Goal: Task Accomplishment & Management: Manage account settings

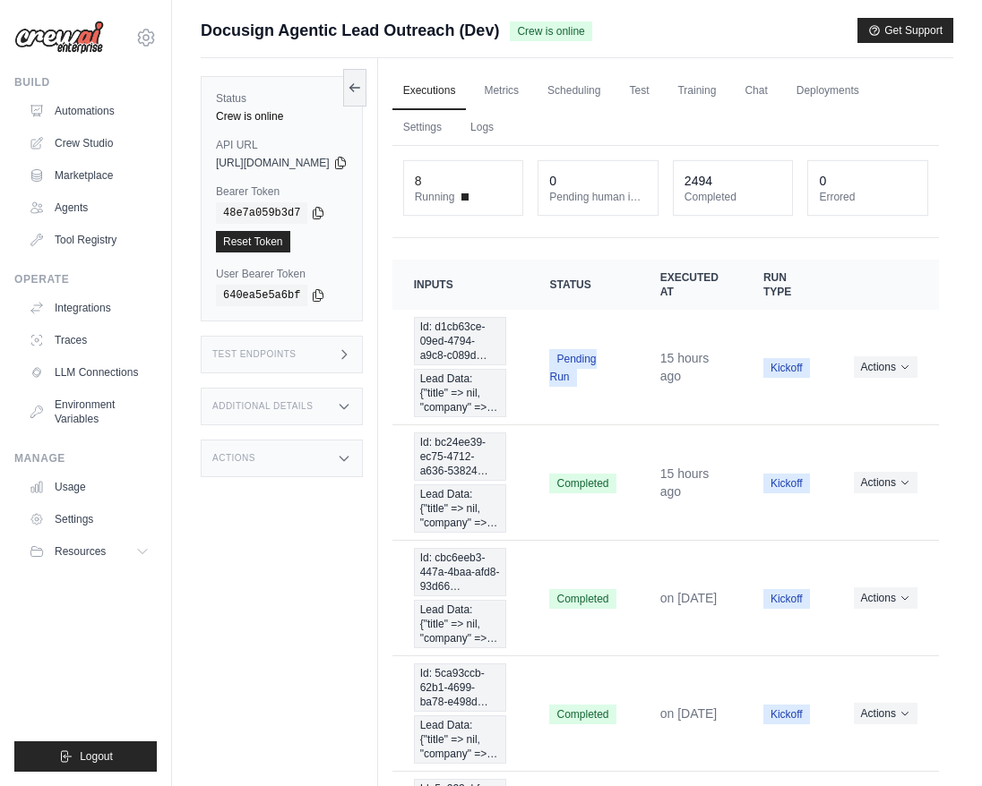
click at [378, 562] on div "Status Crew is online API URL copied https://docusign-agentic-lead-outreach-b9b…" at bounding box center [289, 451] width 177 height 786
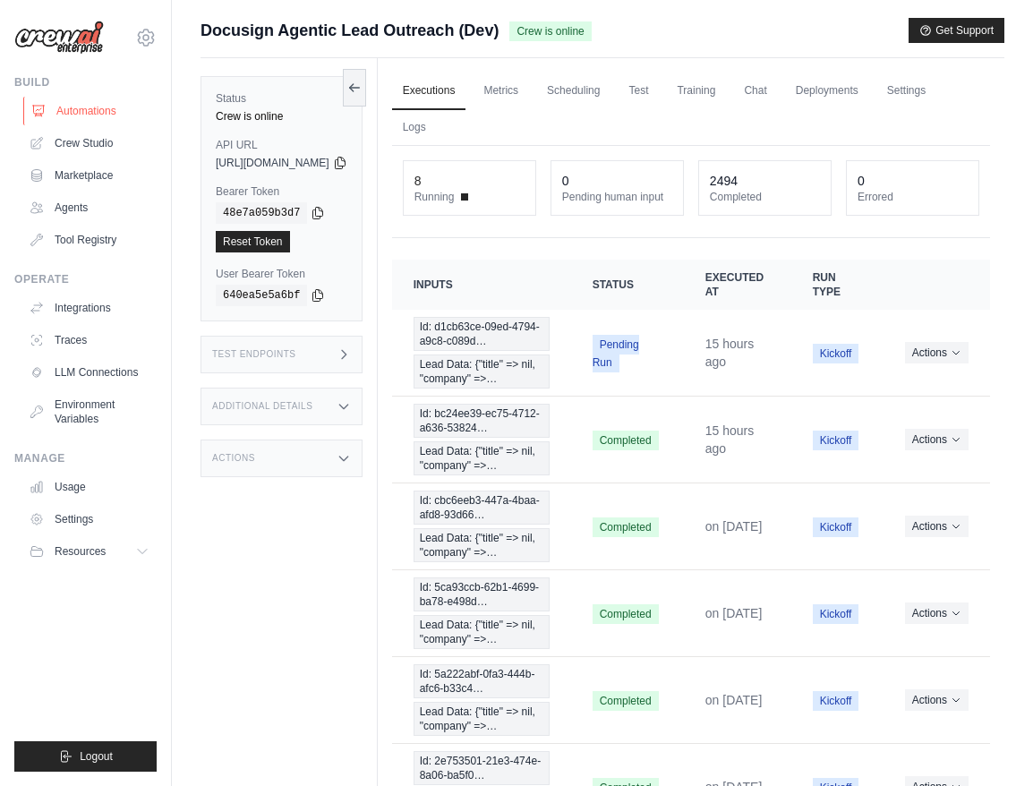
click at [98, 108] on link "Automations" at bounding box center [90, 111] width 135 height 29
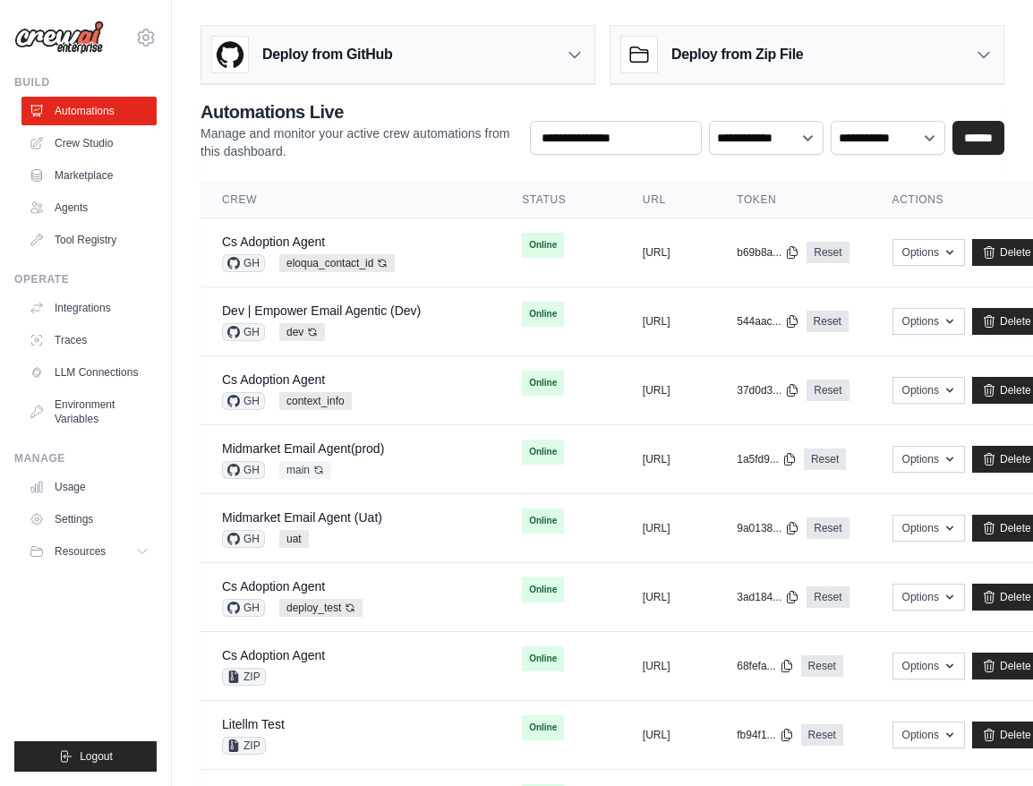
click at [543, 65] on div "Deploy from GitHub" at bounding box center [397, 55] width 393 height 58
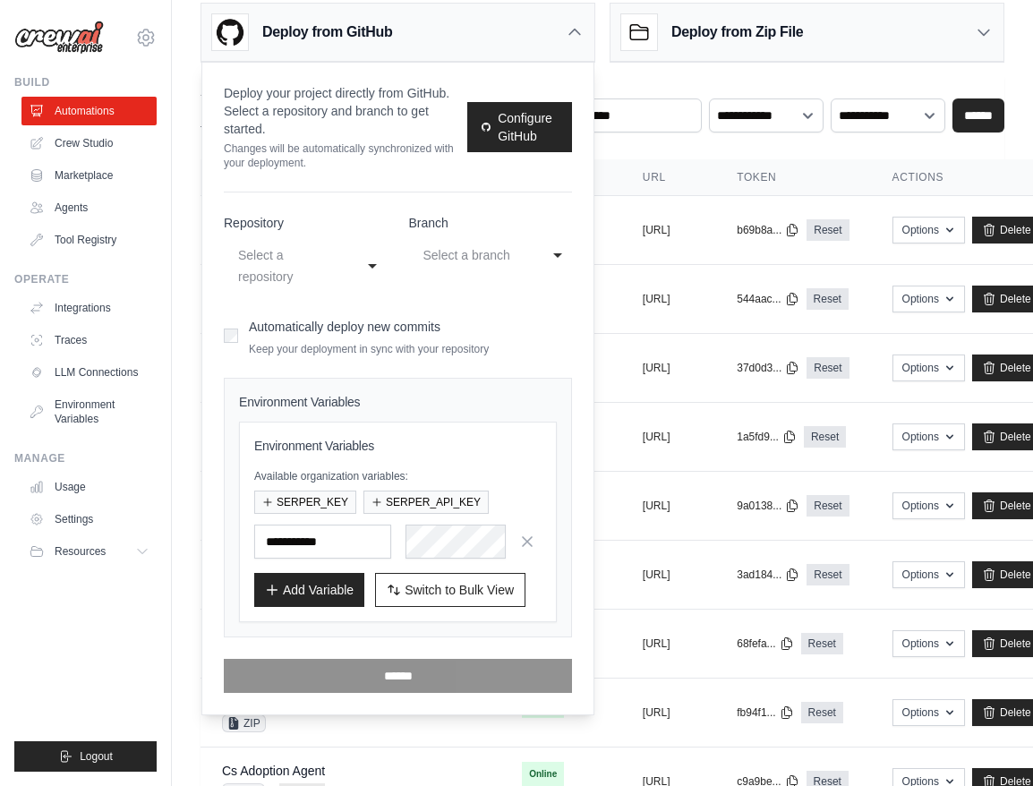
scroll to position [9, 0]
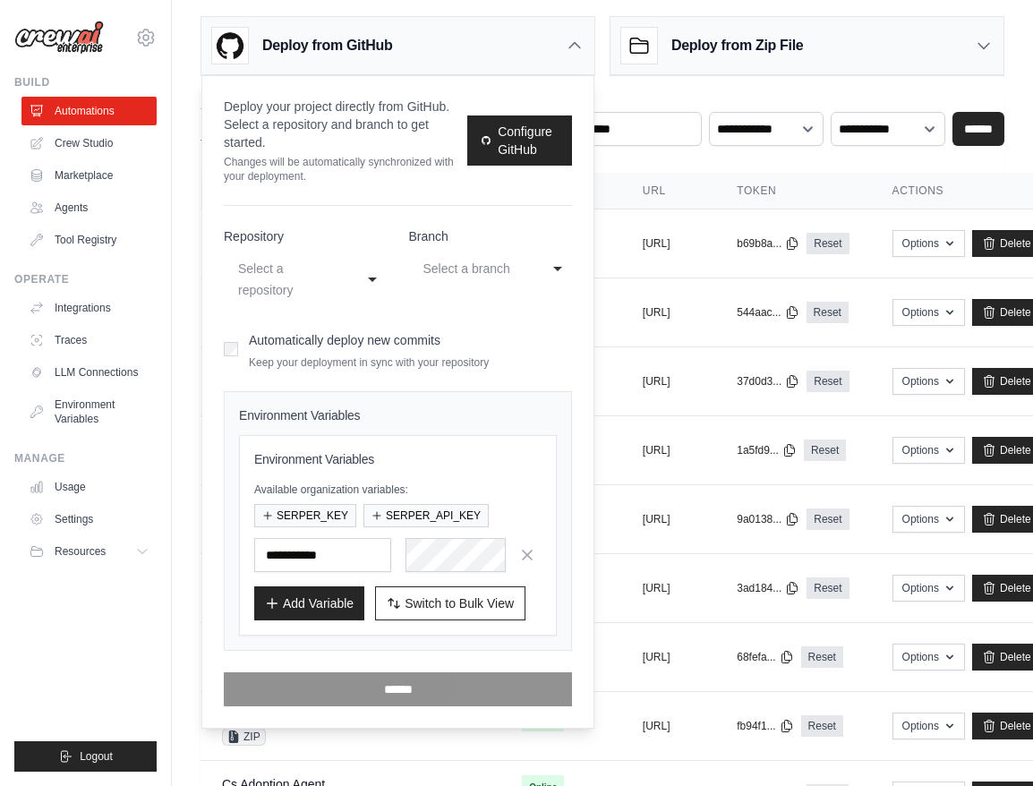
click at [372, 269] on div "**********" at bounding box center [306, 280] width 164 height 54
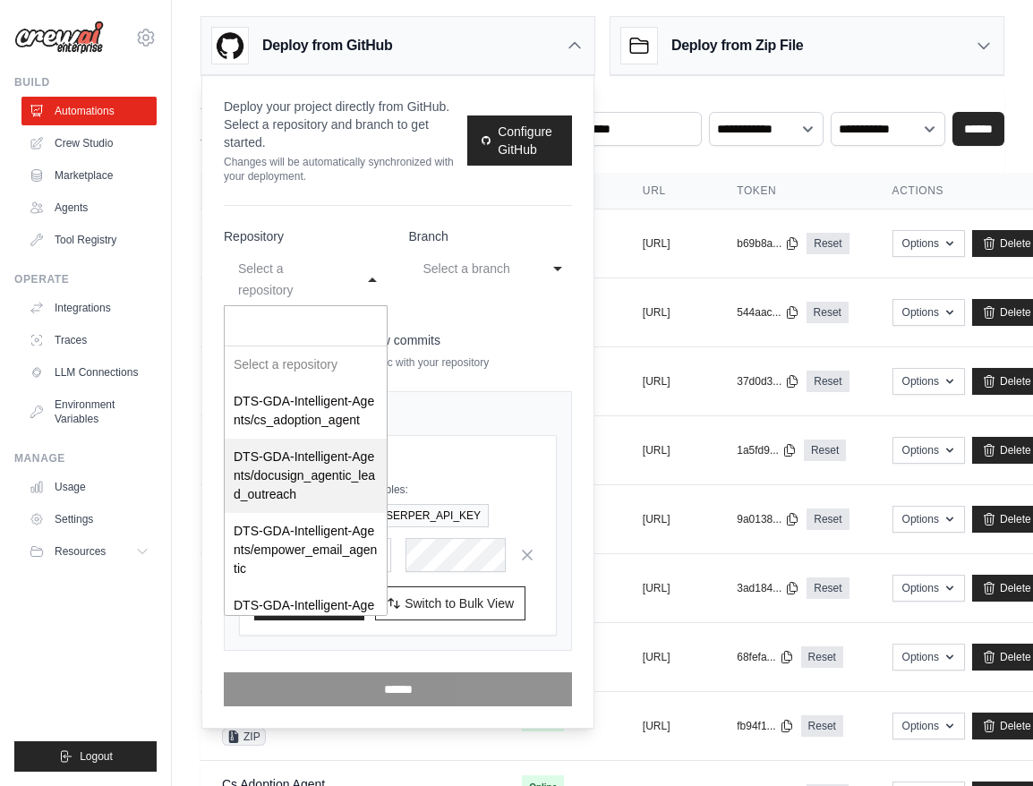
select select "*********"
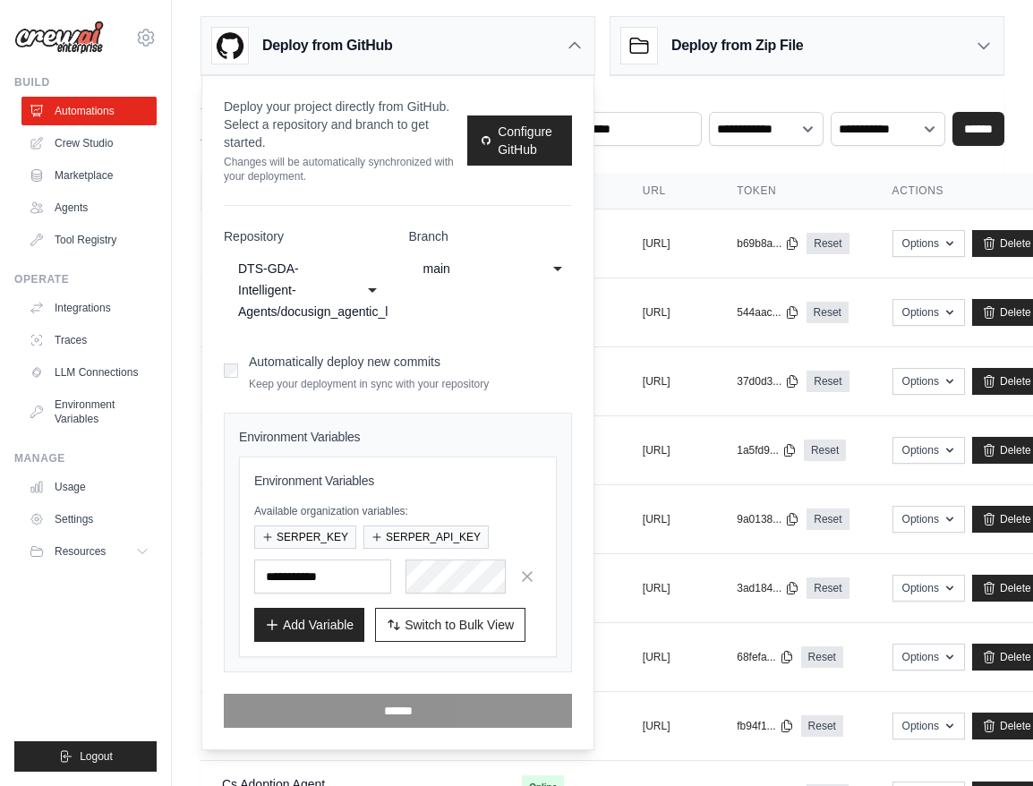
click at [510, 272] on div "main" at bounding box center [473, 268] width 99 height 21
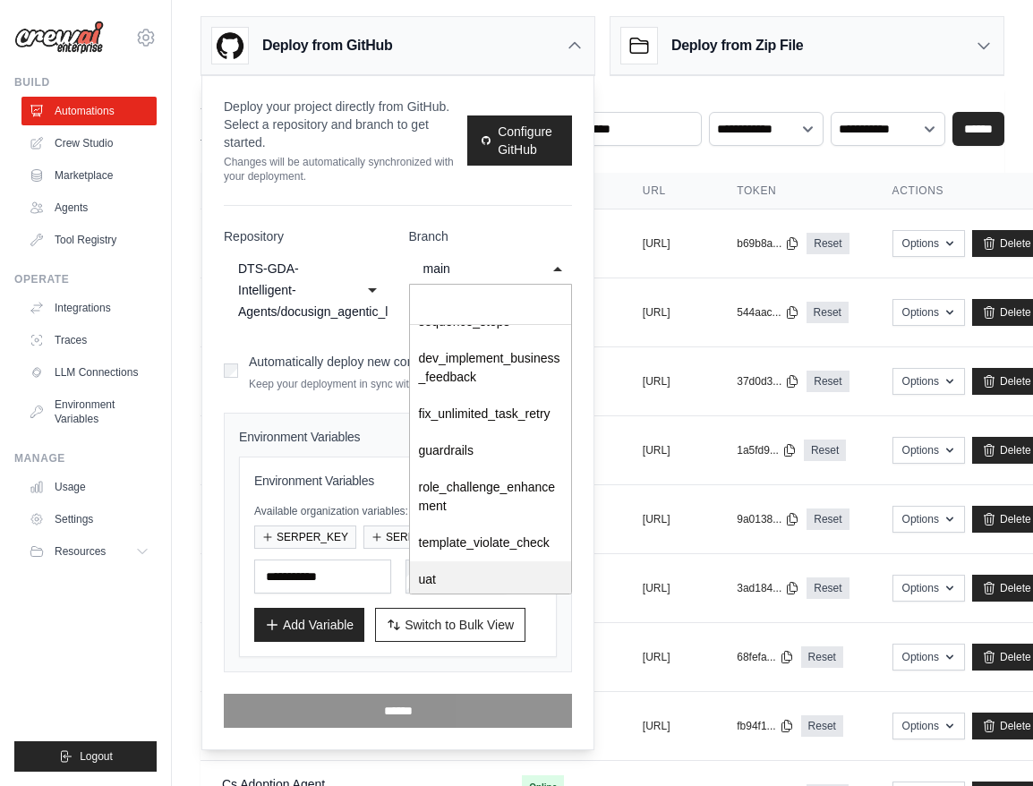
scroll to position [253, 0]
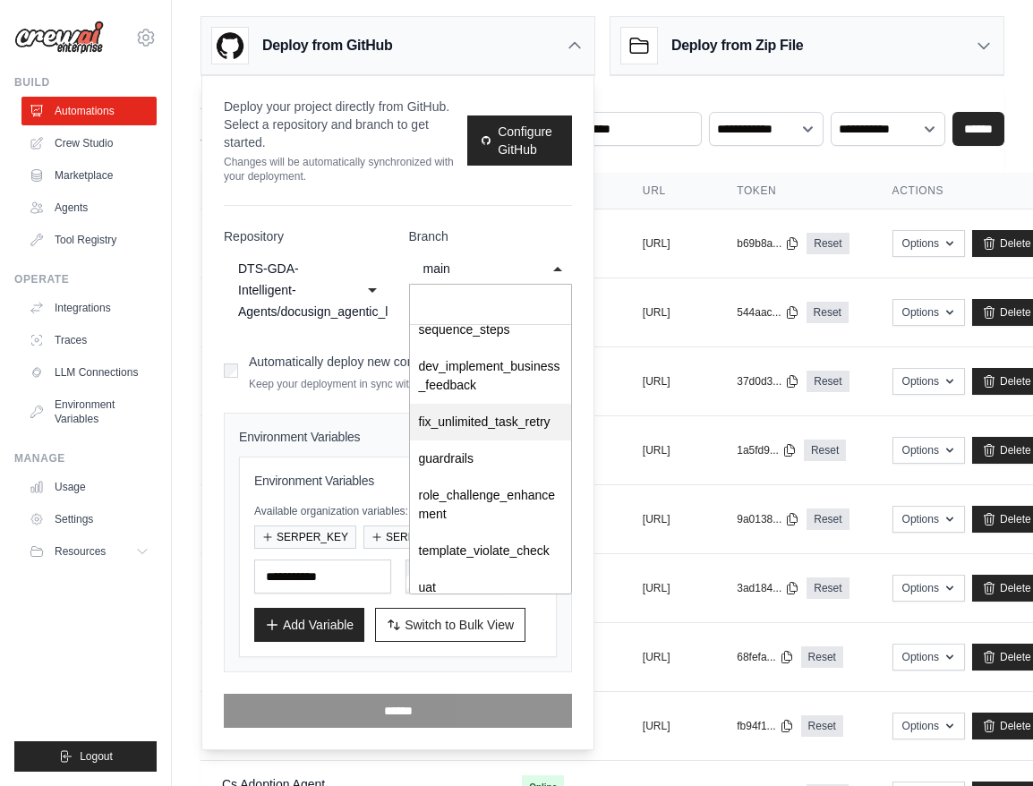
select select "**********"
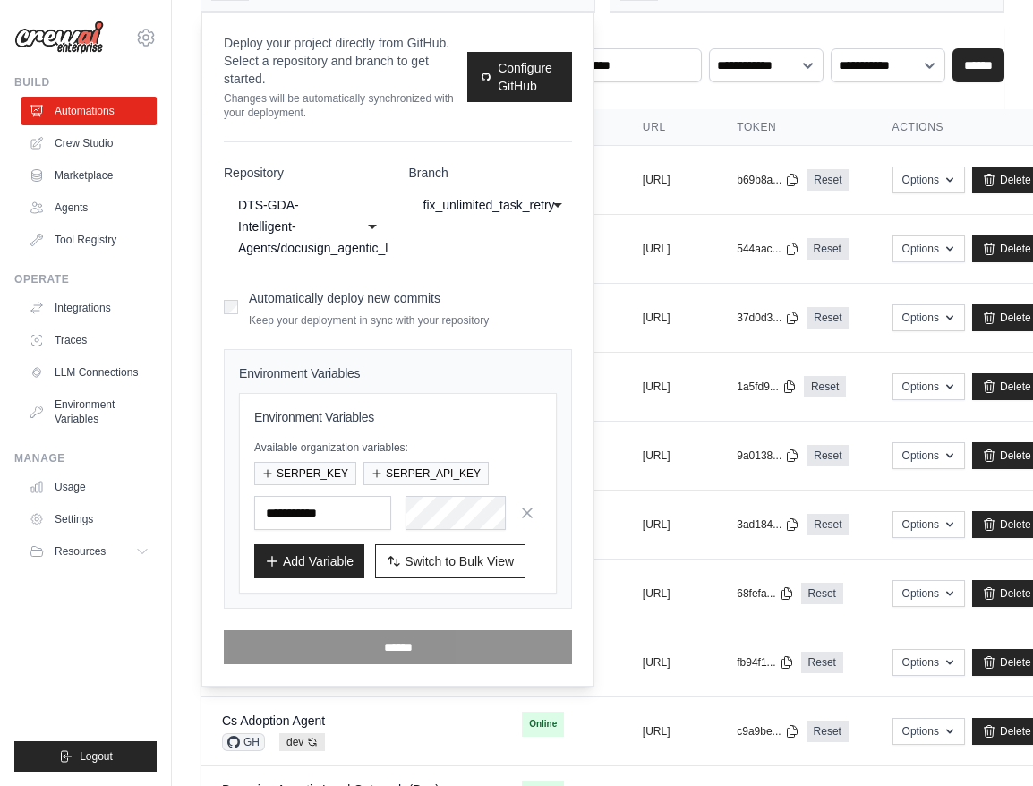
scroll to position [101, 0]
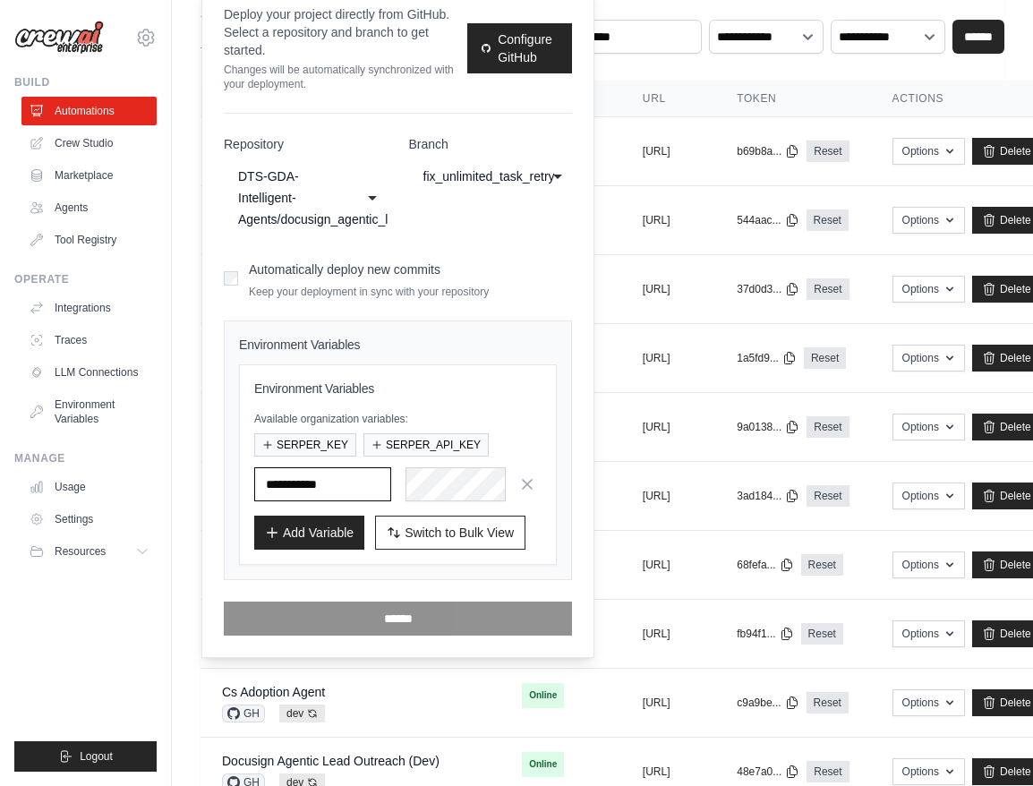
click at [345, 484] on input "text" at bounding box center [322, 484] width 137 height 34
type input "*******"
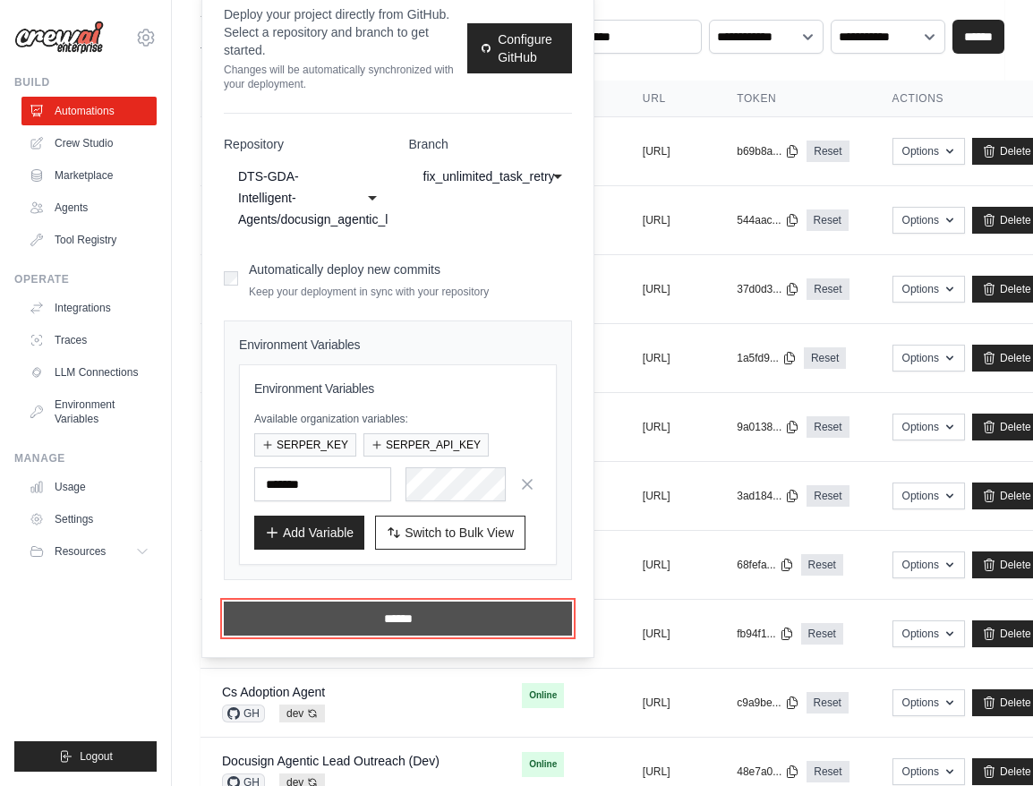
click at [436, 622] on input "******" at bounding box center [398, 619] width 348 height 34
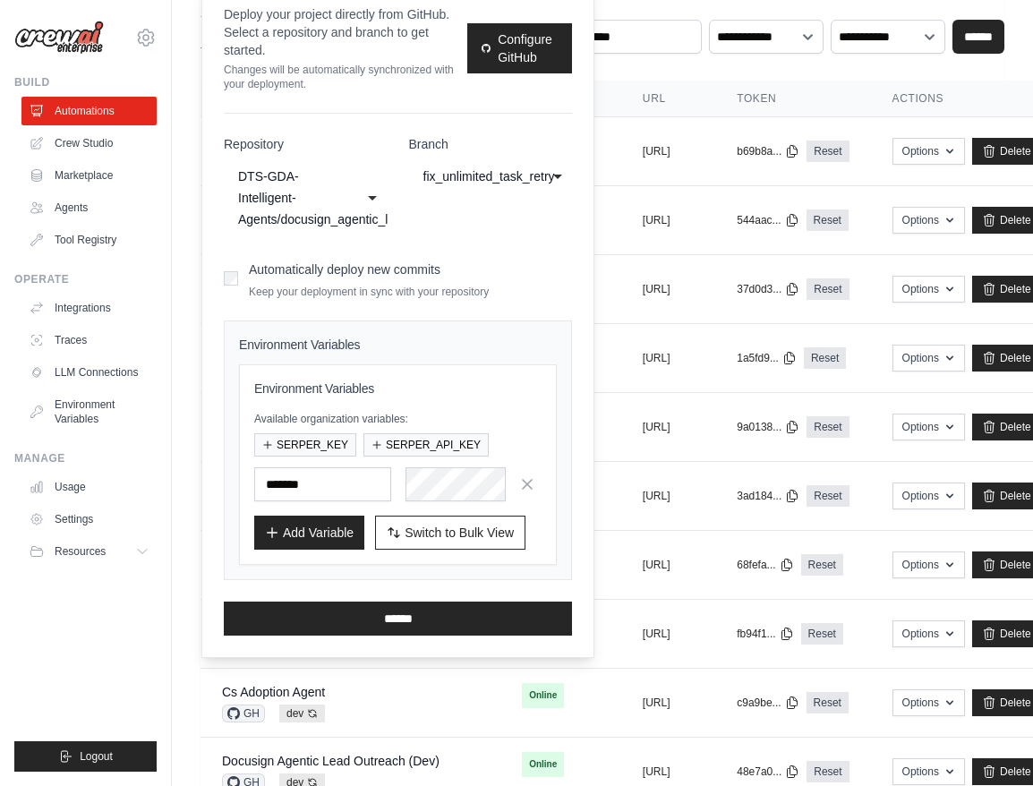
scroll to position [0, 0]
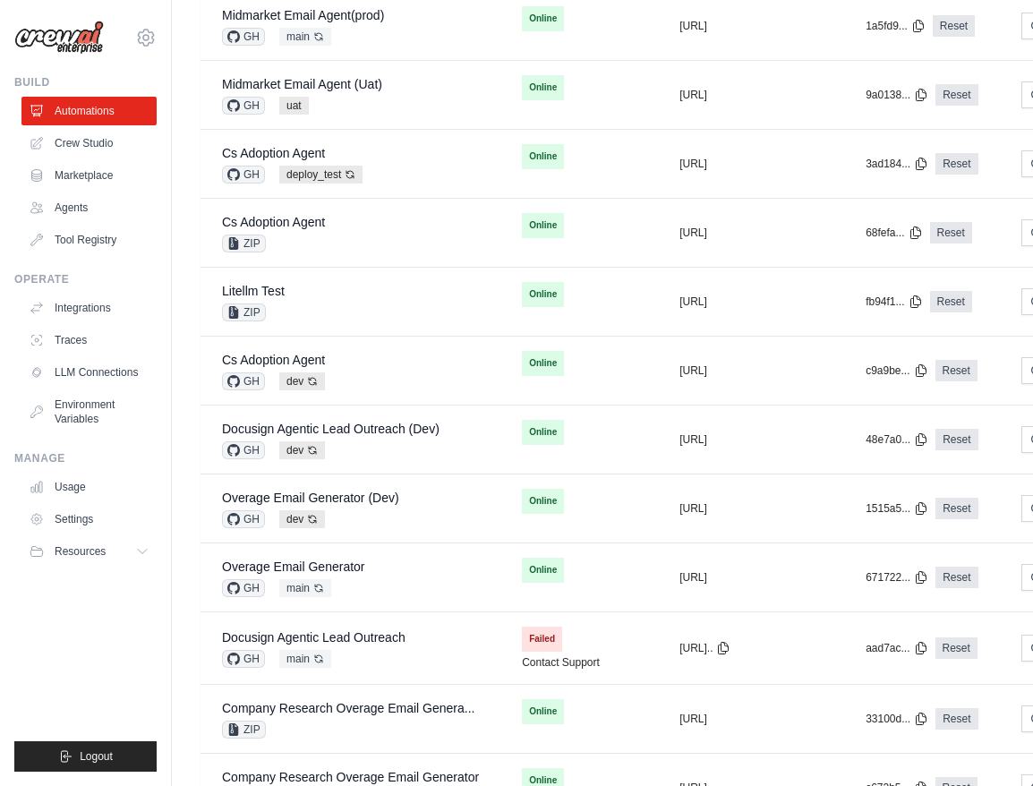
scroll to position [922, 0]
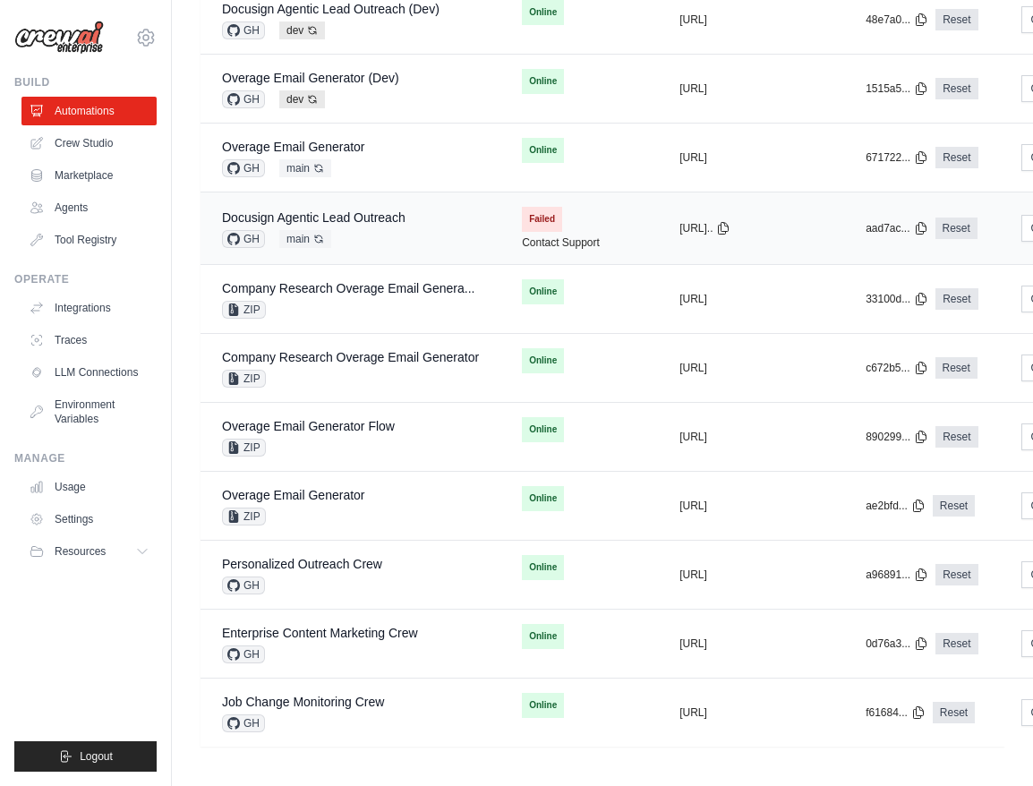
click at [440, 247] on div "Docusign Agentic Lead Outreach GH main Auto-deploy enabled" at bounding box center [350, 228] width 257 height 39
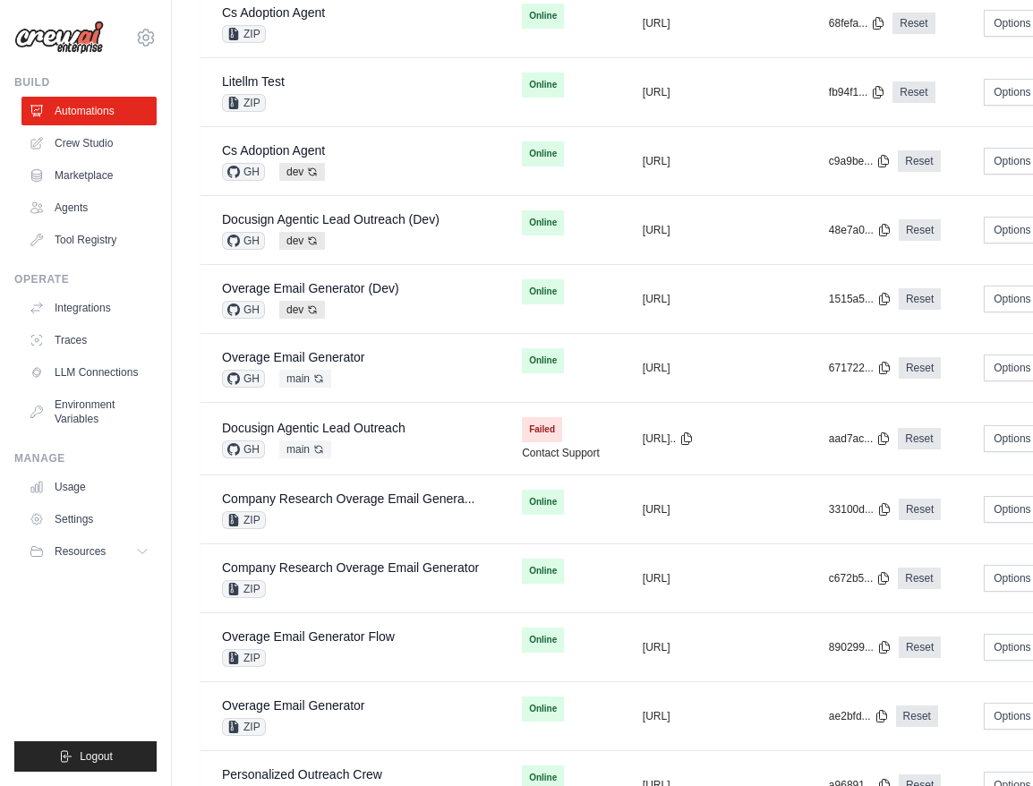
scroll to position [720, 0]
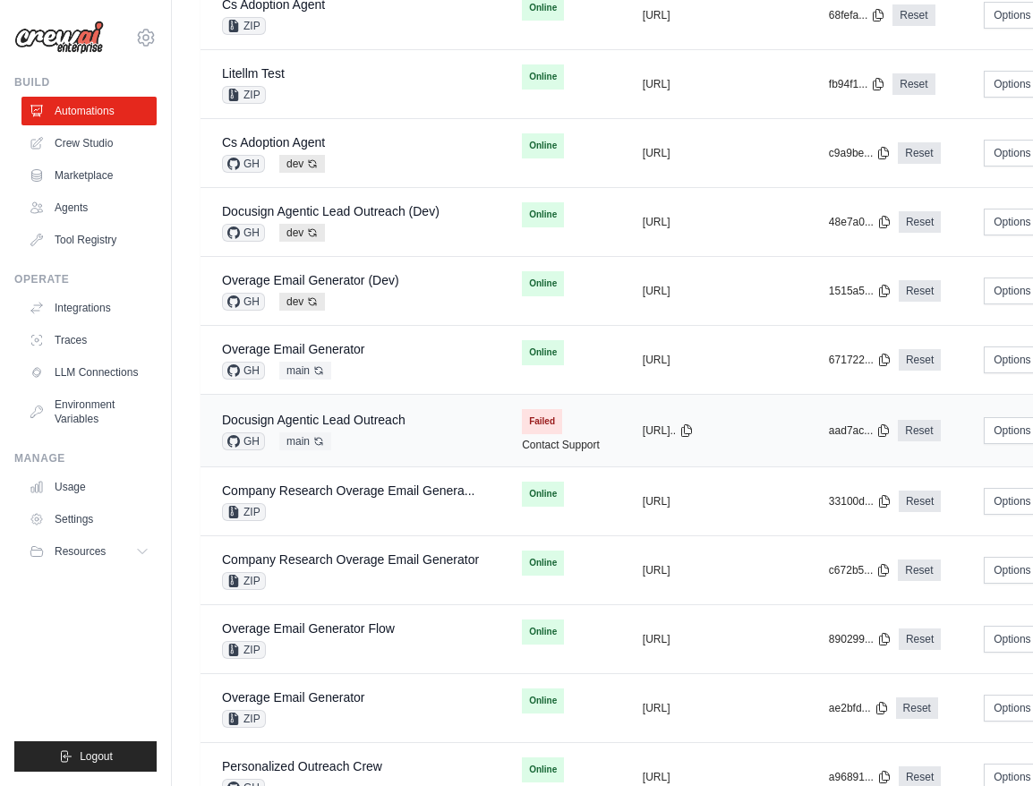
click at [400, 444] on div "GH main Auto-deploy enabled" at bounding box center [314, 442] width 184 height 18
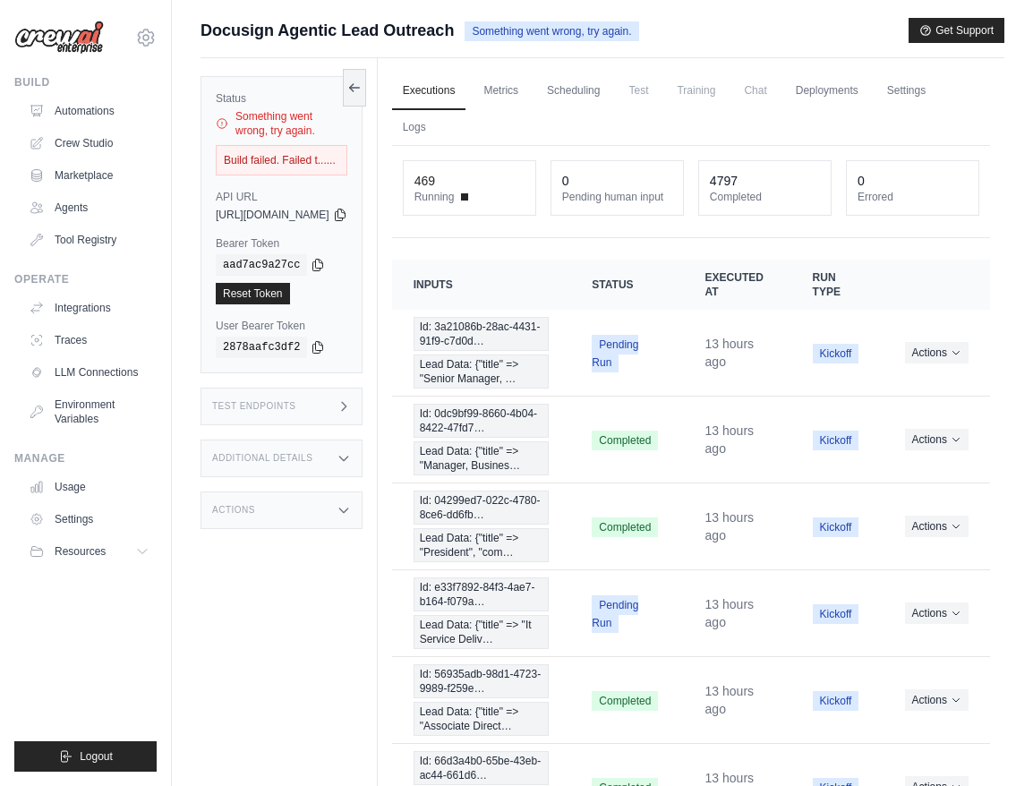
click at [378, 584] on div "Status Something went wrong, try again. Build failed. Failed t...... API URL co…" at bounding box center [289, 451] width 177 height 786
click at [877, 110] on link "Settings" at bounding box center [907, 92] width 60 height 38
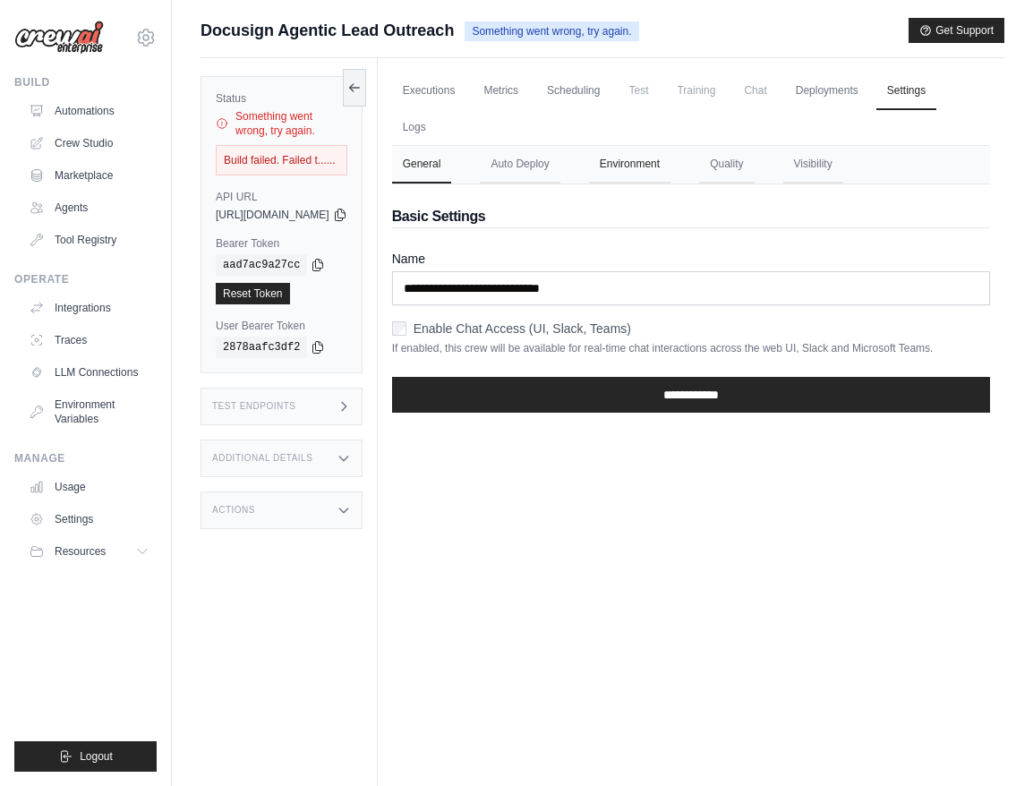
click at [671, 182] on button "Environment" at bounding box center [629, 165] width 81 height 38
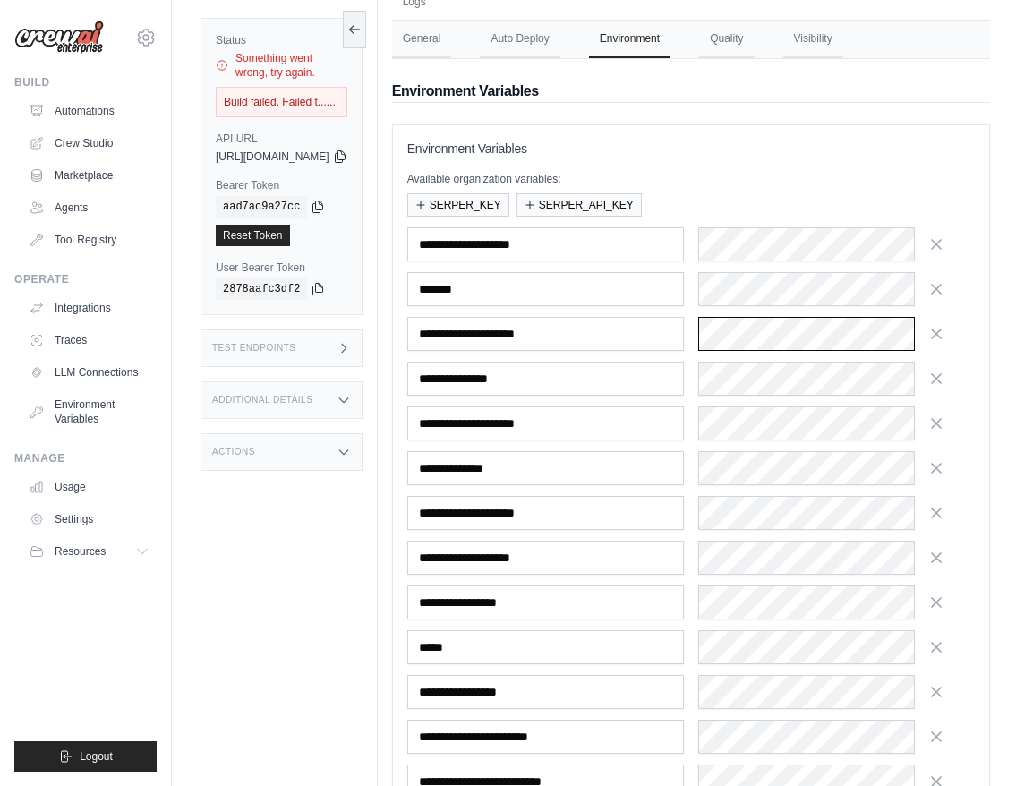
scroll to position [124, 0]
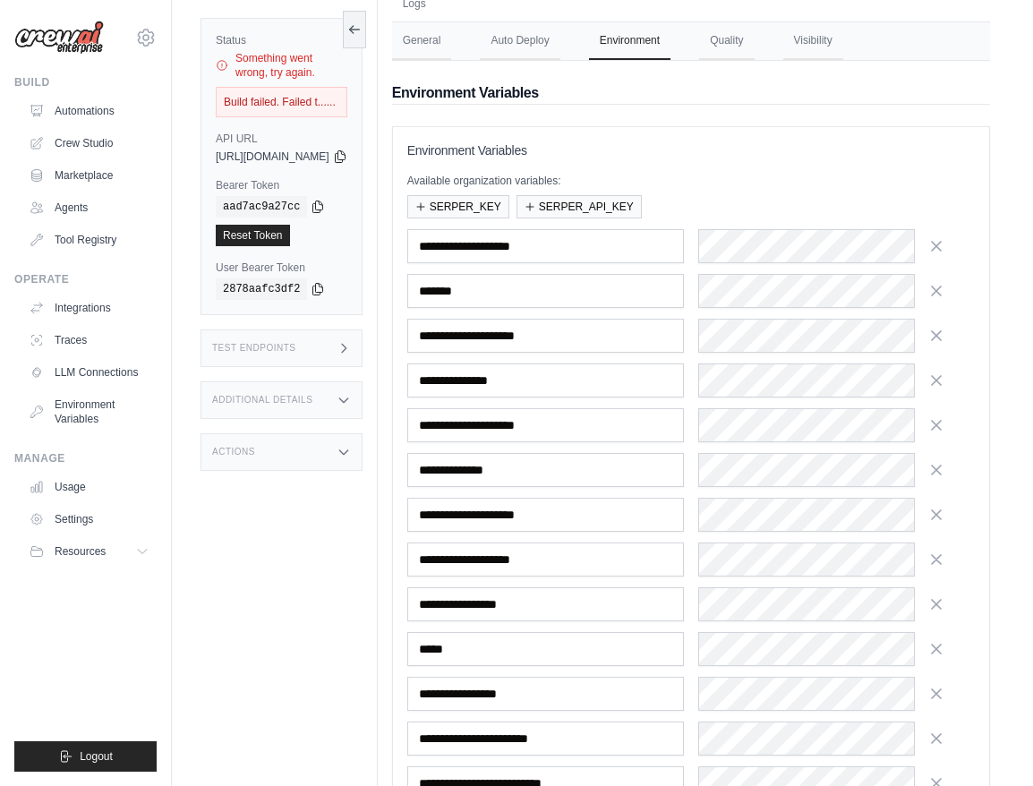
click at [332, 540] on div "Status Something went wrong, try again. Build failed. Failed t...... API URL co…" at bounding box center [289, 393] width 177 height 786
click at [56, 117] on link "Automations" at bounding box center [90, 111] width 135 height 29
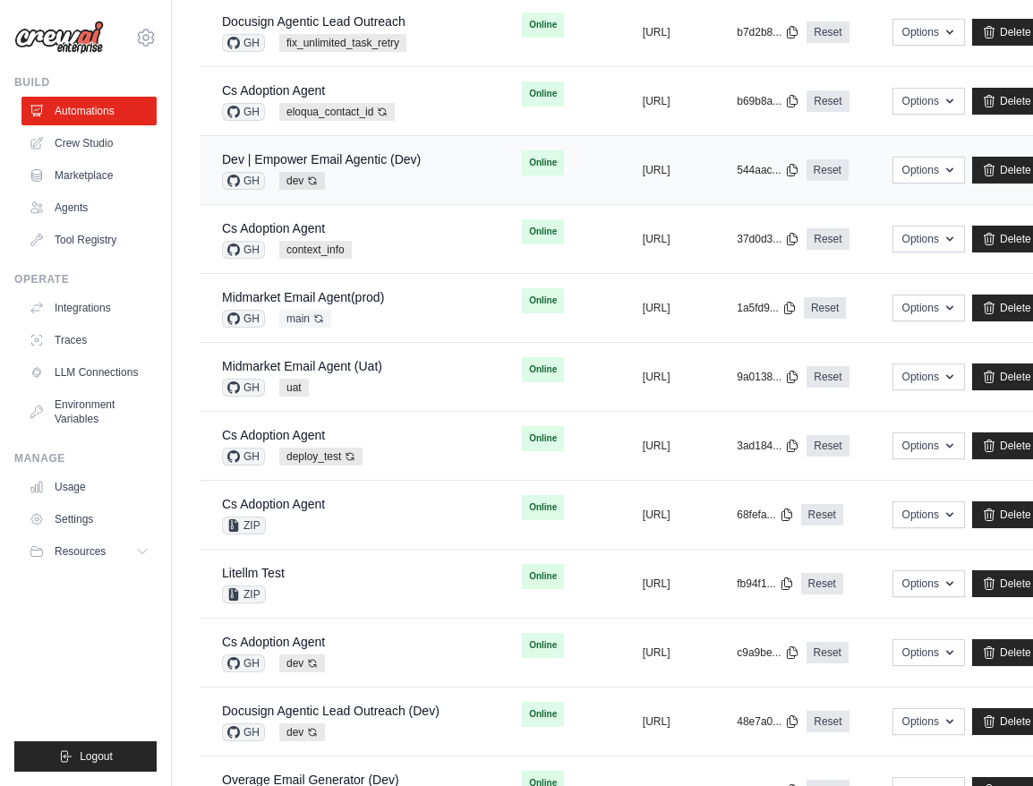
click at [389, 416] on td "Cs Adoption Agent GH deploy_test Auto-deploy enabled" at bounding box center [351, 446] width 300 height 69
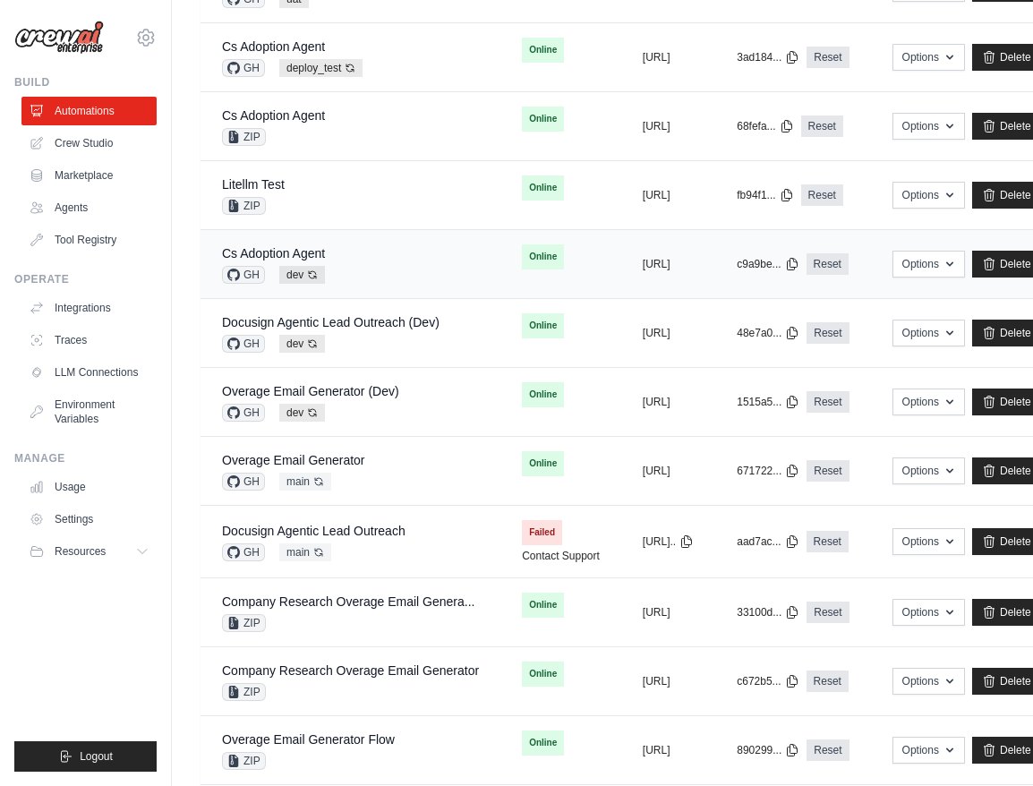
scroll to position [639, 0]
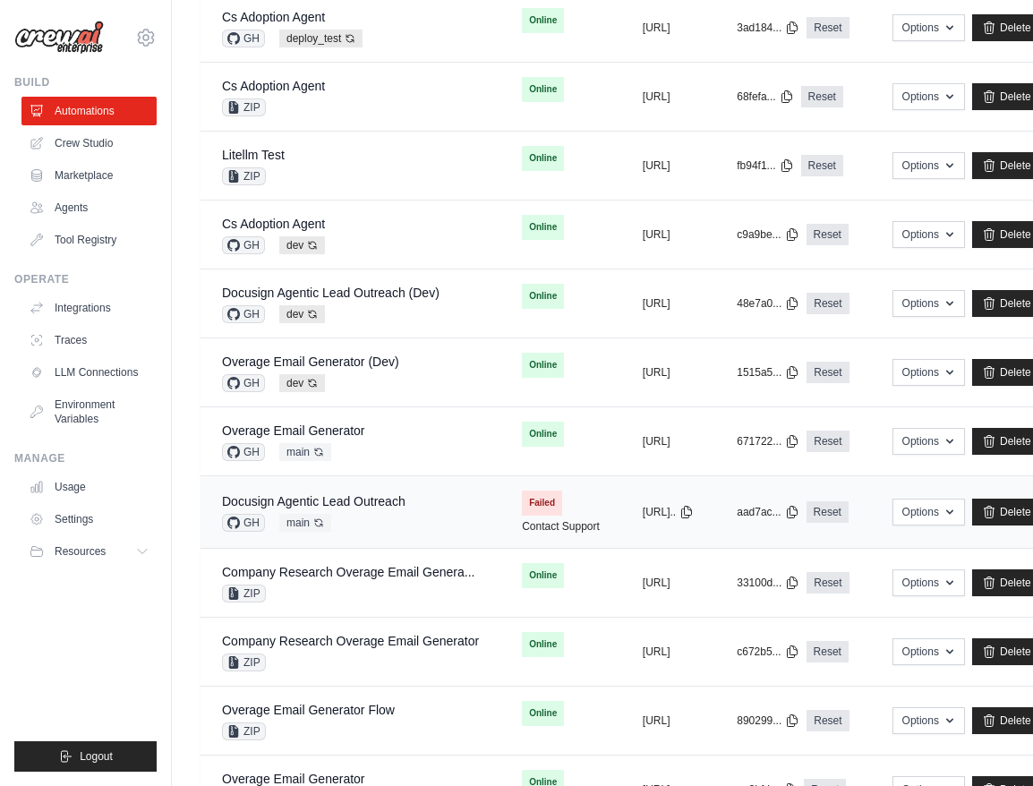
click at [483, 540] on td "Docusign Agentic Lead Outreach GH main Auto-deploy enabled" at bounding box center [351, 512] width 300 height 73
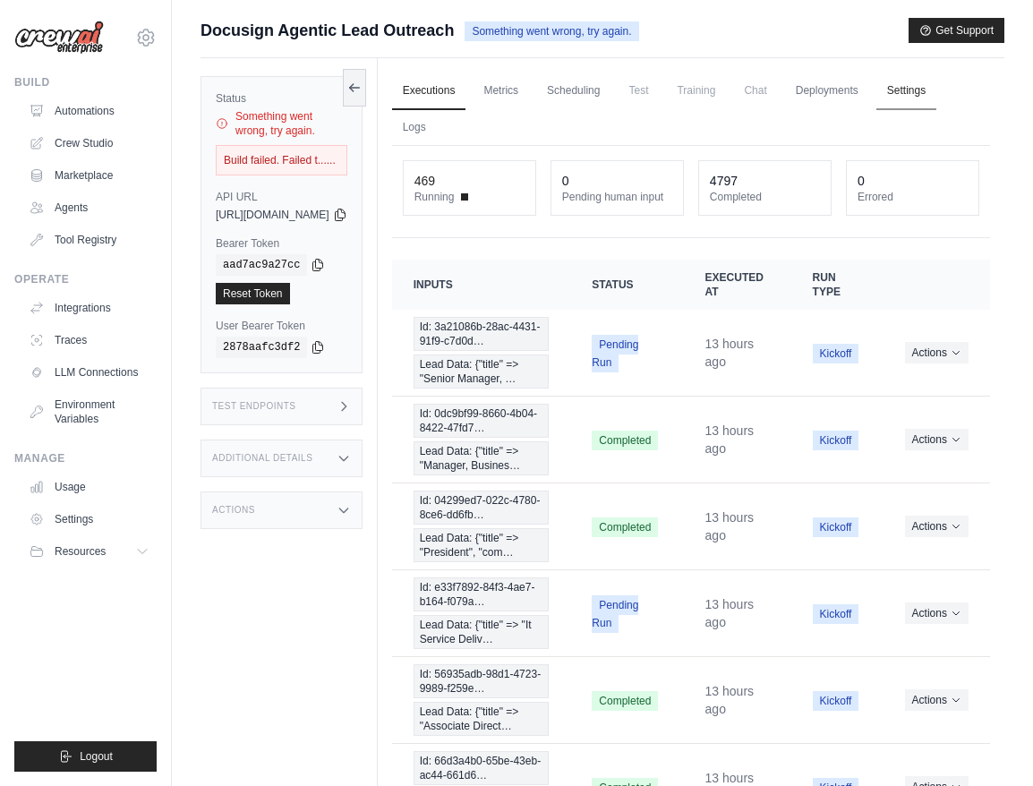
click at [877, 110] on link "Settings" at bounding box center [907, 92] width 60 height 38
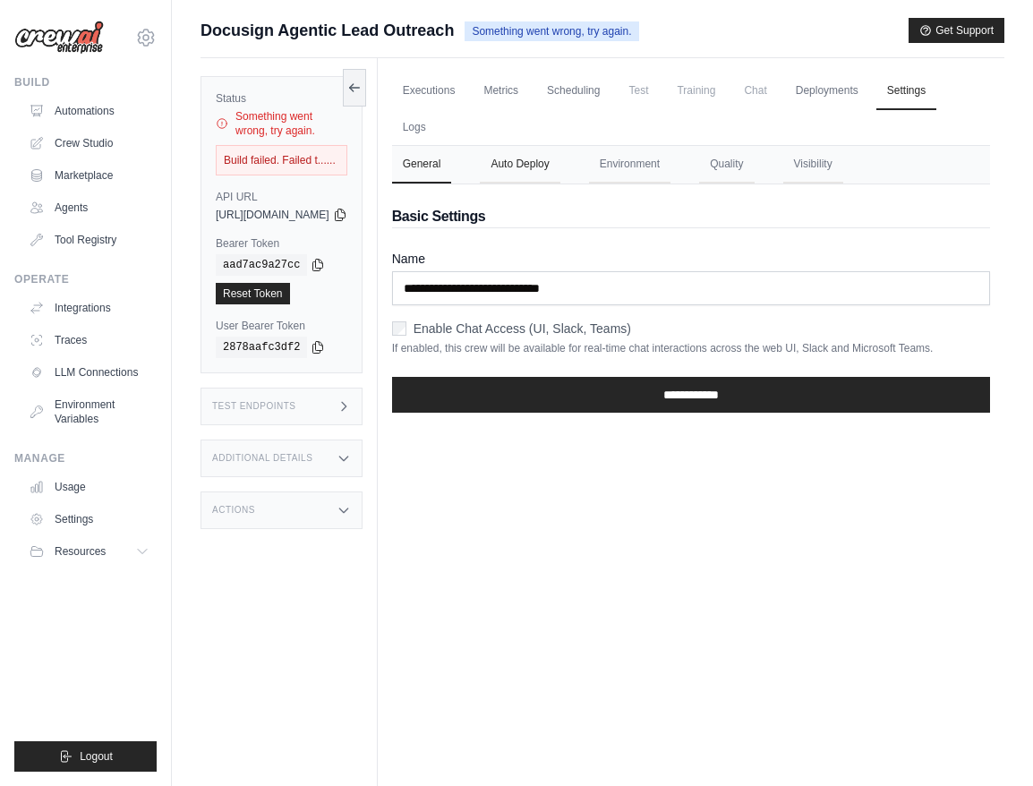
click at [560, 176] on button "Auto Deploy" at bounding box center [520, 165] width 80 height 38
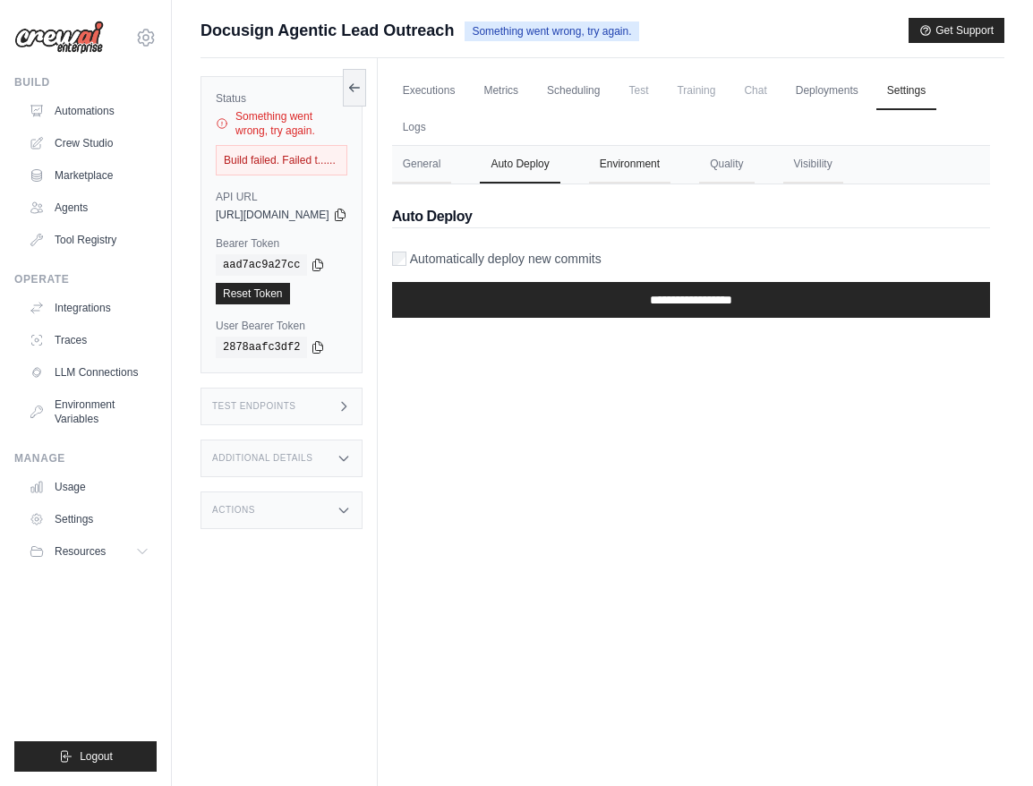
click at [671, 176] on button "Environment" at bounding box center [629, 165] width 81 height 38
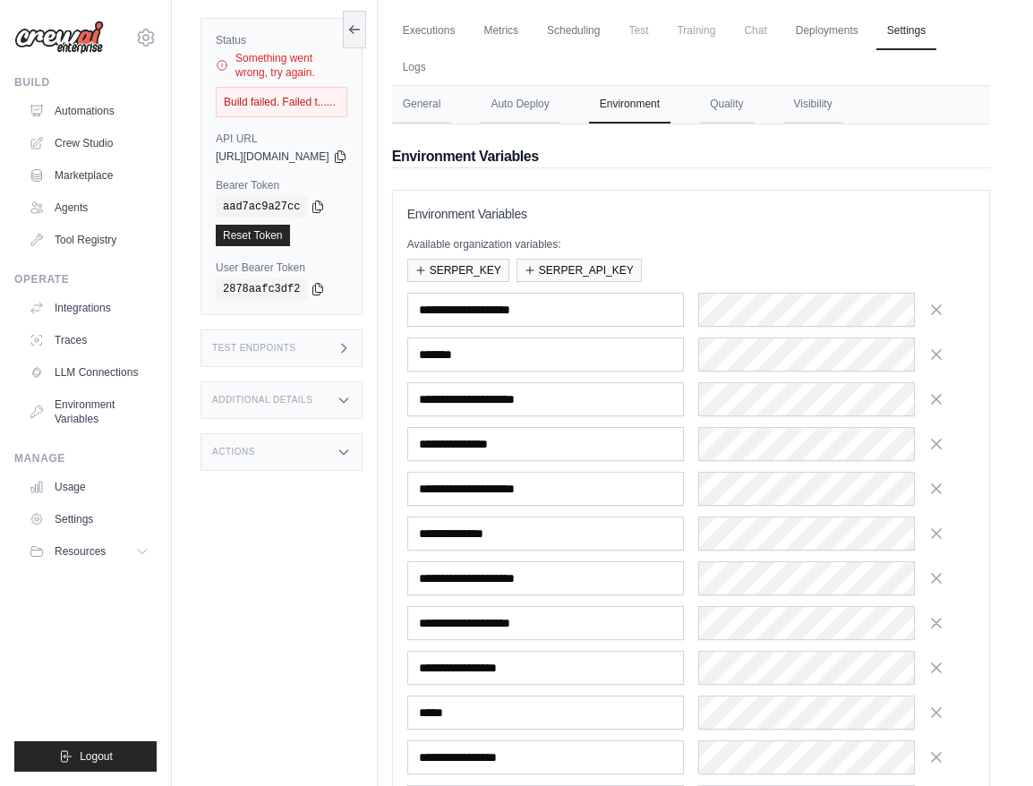
scroll to position [75, 0]
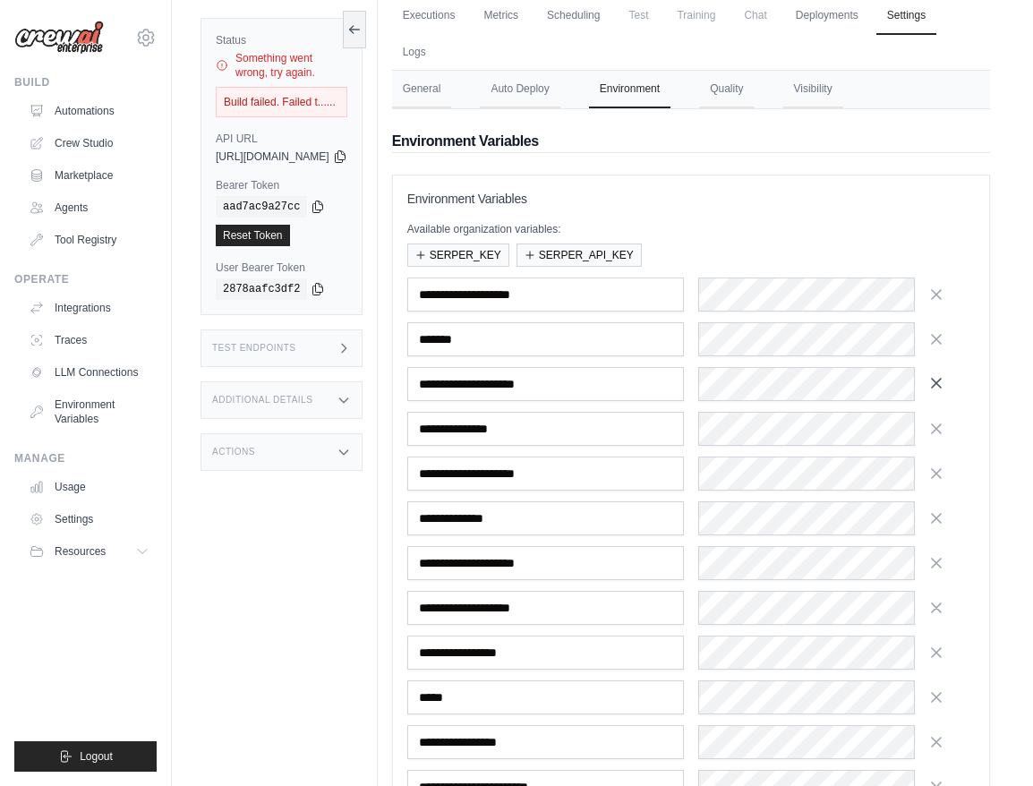
click at [941, 384] on icon "button" at bounding box center [936, 383] width 9 height 9
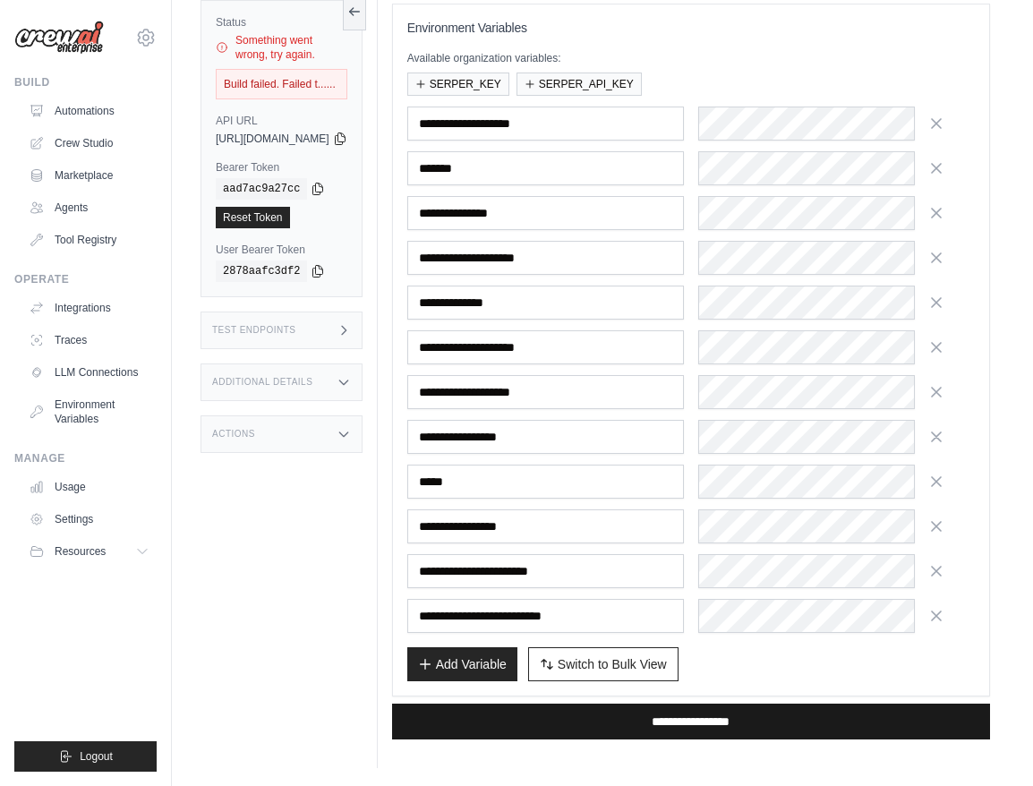
click at [588, 719] on input "**********" at bounding box center [691, 722] width 598 height 36
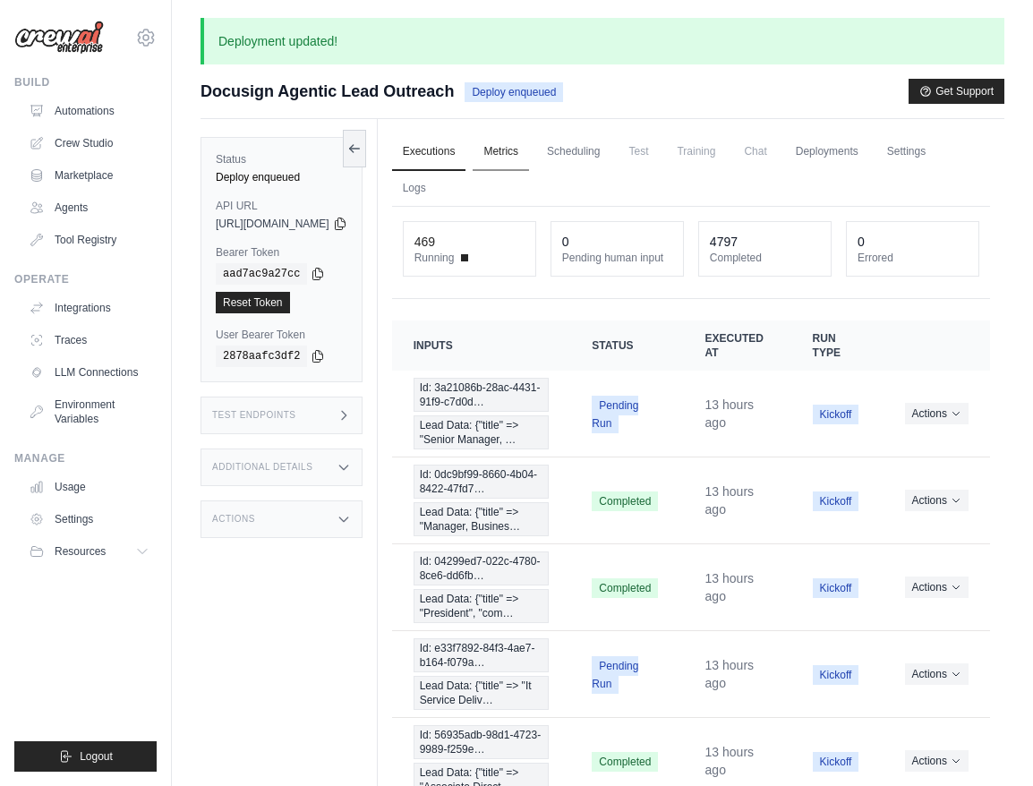
click at [529, 156] on link "Metrics" at bounding box center [501, 152] width 56 height 38
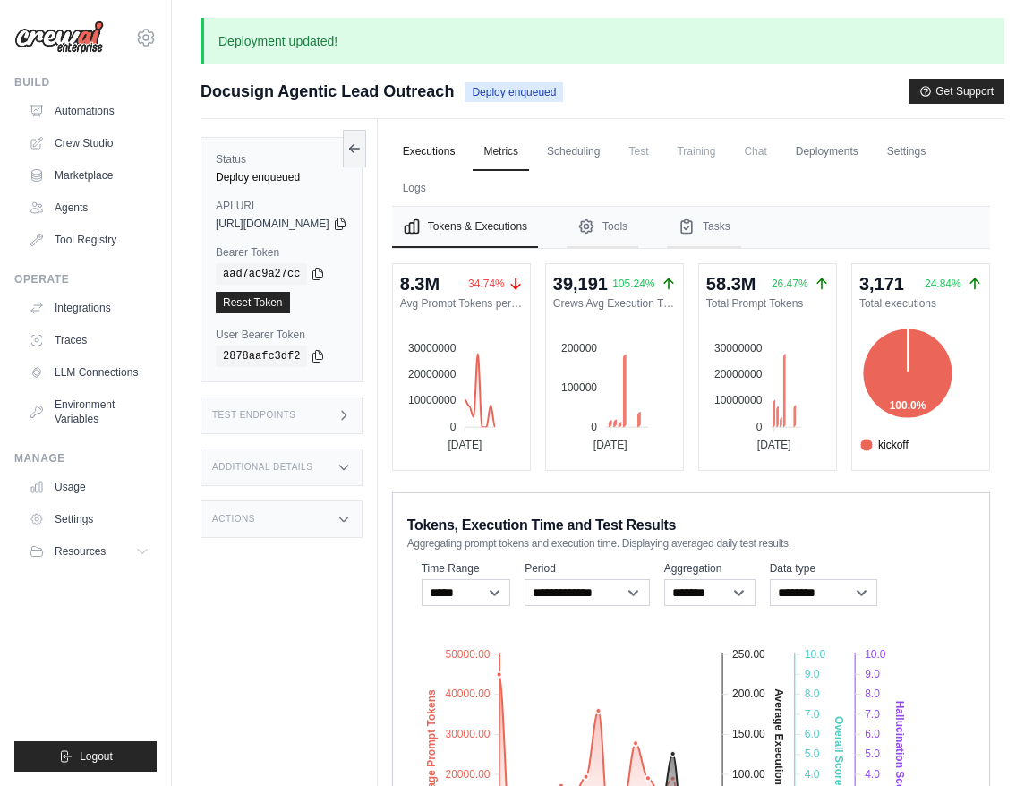
click at [467, 160] on link "Executions" at bounding box center [429, 152] width 74 height 38
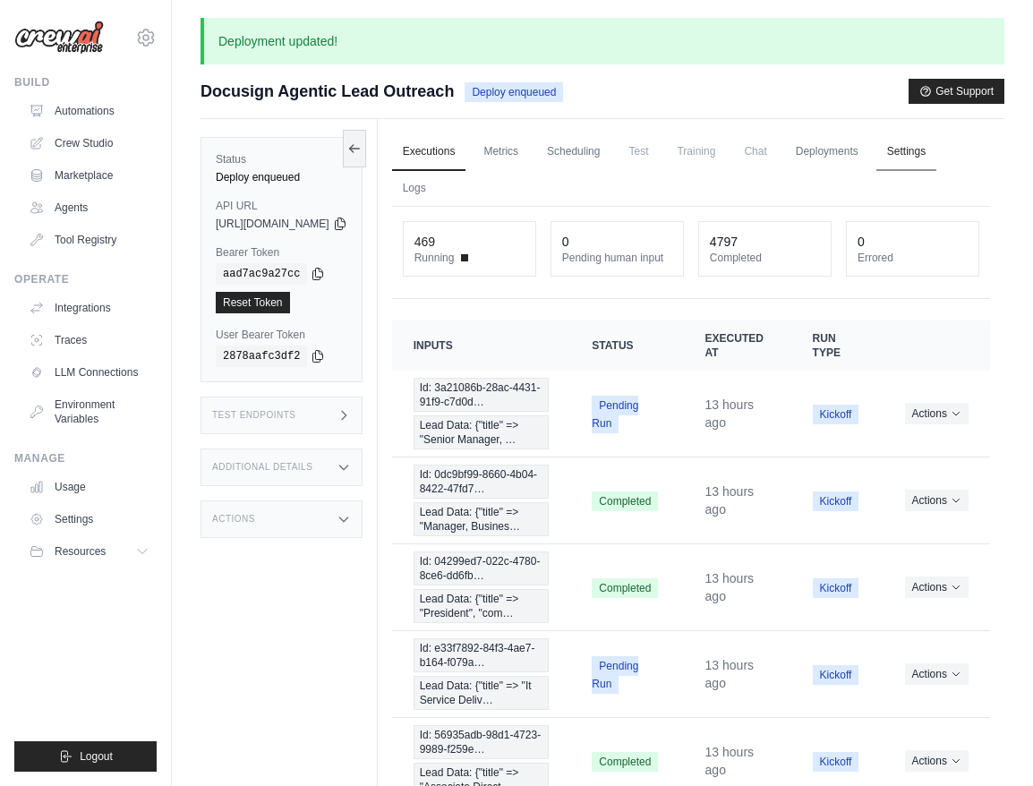
click at [877, 171] on link "Settings" at bounding box center [907, 152] width 60 height 38
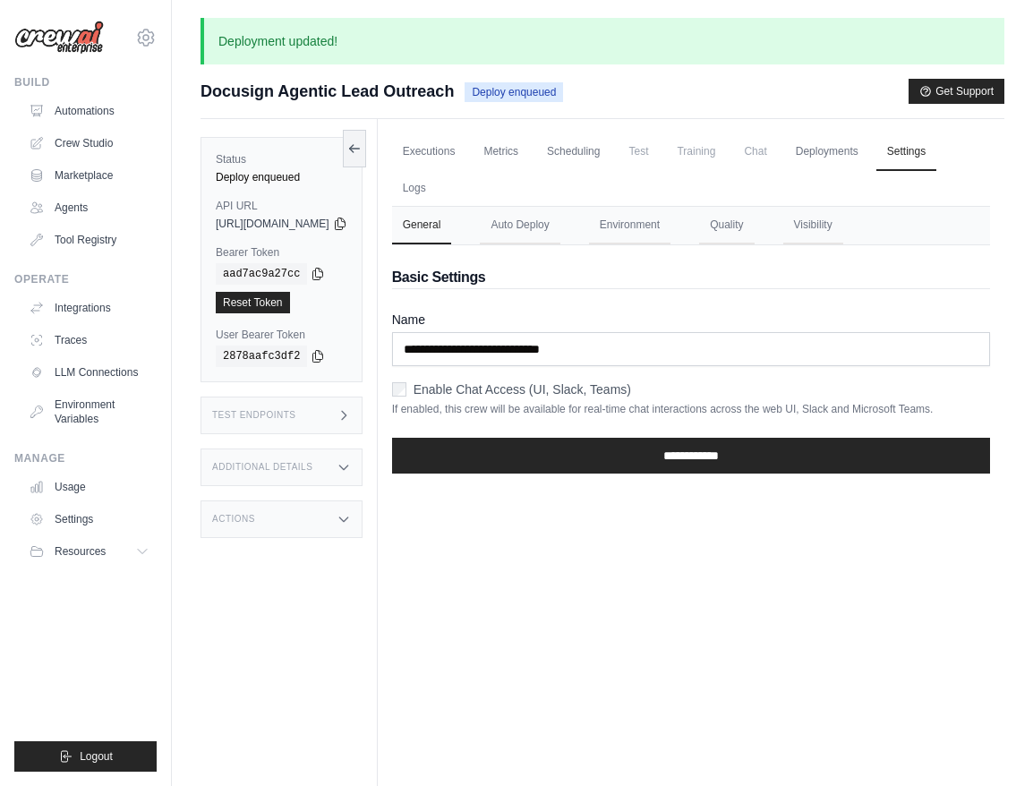
click at [623, 231] on nav "General Auto Deploy Environment Quality Visibility" at bounding box center [691, 226] width 598 height 38
click at [671, 226] on button "Environment" at bounding box center [629, 226] width 81 height 38
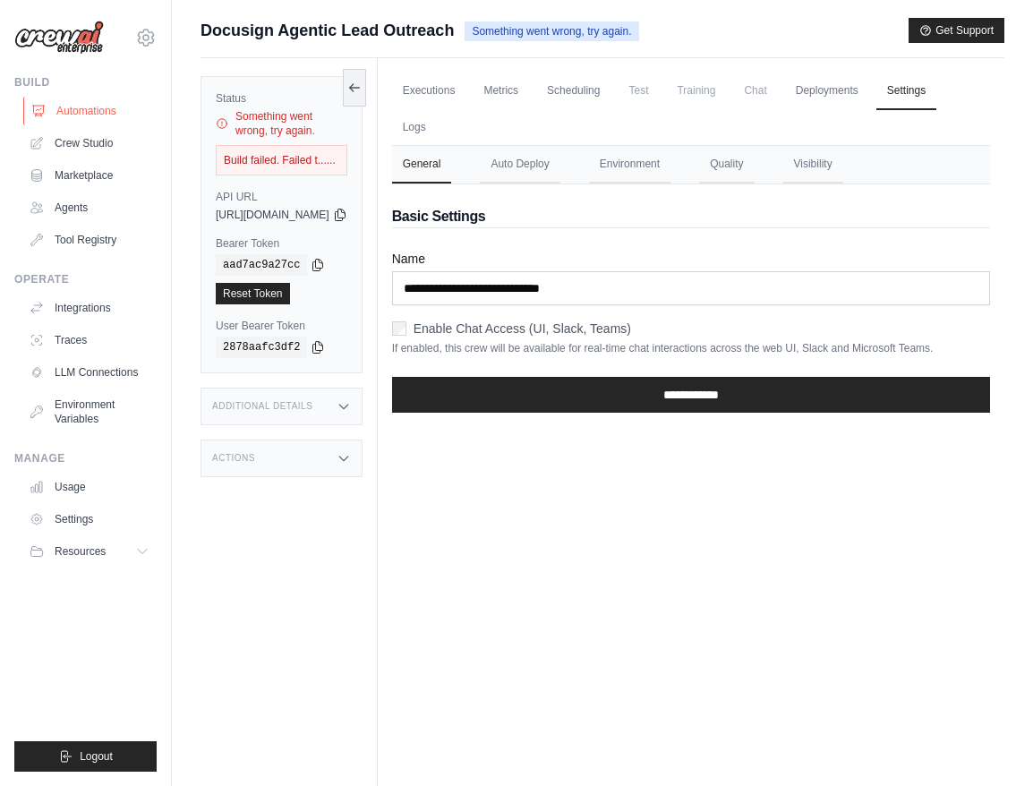
click at [98, 110] on link "Automations" at bounding box center [90, 111] width 135 height 29
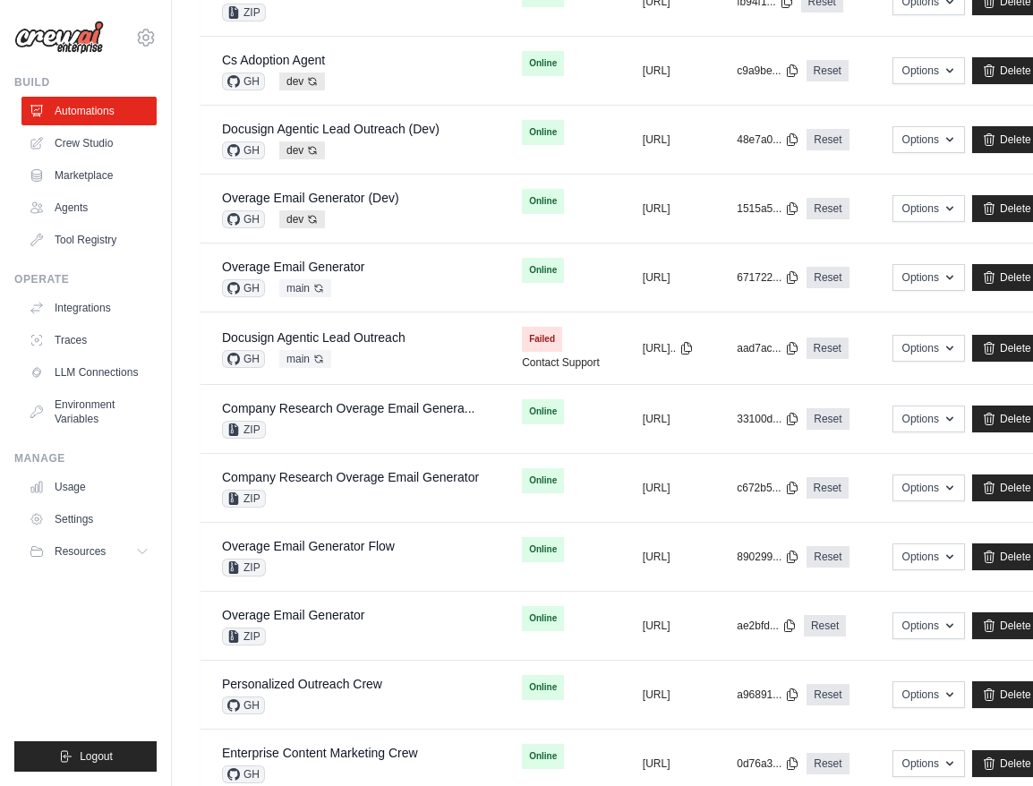
scroll to position [815, 0]
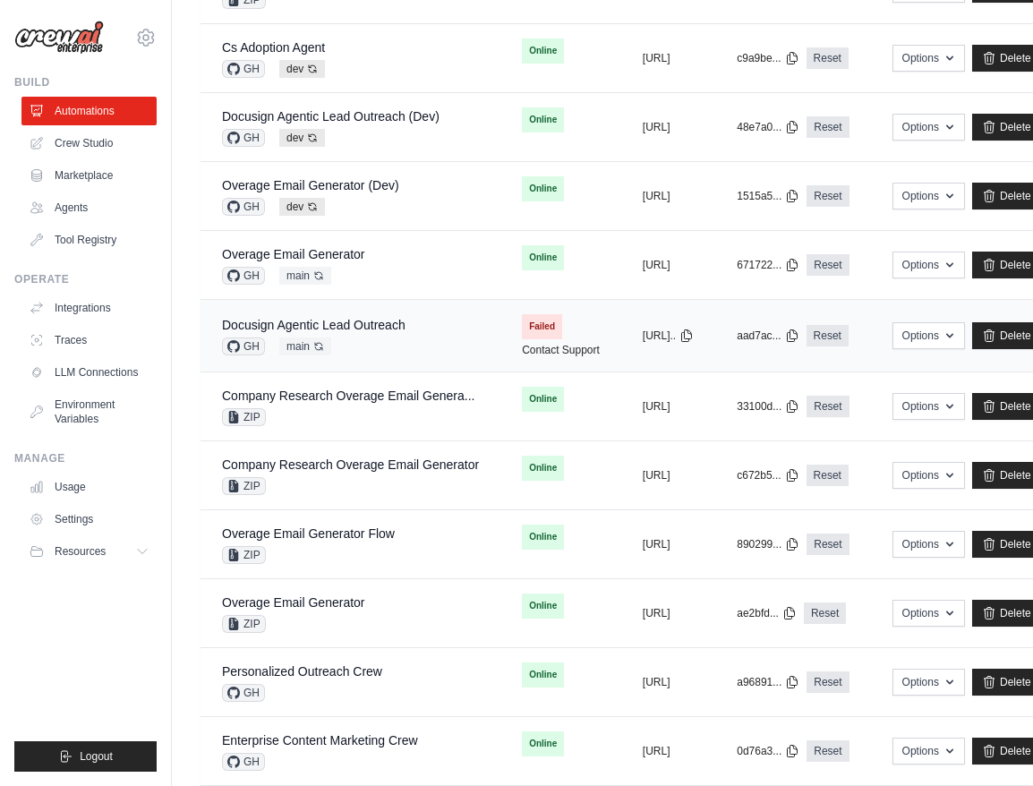
click at [450, 339] on div "Docusign Agentic Lead Outreach GH main Auto-deploy enabled" at bounding box center [350, 335] width 257 height 39
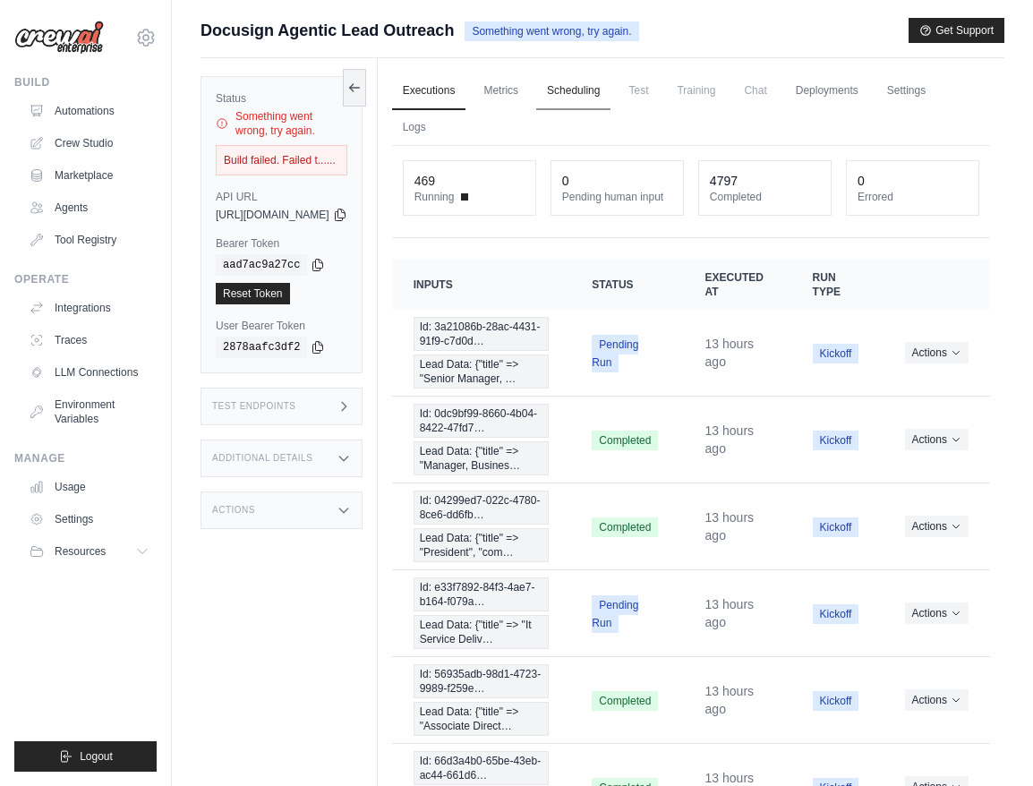
click at [611, 81] on link "Scheduling" at bounding box center [573, 92] width 74 height 38
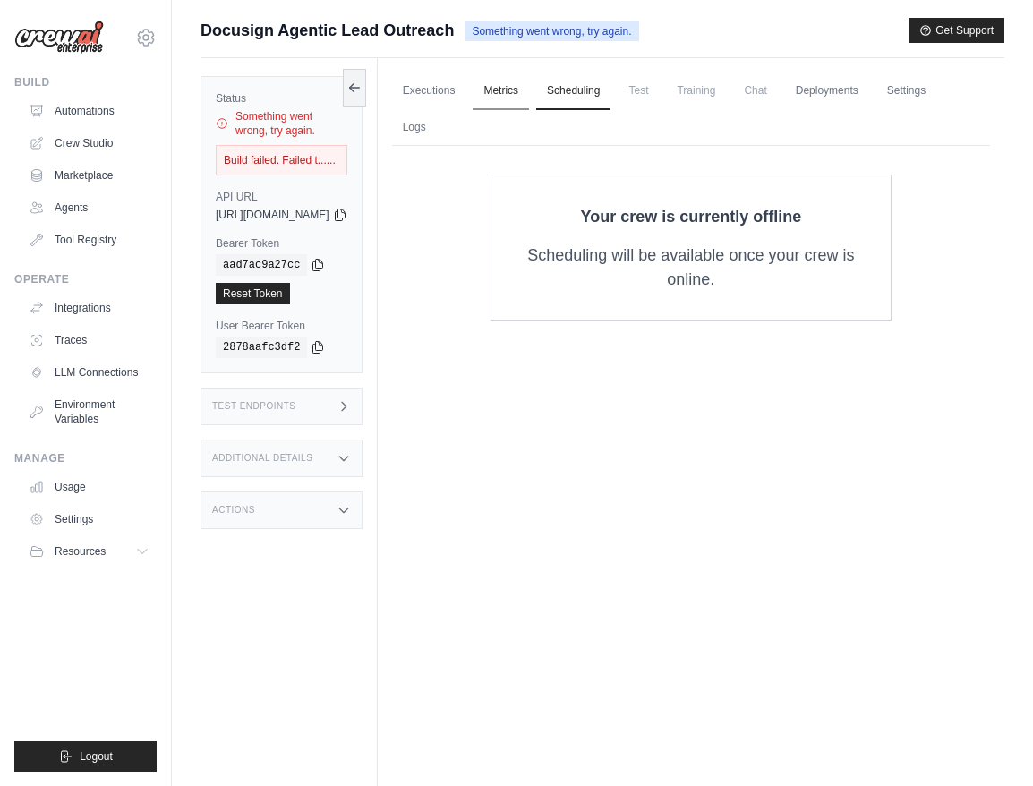
click at [529, 99] on link "Metrics" at bounding box center [501, 92] width 56 height 38
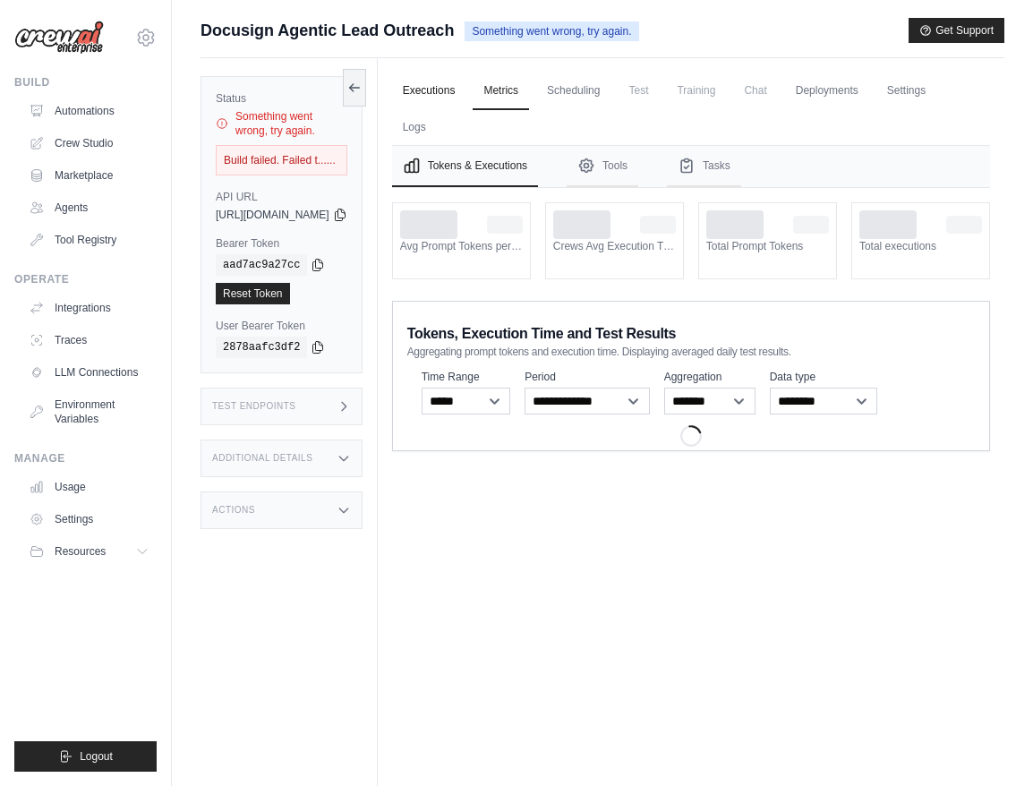
click at [446, 88] on link "Executions" at bounding box center [429, 92] width 74 height 38
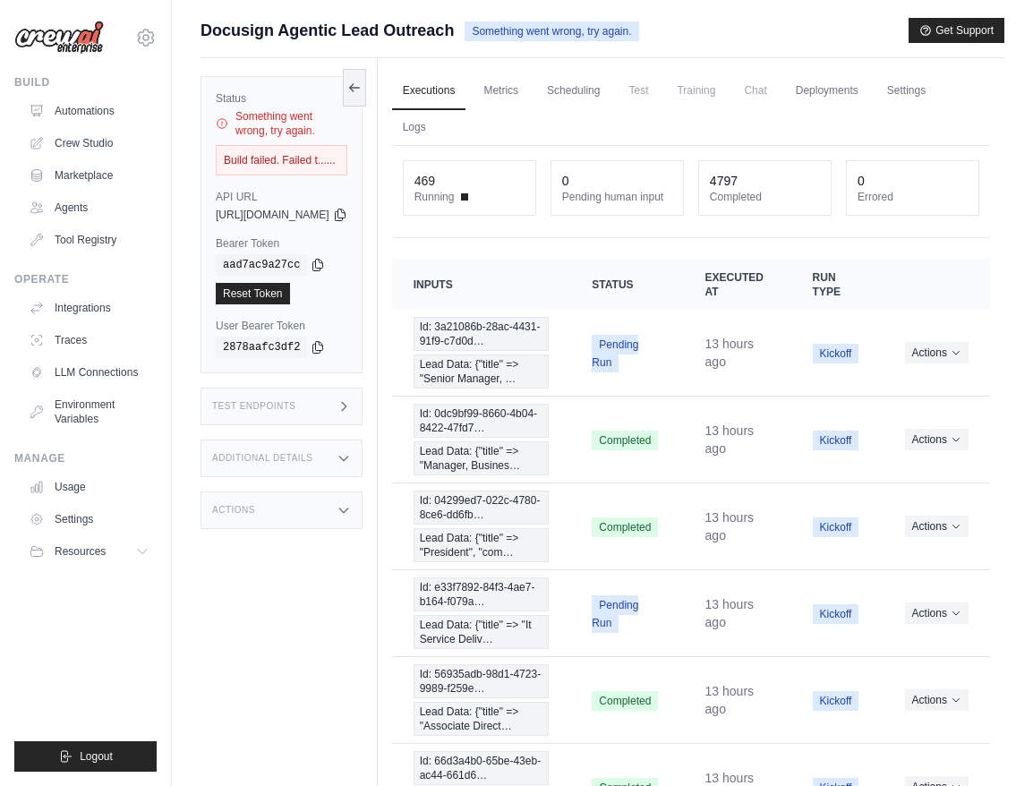
click at [304, 525] on div "Actions" at bounding box center [282, 511] width 162 height 38
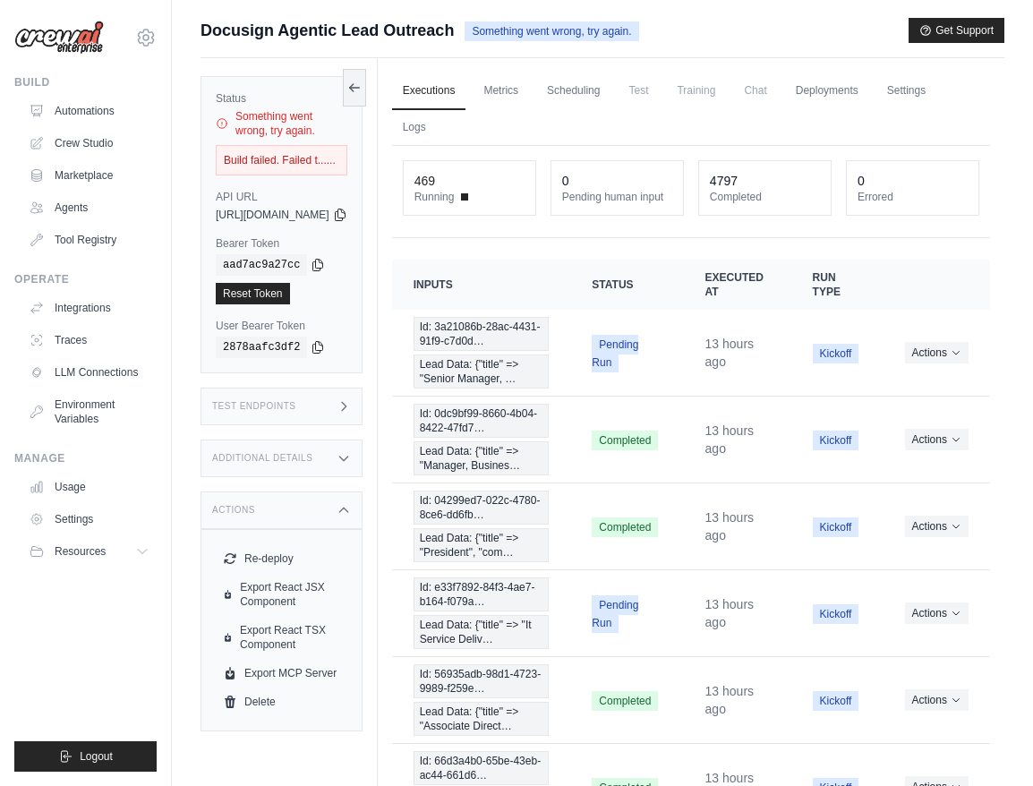
click at [305, 450] on div "Additional Details" at bounding box center [282, 459] width 162 height 38
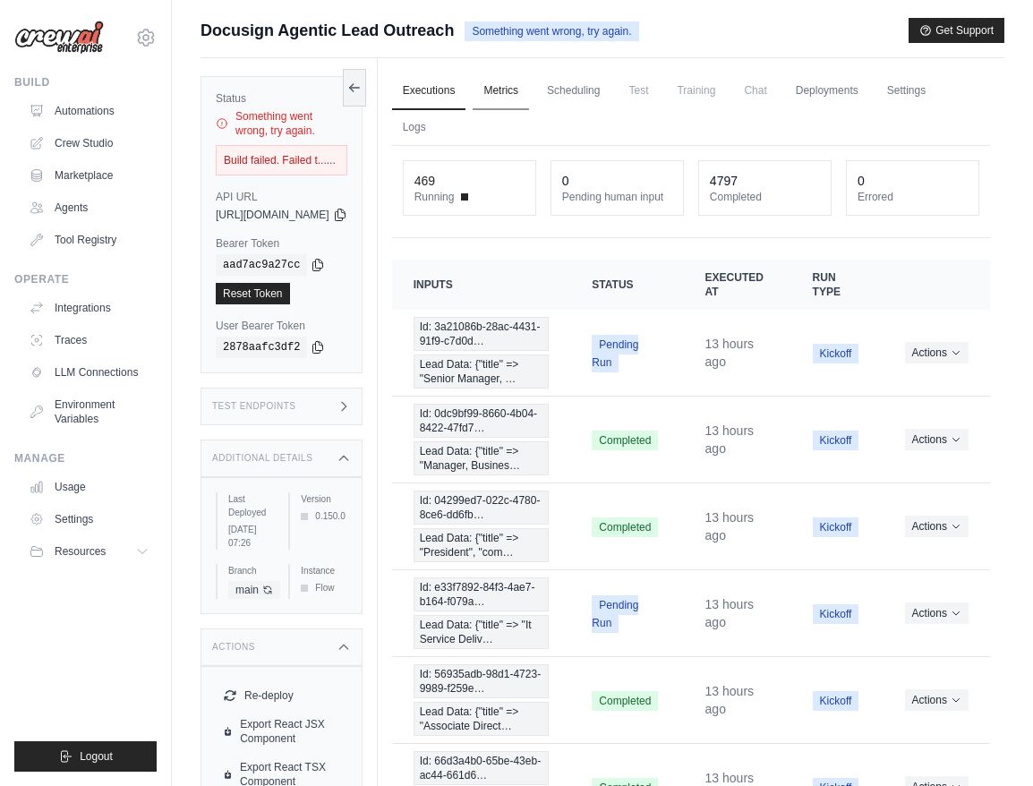
click at [529, 97] on link "Metrics" at bounding box center [501, 92] width 56 height 38
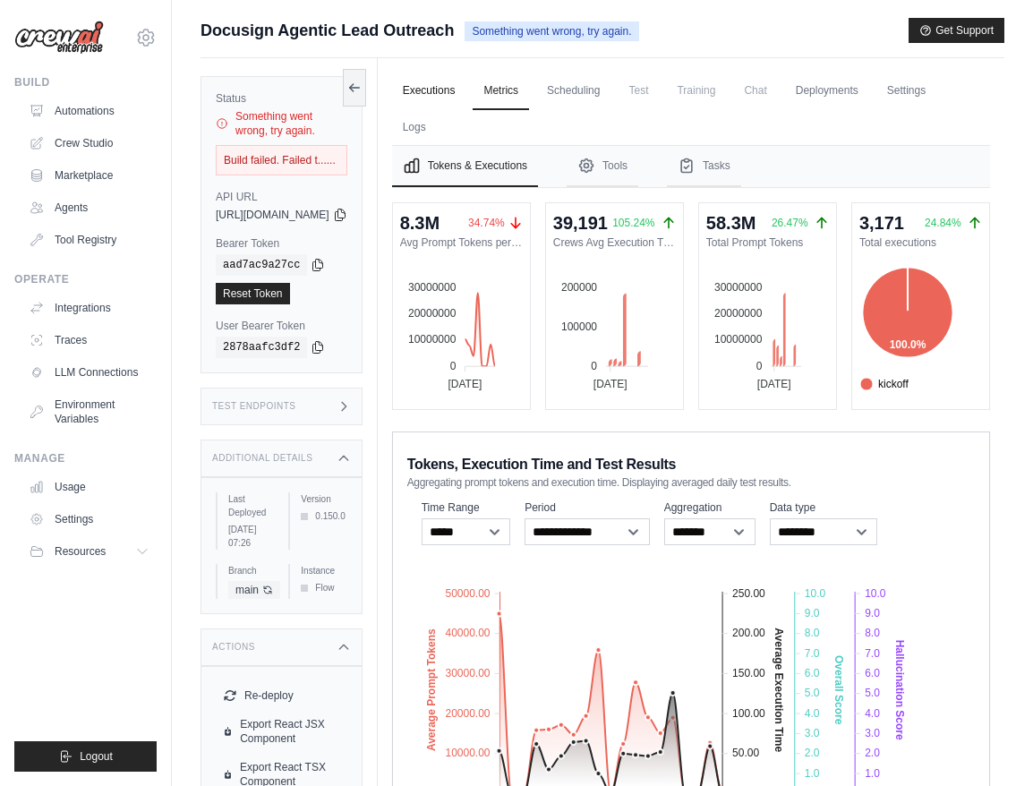
click at [467, 93] on link "Executions" at bounding box center [429, 92] width 74 height 38
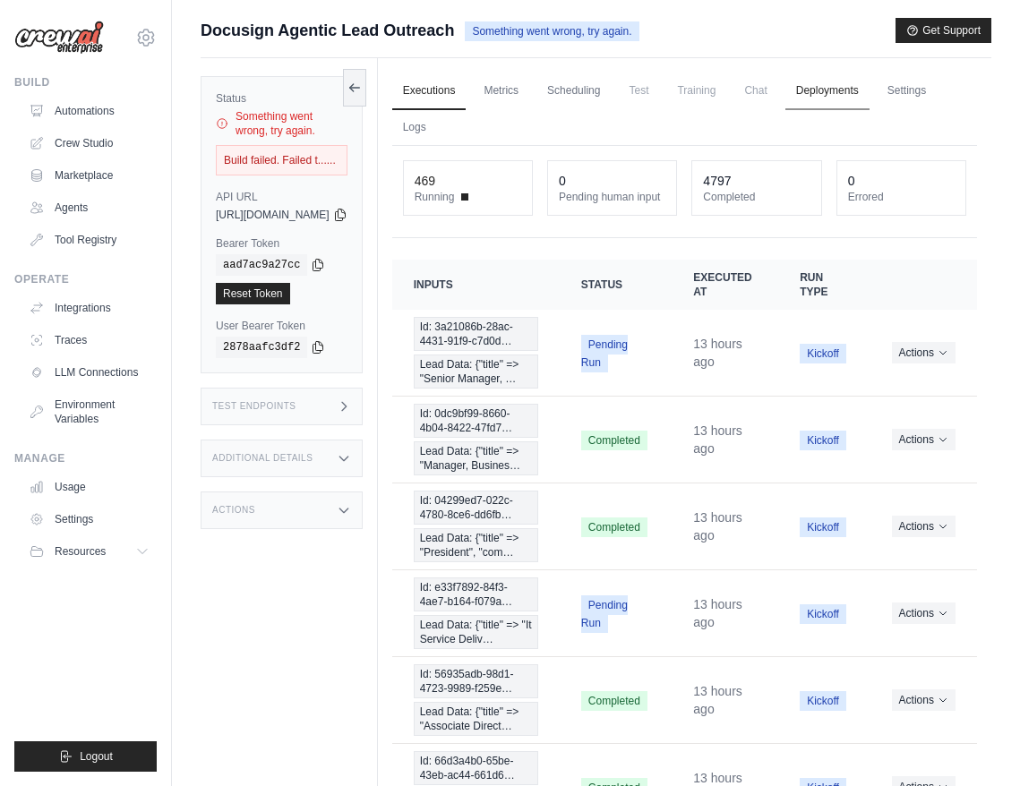
click at [870, 104] on link "Deployments" at bounding box center [827, 92] width 84 height 38
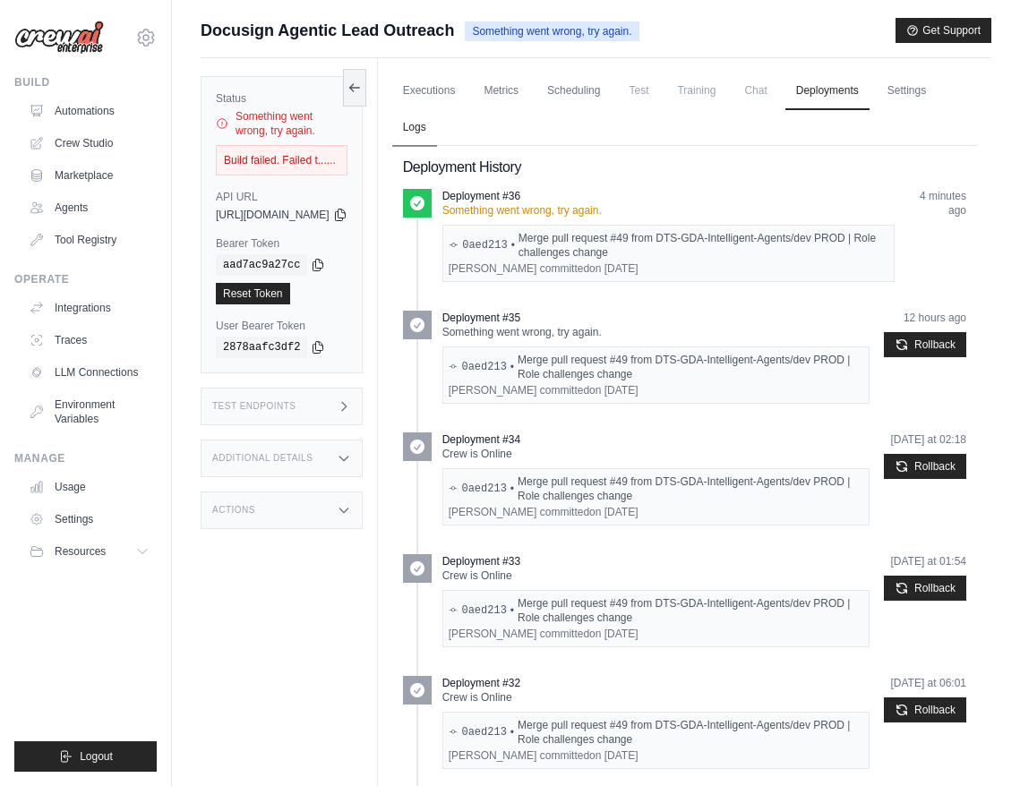
click at [437, 142] on link "Logs" at bounding box center [414, 128] width 45 height 38
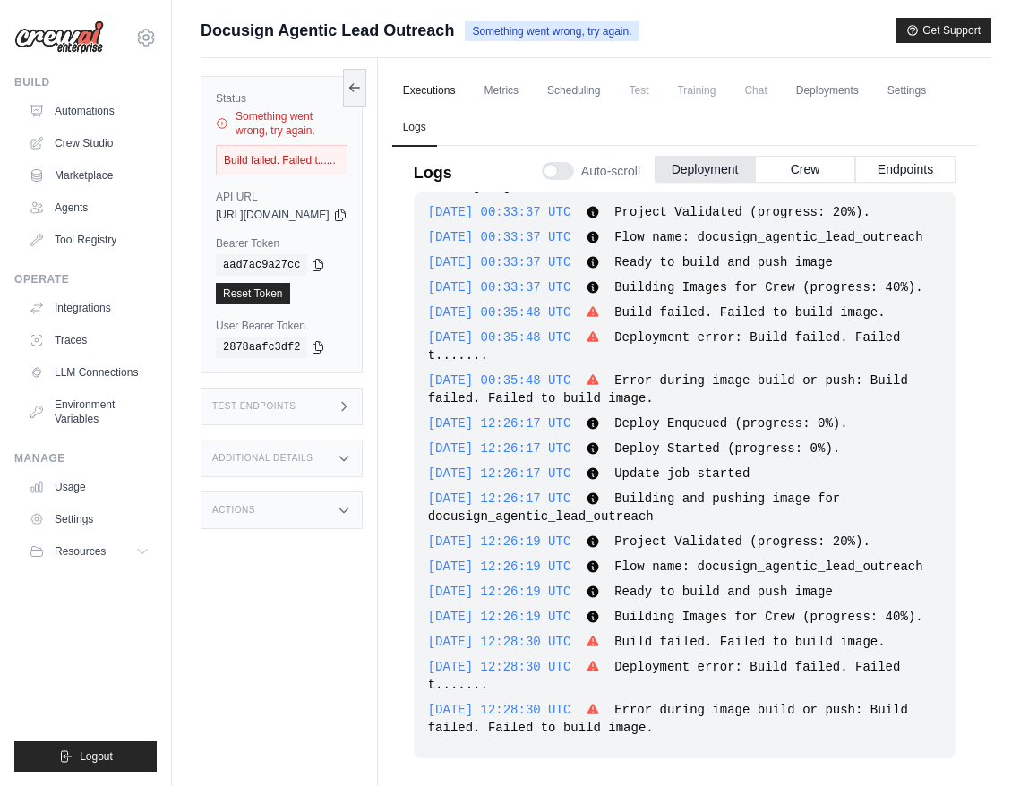
click at [467, 82] on link "Executions" at bounding box center [429, 92] width 74 height 38
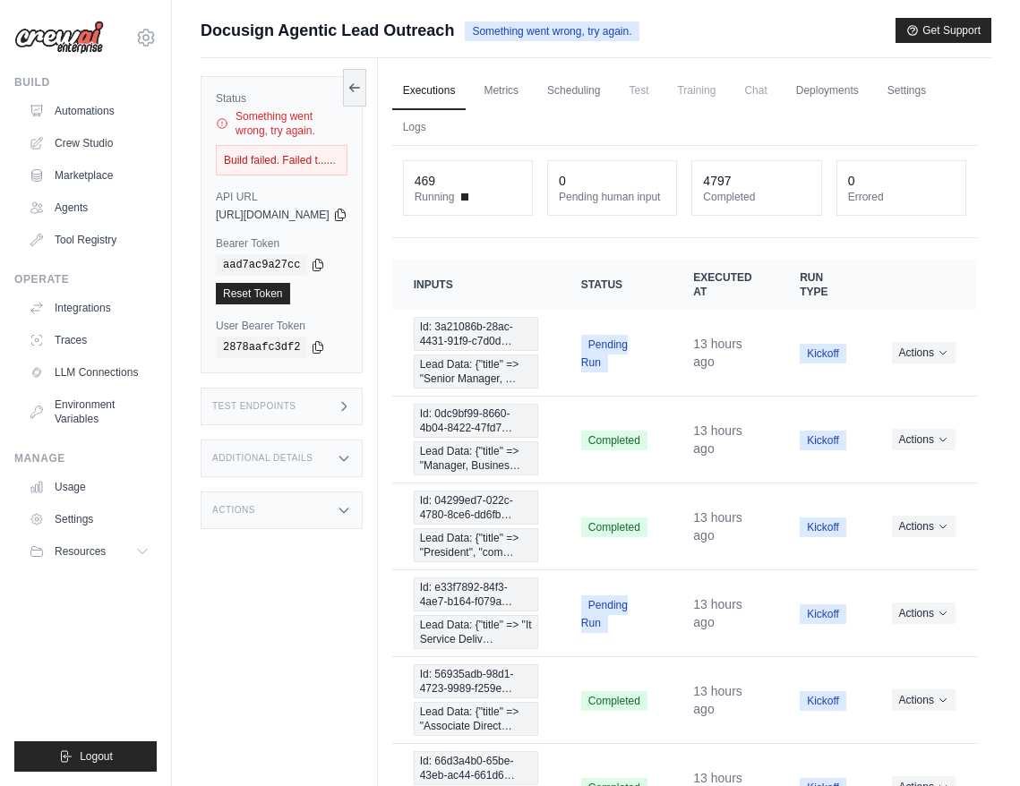
click at [467, 82] on link "Executions" at bounding box center [429, 92] width 74 height 38
click at [877, 110] on link "Settings" at bounding box center [907, 92] width 60 height 38
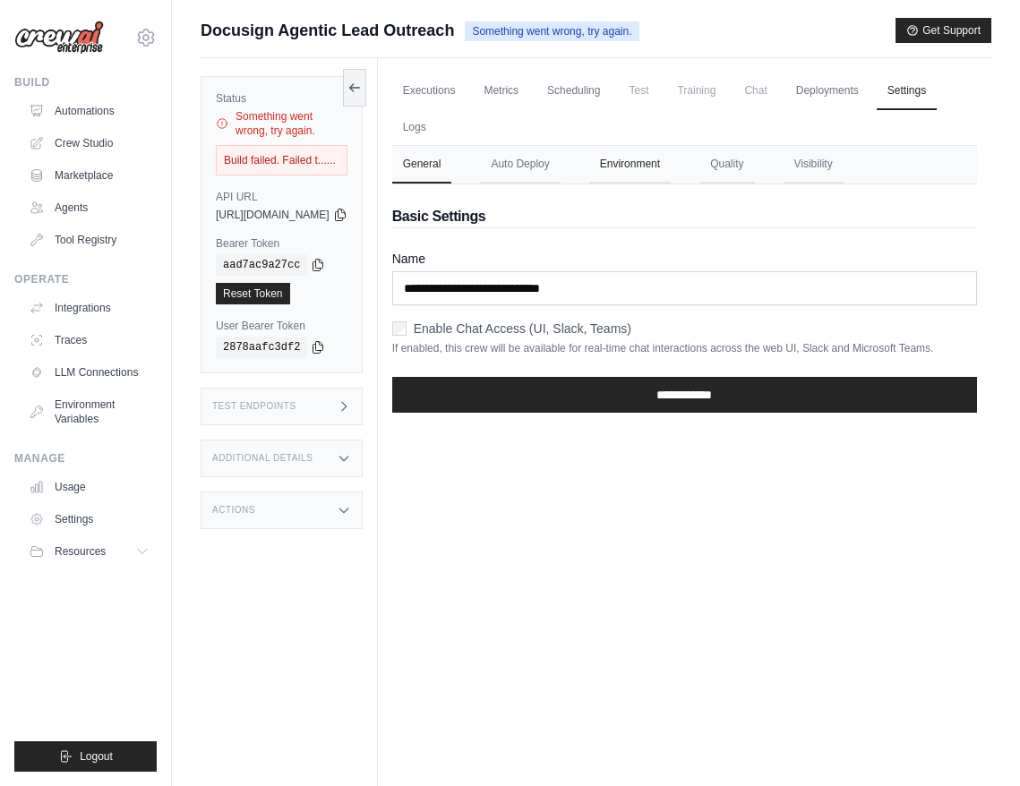
click at [664, 167] on button "Environment" at bounding box center [629, 165] width 81 height 38
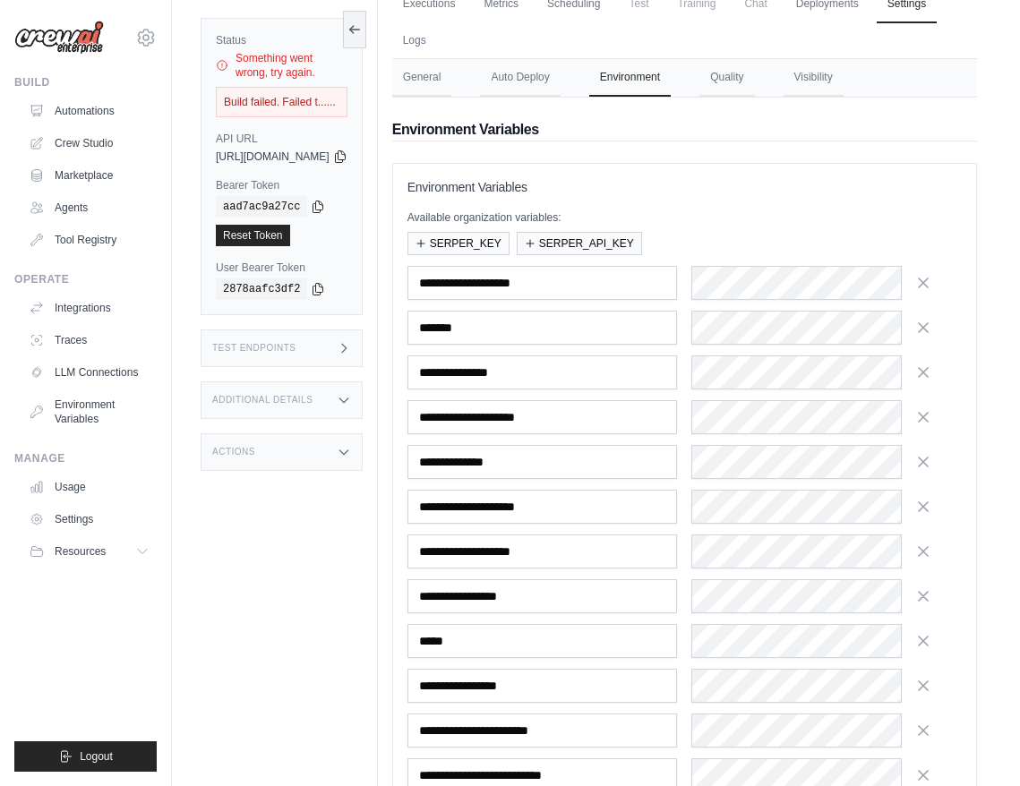
scroll to position [246, 0]
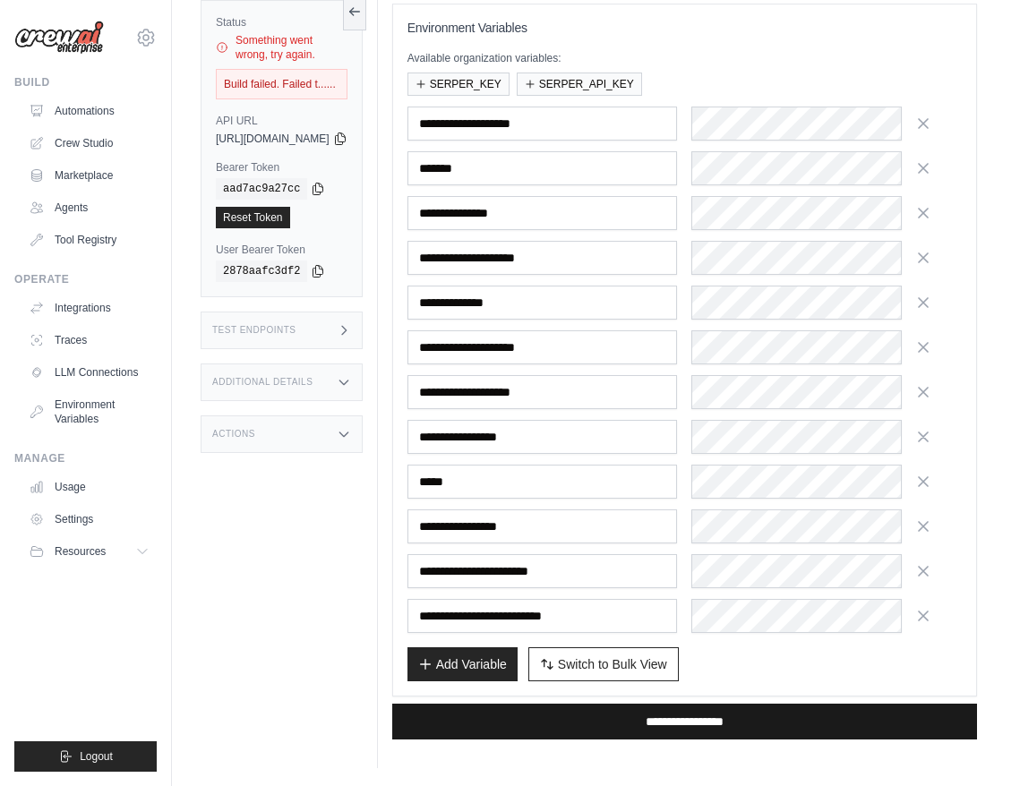
click at [522, 715] on input "**********" at bounding box center [684, 722] width 585 height 36
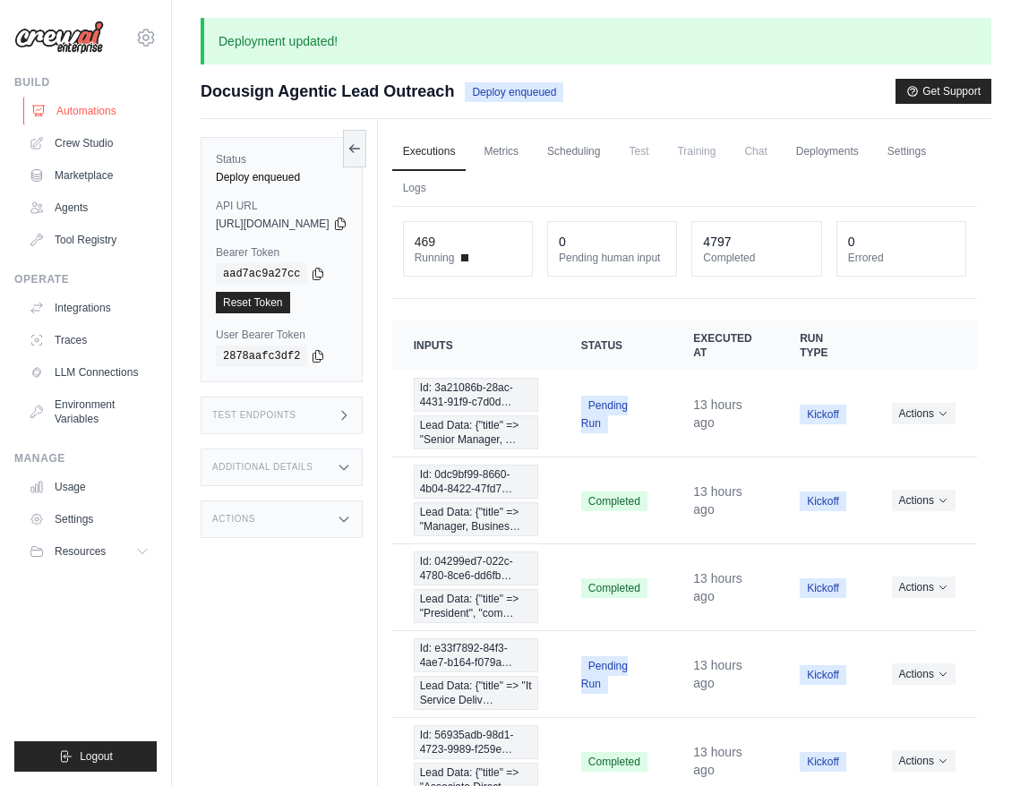
click at [107, 120] on link "Automations" at bounding box center [90, 111] width 135 height 29
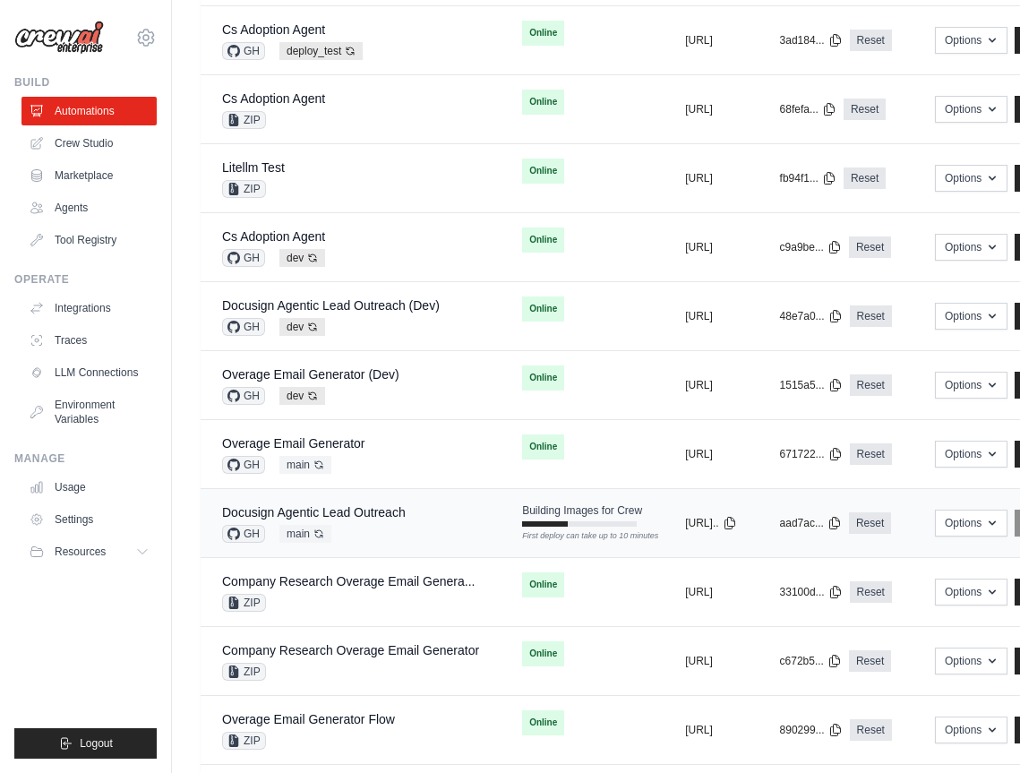
scroll to position [664, 0]
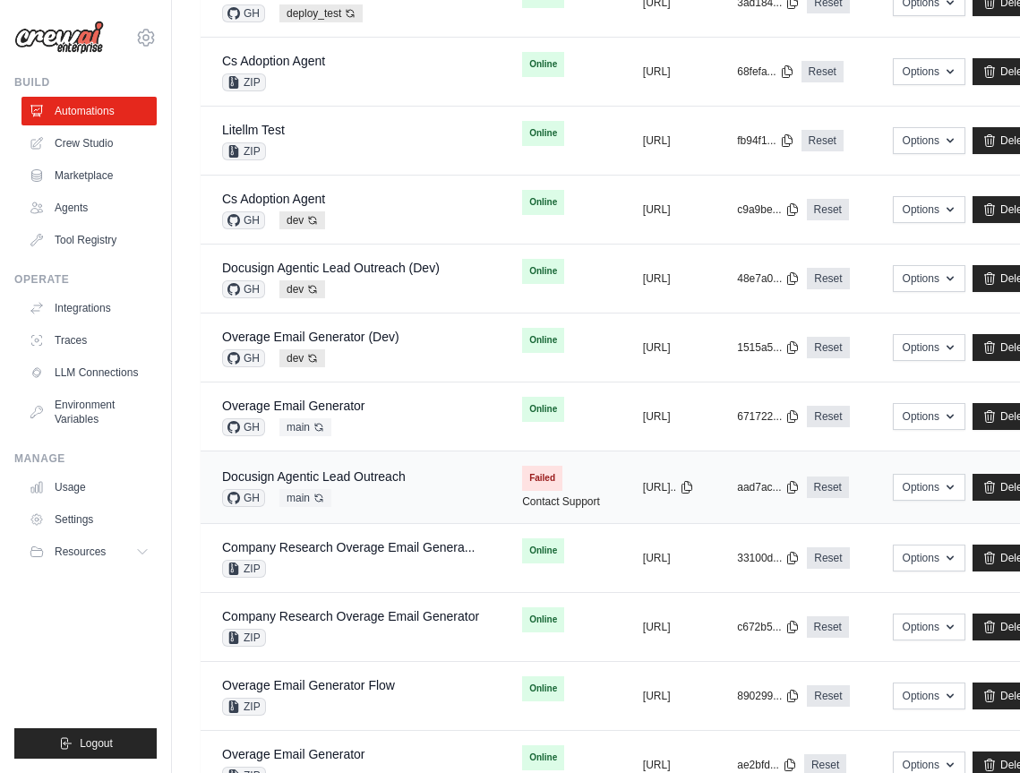
click at [434, 492] on div "Docusign Agentic Lead Outreach GH main Auto-deploy enabled" at bounding box center [350, 486] width 257 height 39
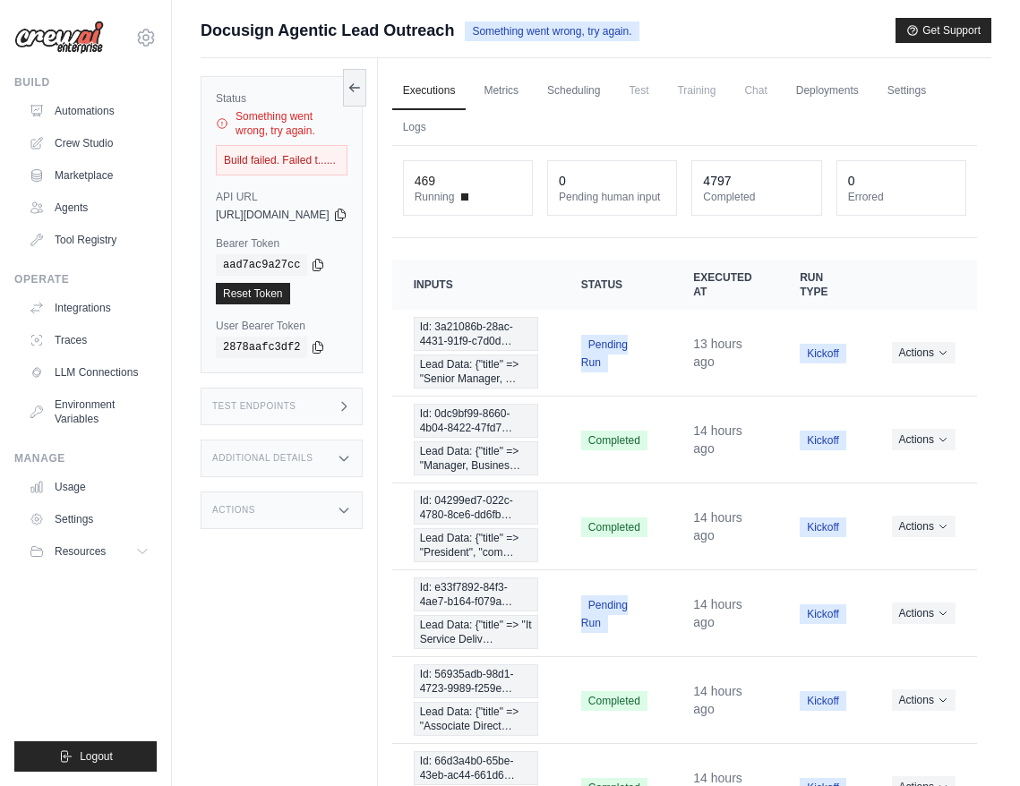
click at [341, 152] on div "Build failed. Failed t......" at bounding box center [282, 160] width 132 height 30
click at [877, 110] on link "Settings" at bounding box center [907, 92] width 60 height 38
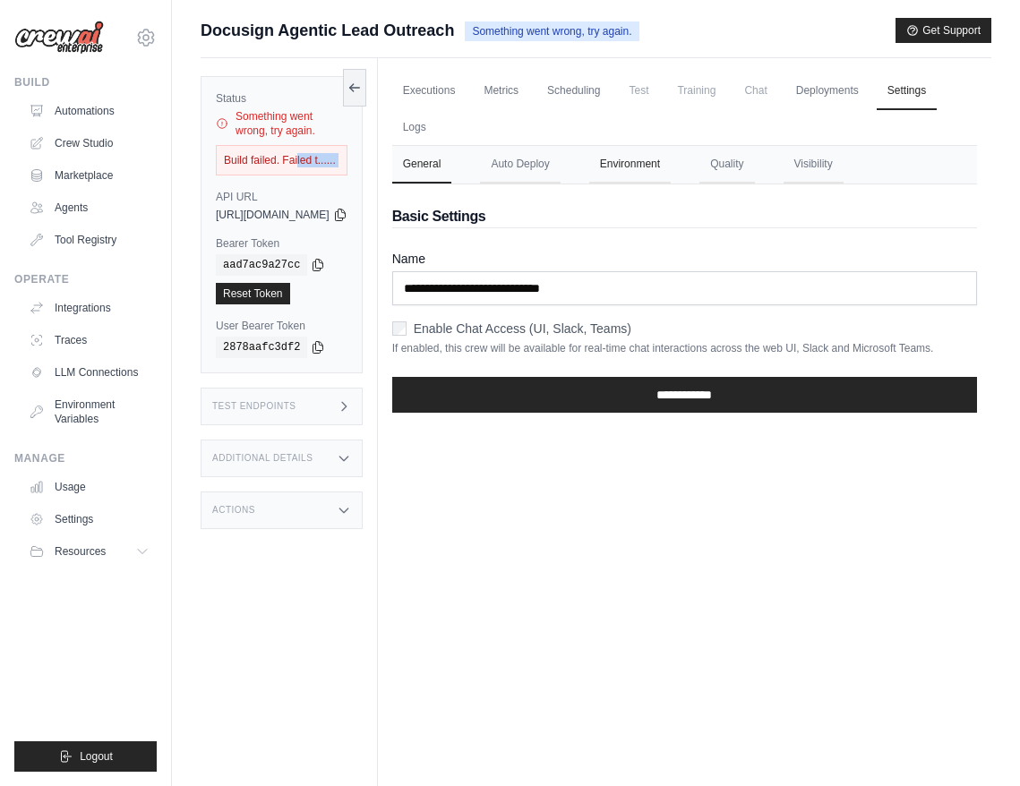
click at [671, 163] on button "Environment" at bounding box center [629, 165] width 81 height 38
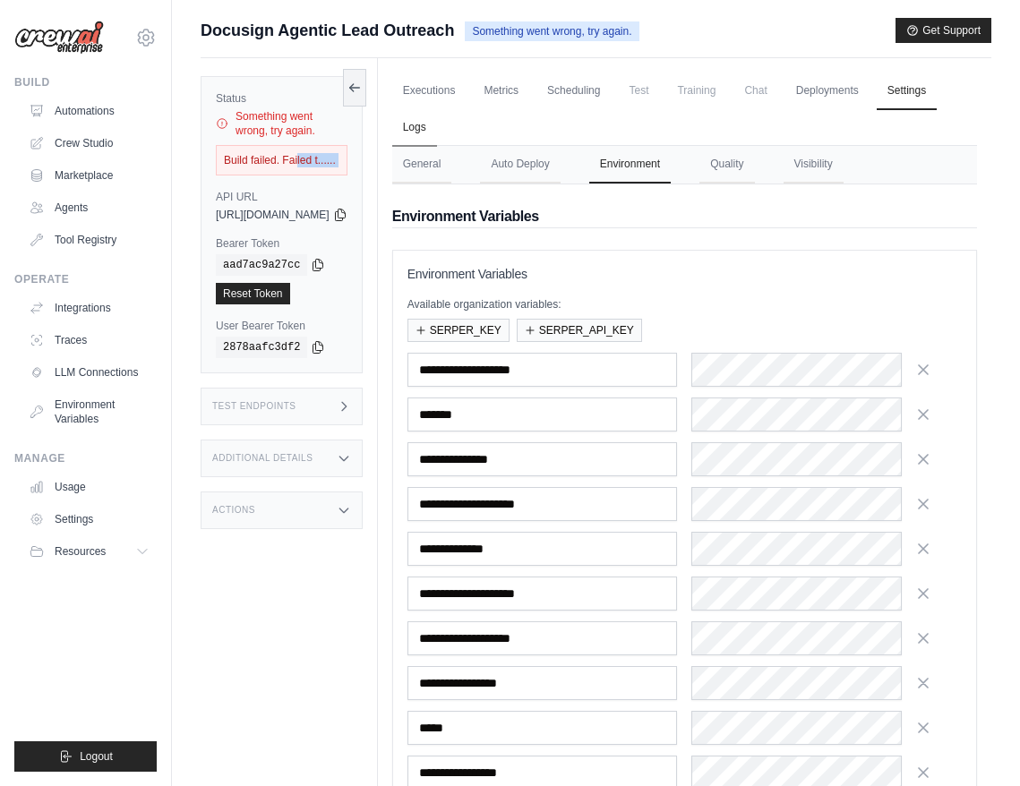
click at [437, 123] on link "Logs" at bounding box center [414, 128] width 45 height 38
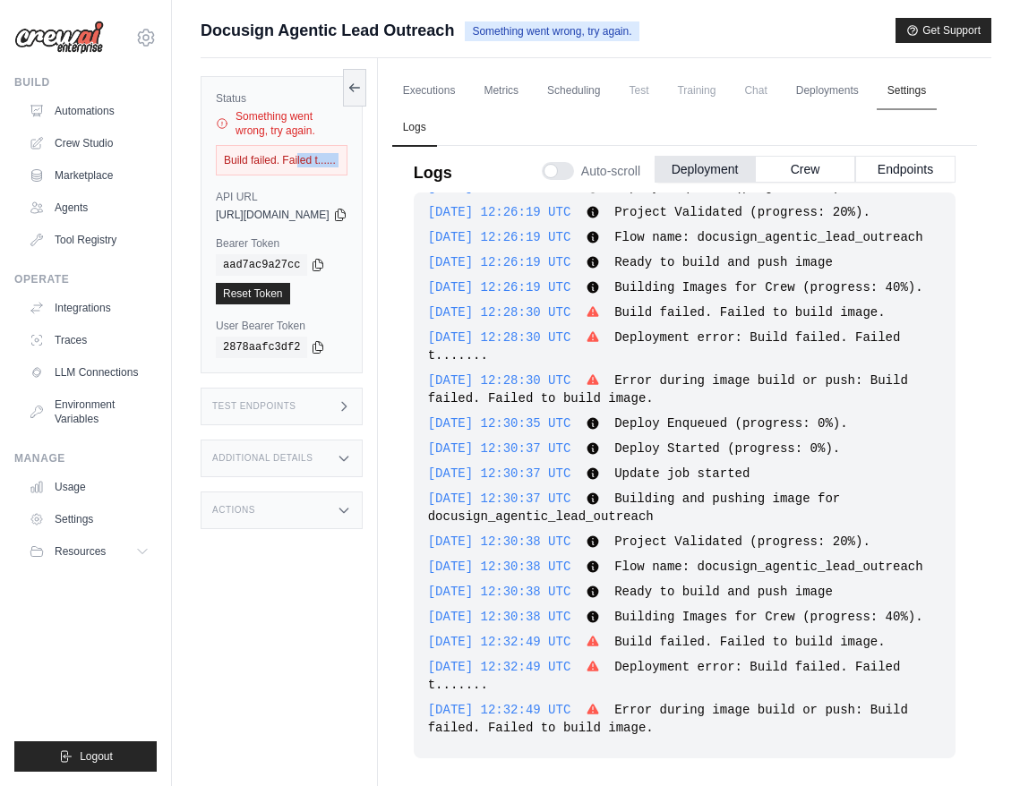
click at [877, 110] on link "Settings" at bounding box center [907, 92] width 60 height 38
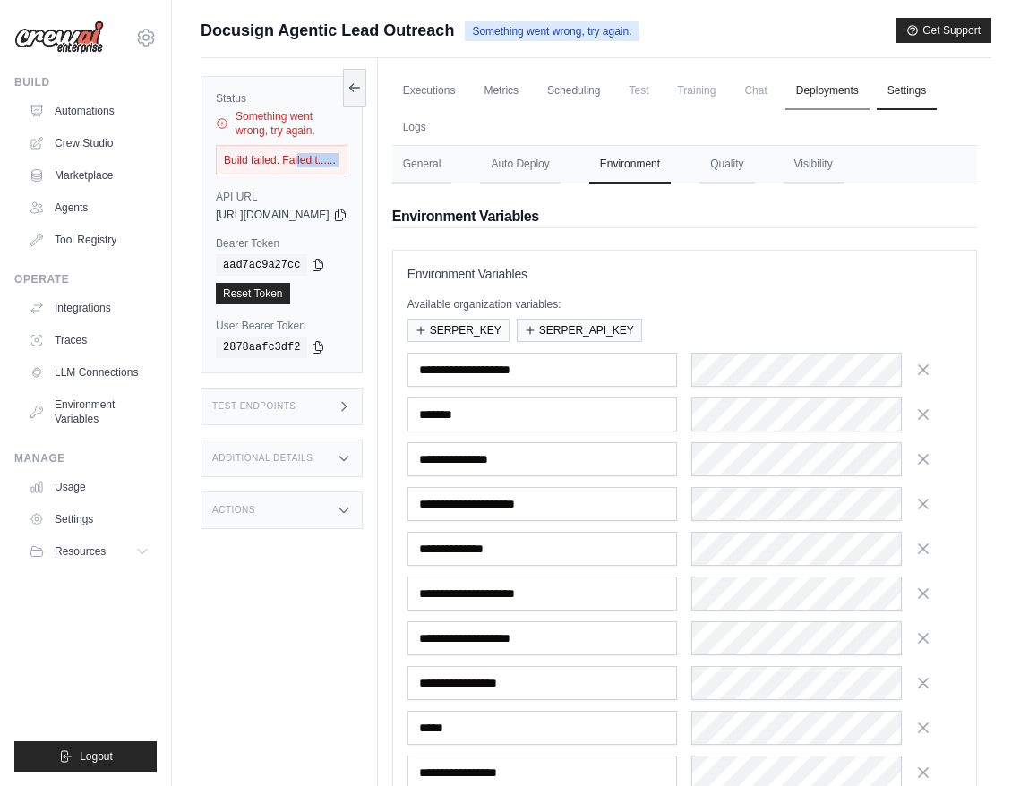
click at [870, 96] on link "Deployments" at bounding box center [827, 92] width 84 height 38
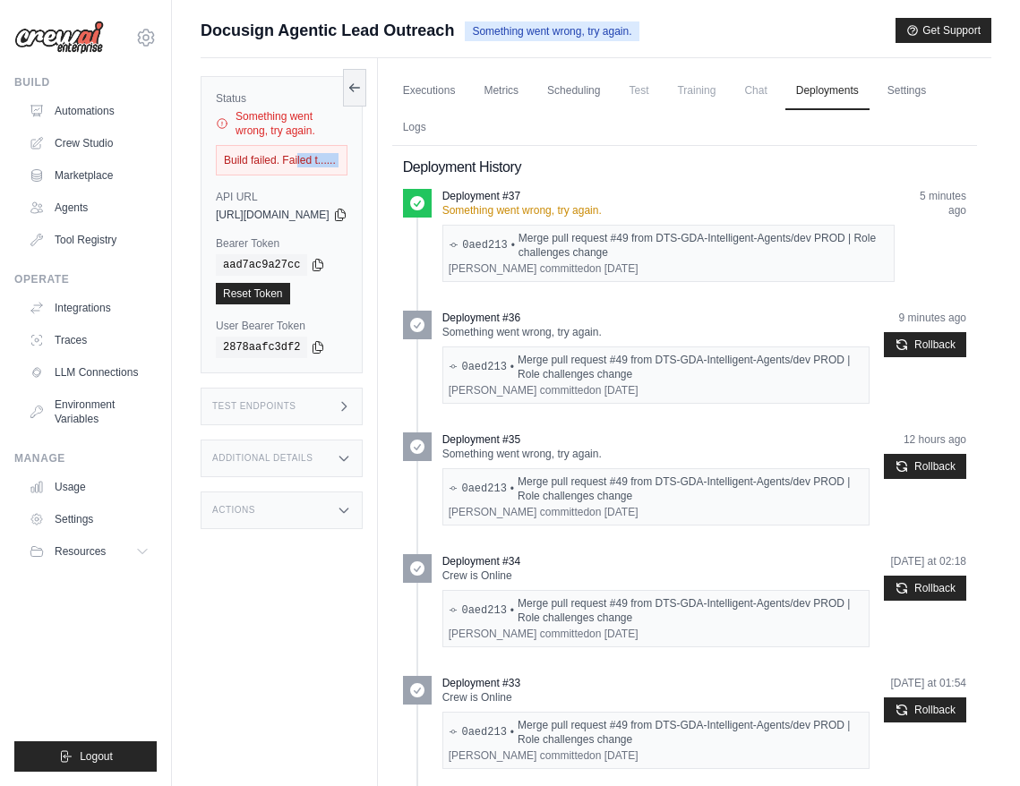
click at [777, 98] on span "Chat" at bounding box center [755, 91] width 44 height 36
click at [467, 93] on link "Executions" at bounding box center [429, 92] width 74 height 38
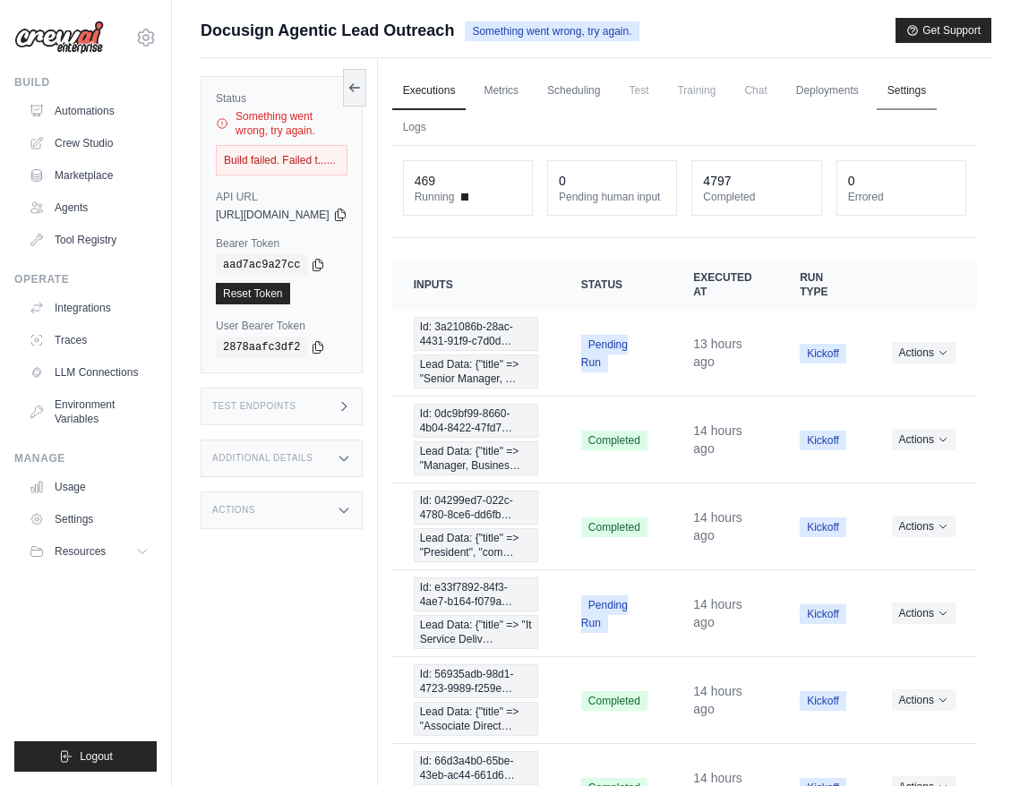
click at [877, 110] on link "Settings" at bounding box center [907, 92] width 60 height 38
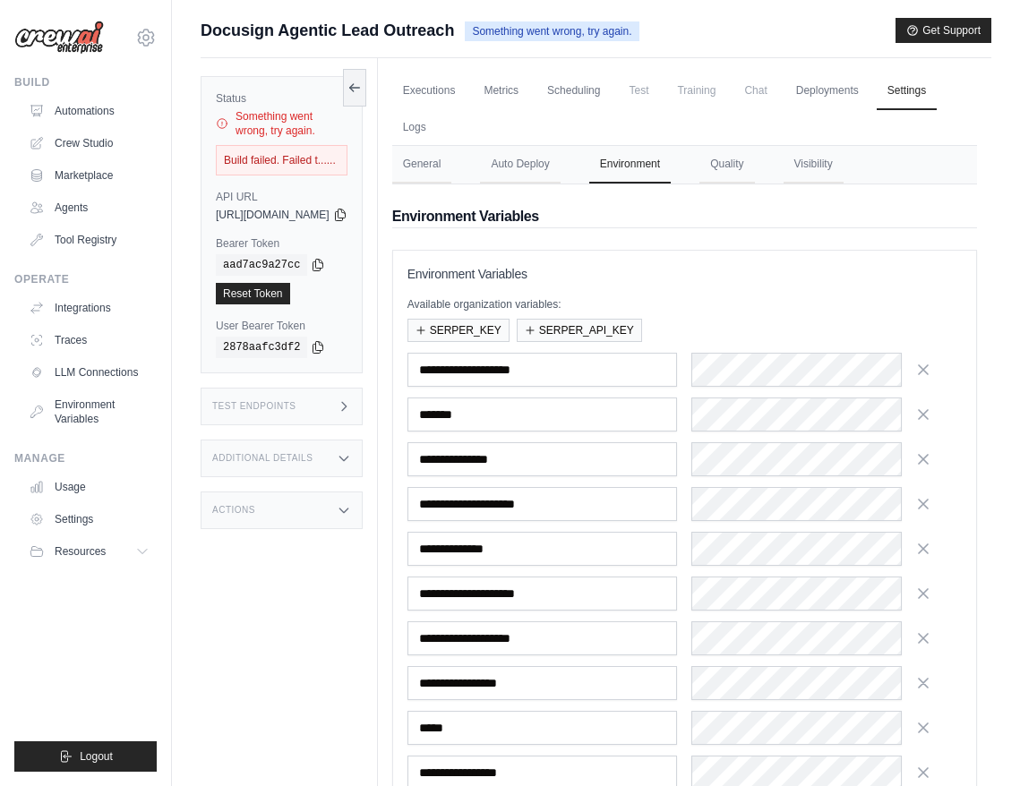
scroll to position [246, 0]
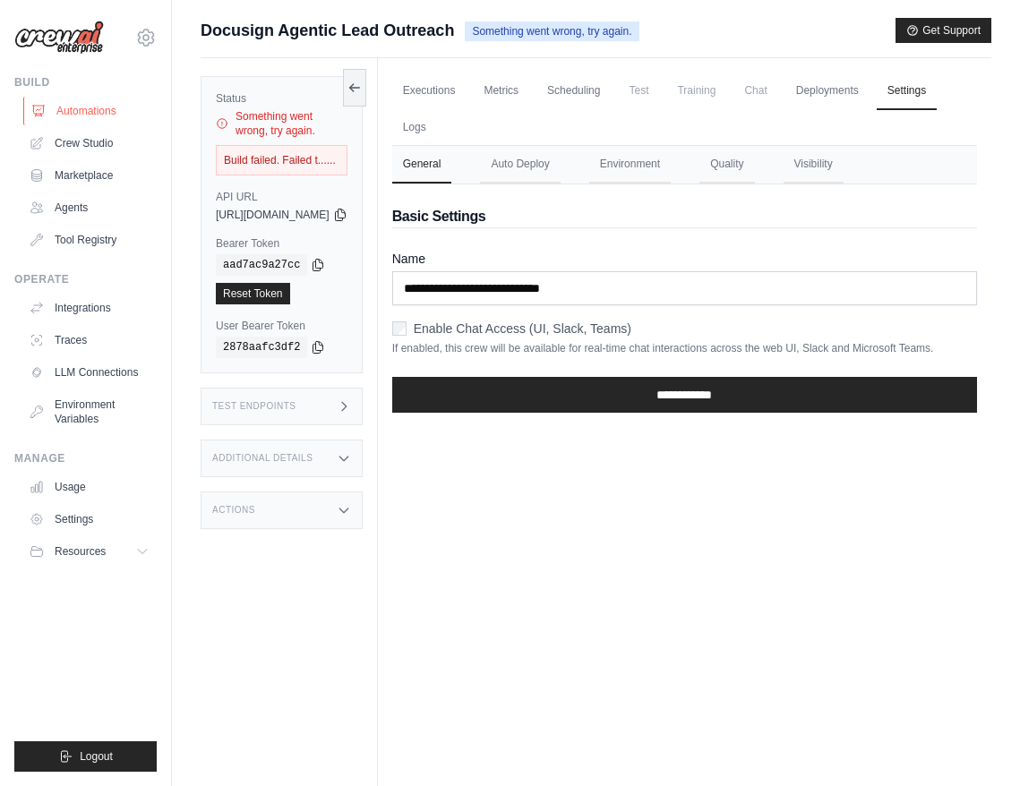
click at [93, 124] on link "Automations" at bounding box center [90, 111] width 135 height 29
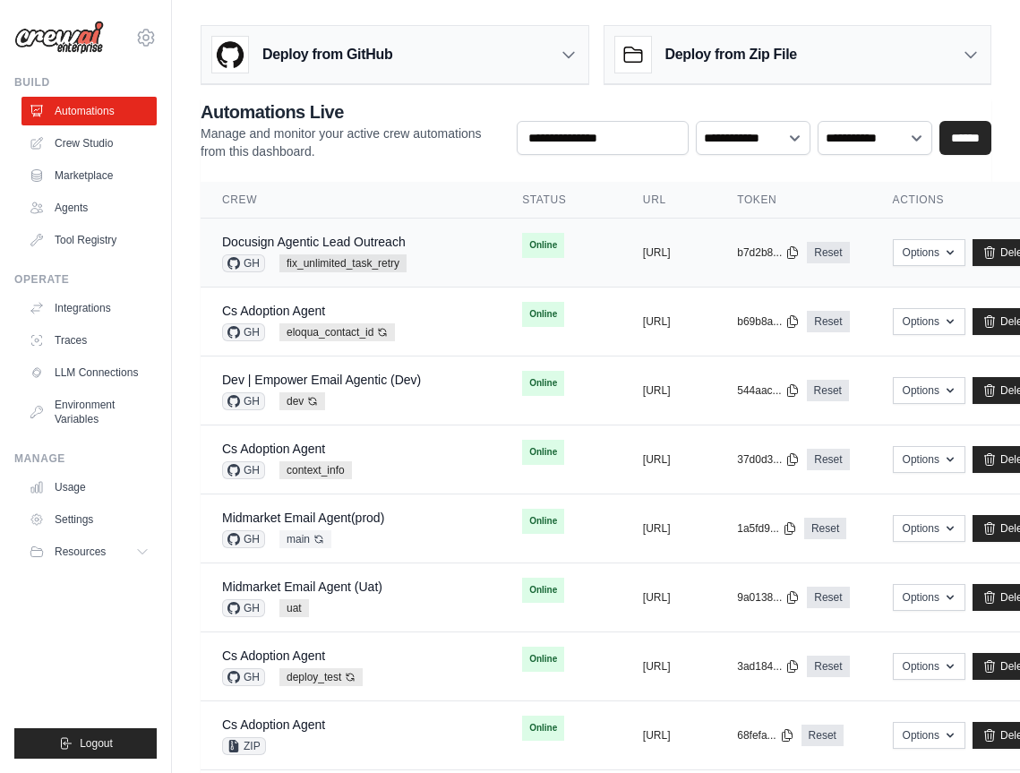
click at [444, 257] on div "Docusign Agentic Lead Outreach GH fix_unlimited_task_retry" at bounding box center [350, 252] width 257 height 39
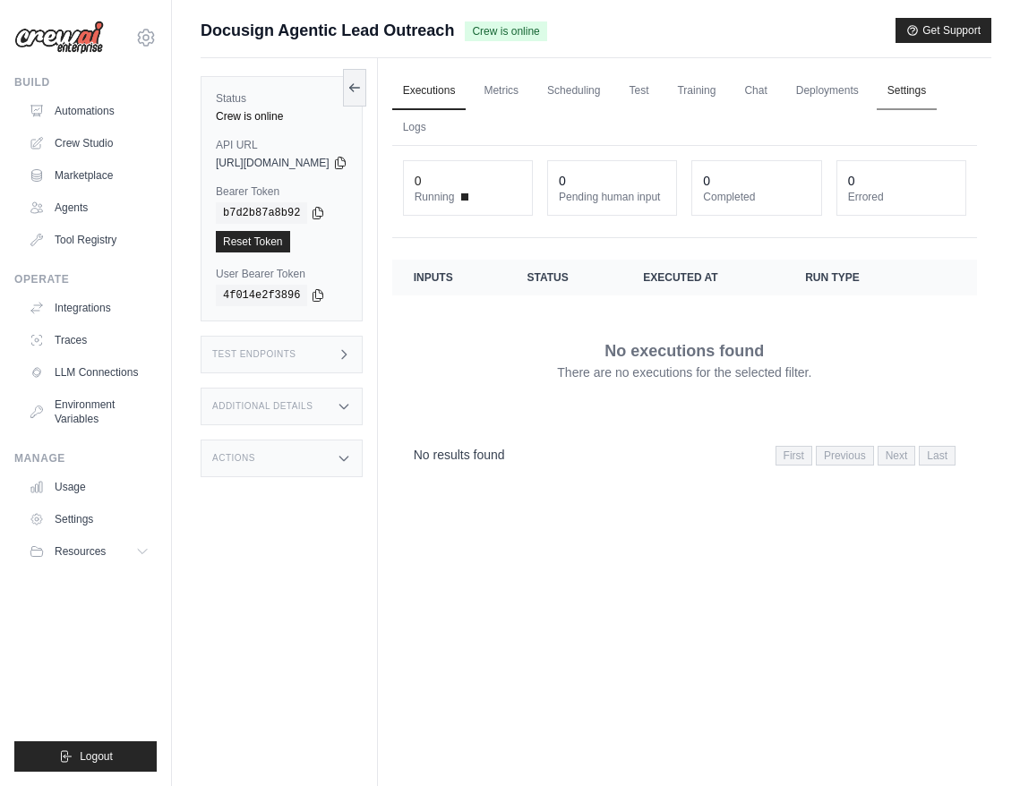
click at [877, 110] on link "Settings" at bounding box center [907, 92] width 60 height 38
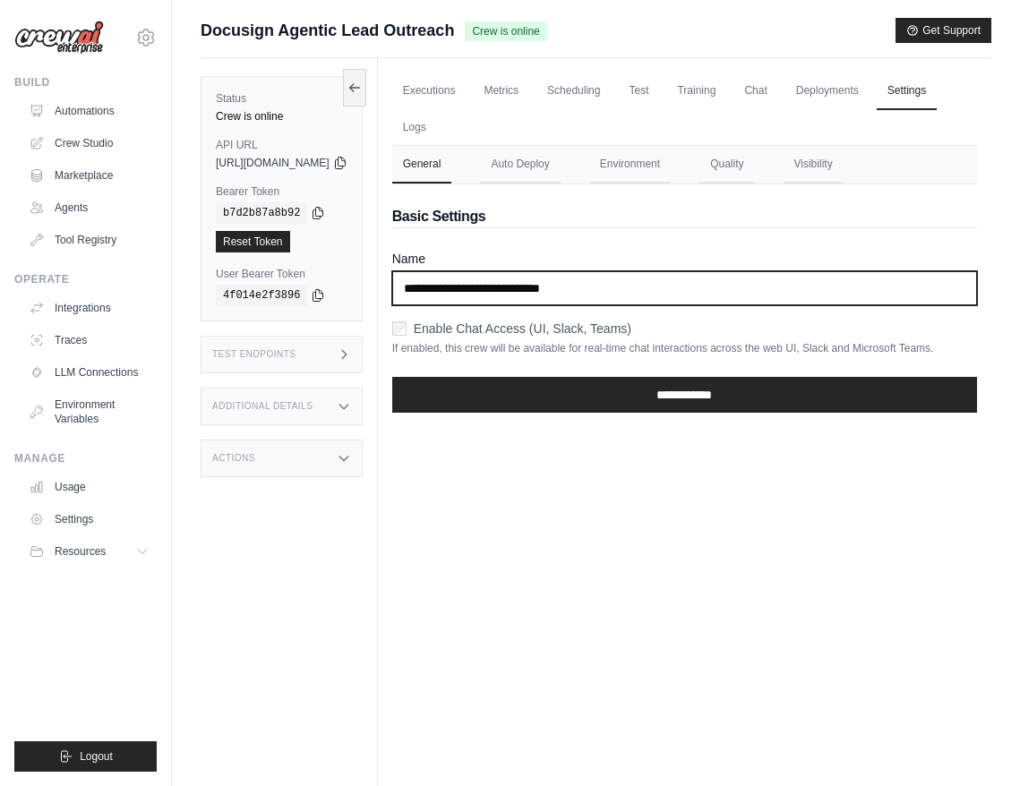
click at [682, 281] on input "**********" at bounding box center [684, 288] width 585 height 34
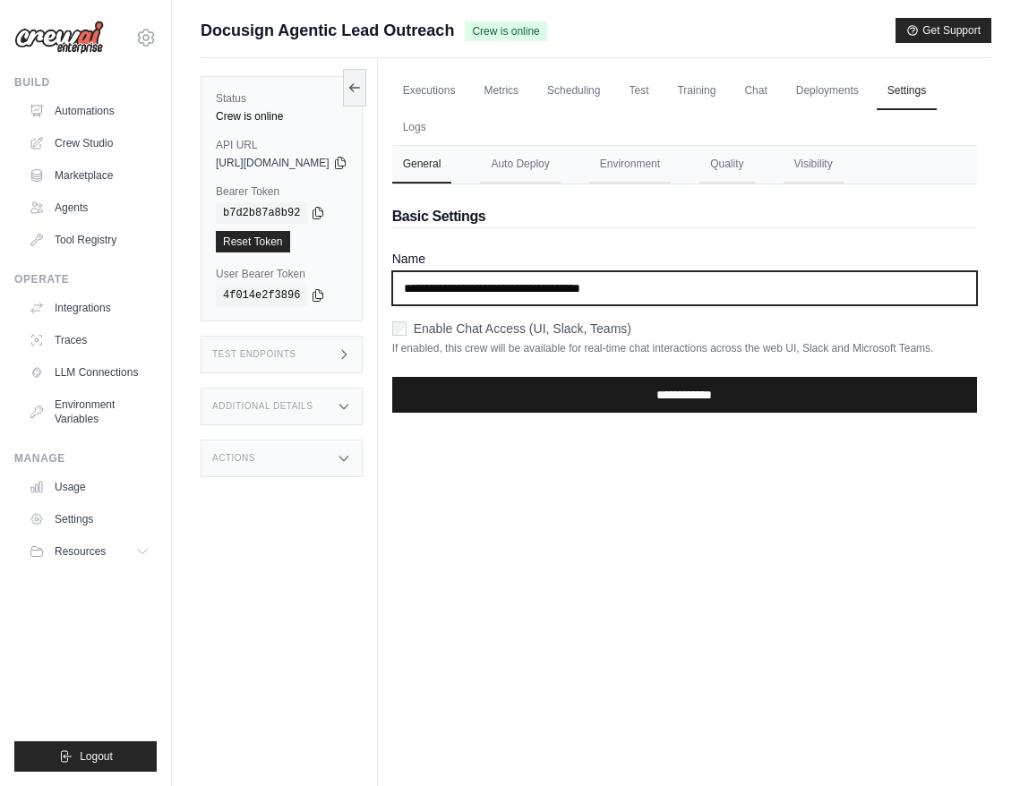
type input "**********"
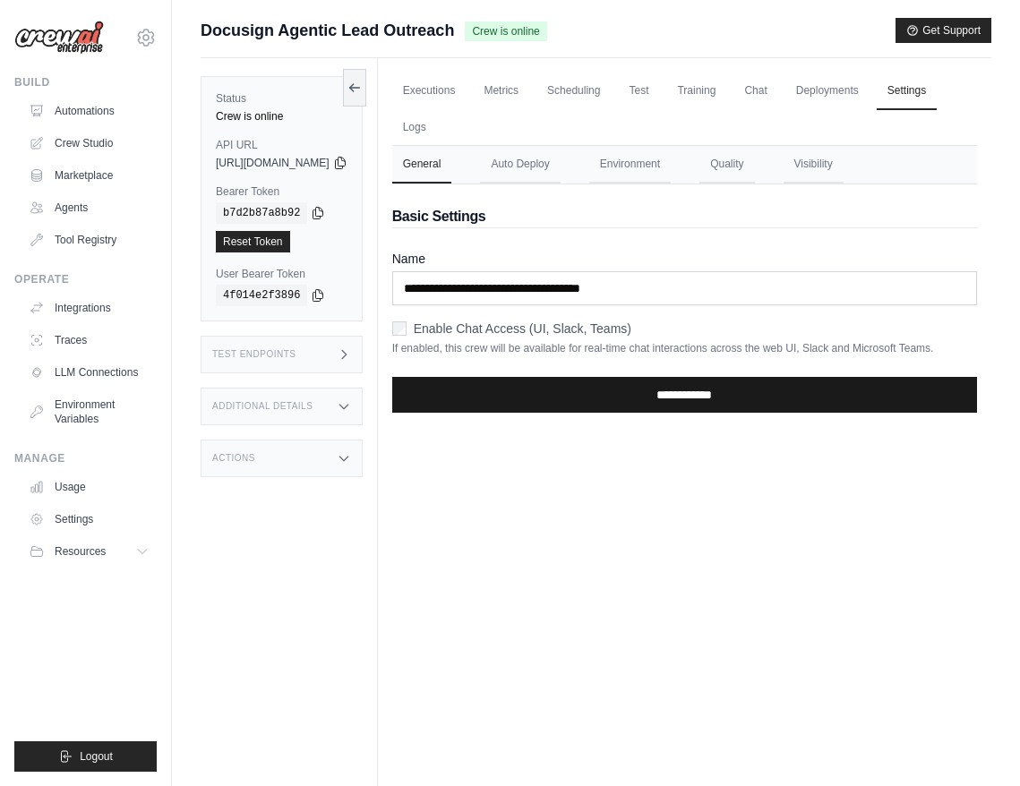
click at [696, 407] on input "**********" at bounding box center [684, 395] width 585 height 36
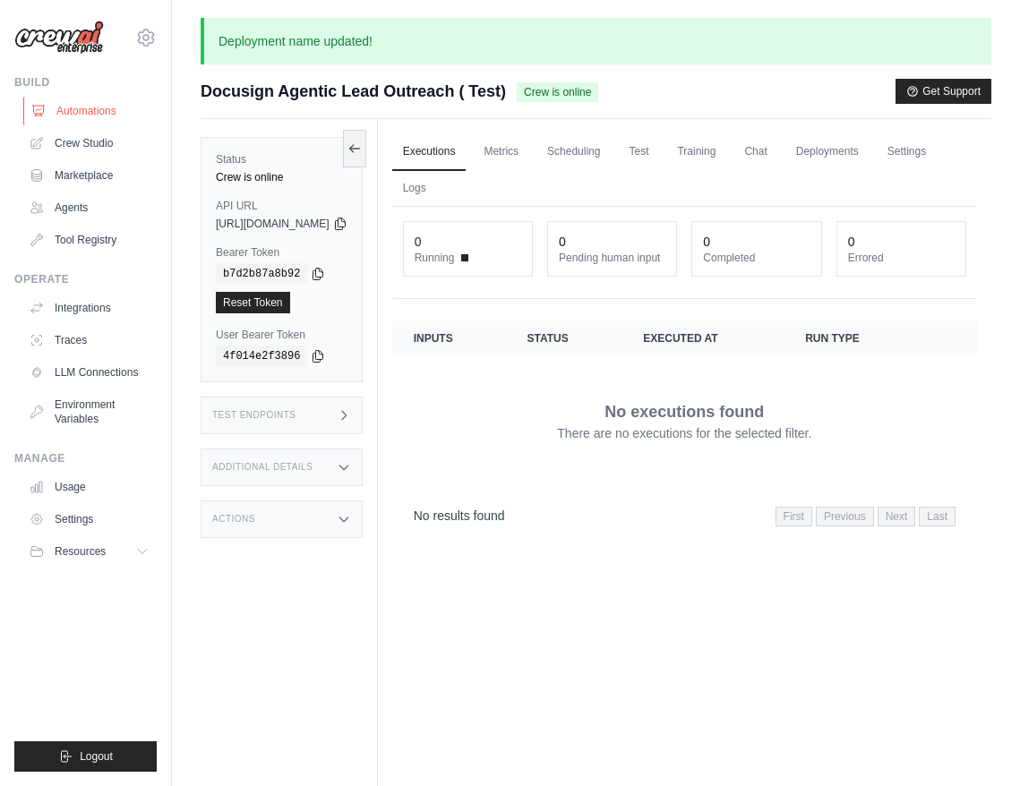
click at [107, 116] on link "Automations" at bounding box center [90, 111] width 135 height 29
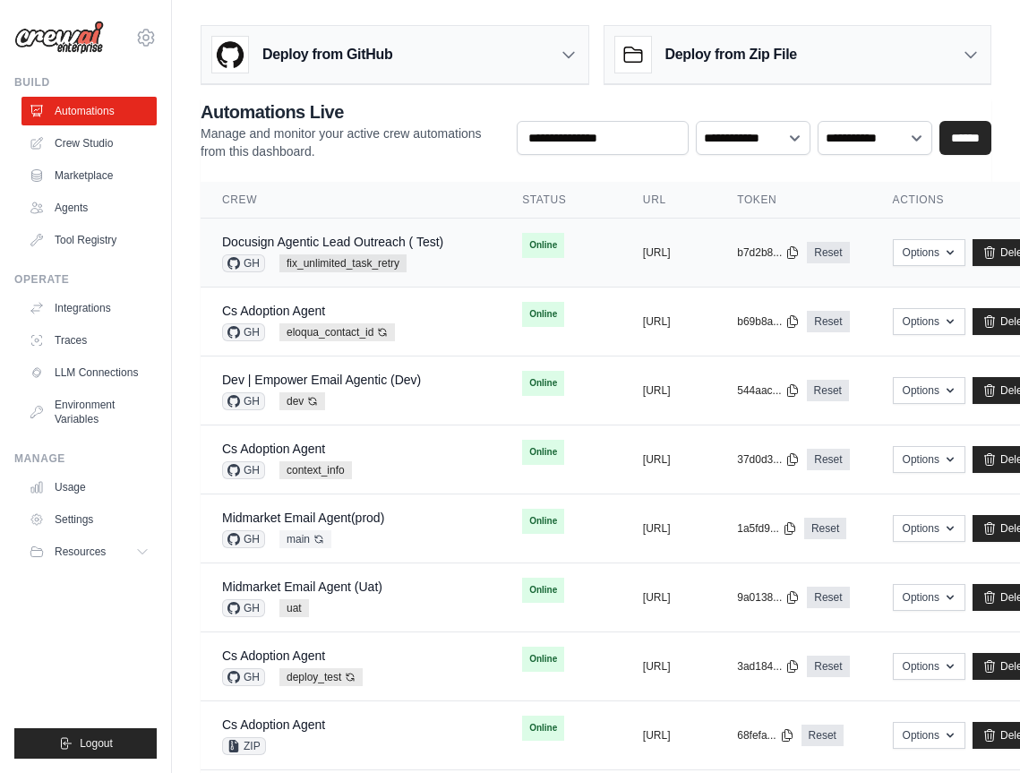
click at [456, 269] on div "Docusign Agentic Lead Outreach ( Test) GH fix_unlimited_task_retry" at bounding box center [350, 252] width 257 height 39
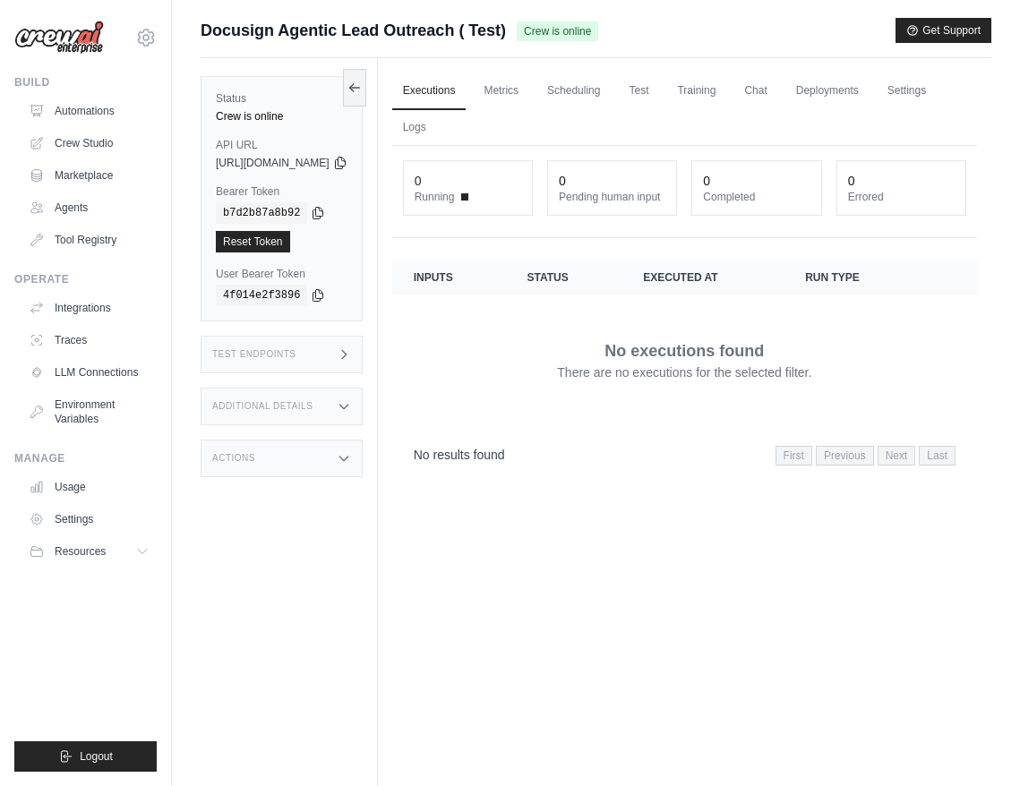
click at [467, 36] on span "Docusign Agentic Lead Outreach ( Test)" at bounding box center [353, 30] width 305 height 25
click at [877, 110] on link "Settings" at bounding box center [907, 92] width 60 height 38
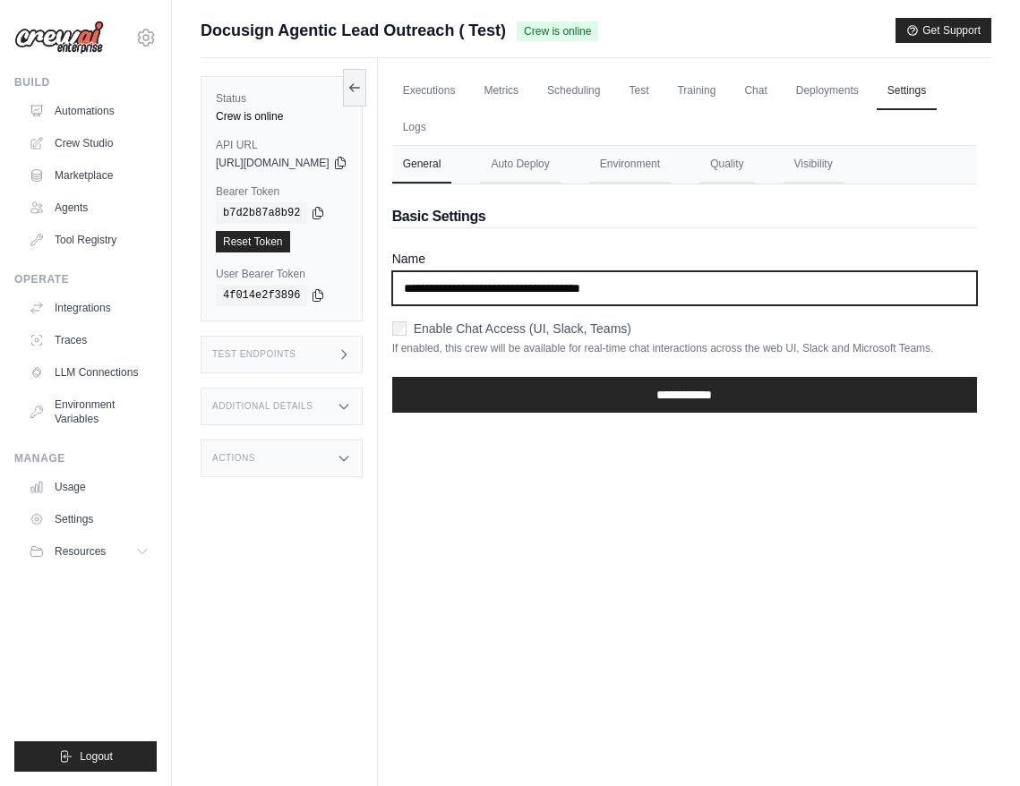
click at [648, 297] on input "**********" at bounding box center [684, 288] width 585 height 34
click at [647, 290] on input "**********" at bounding box center [684, 288] width 585 height 34
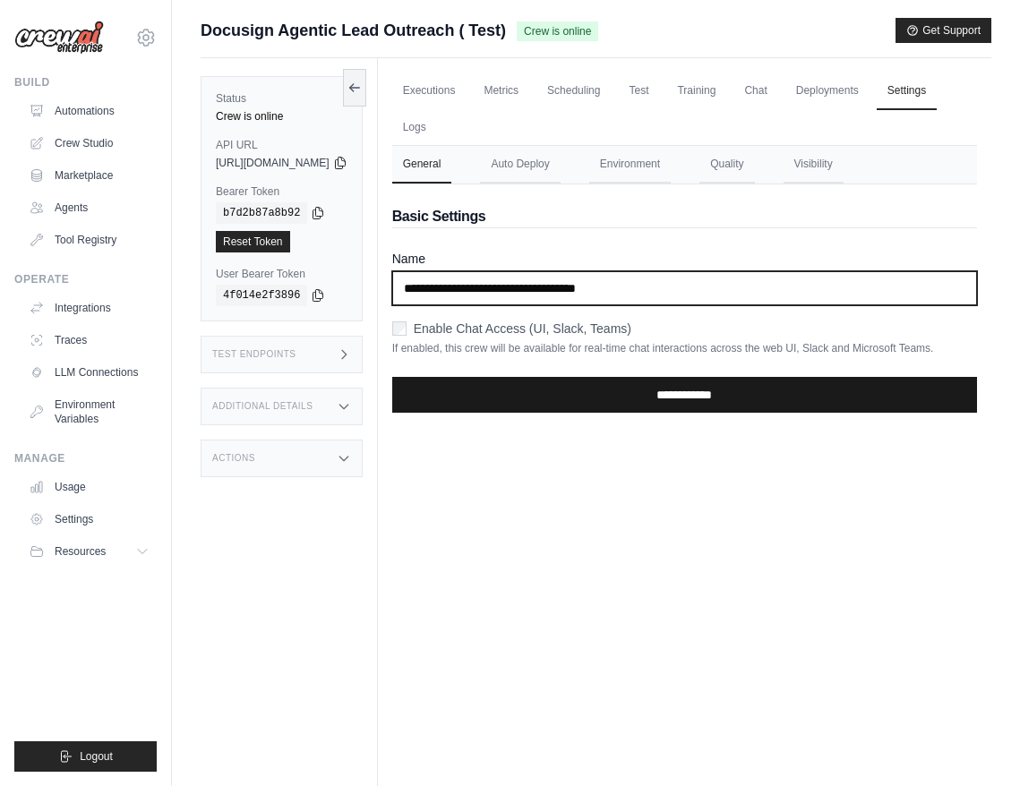
type input "**********"
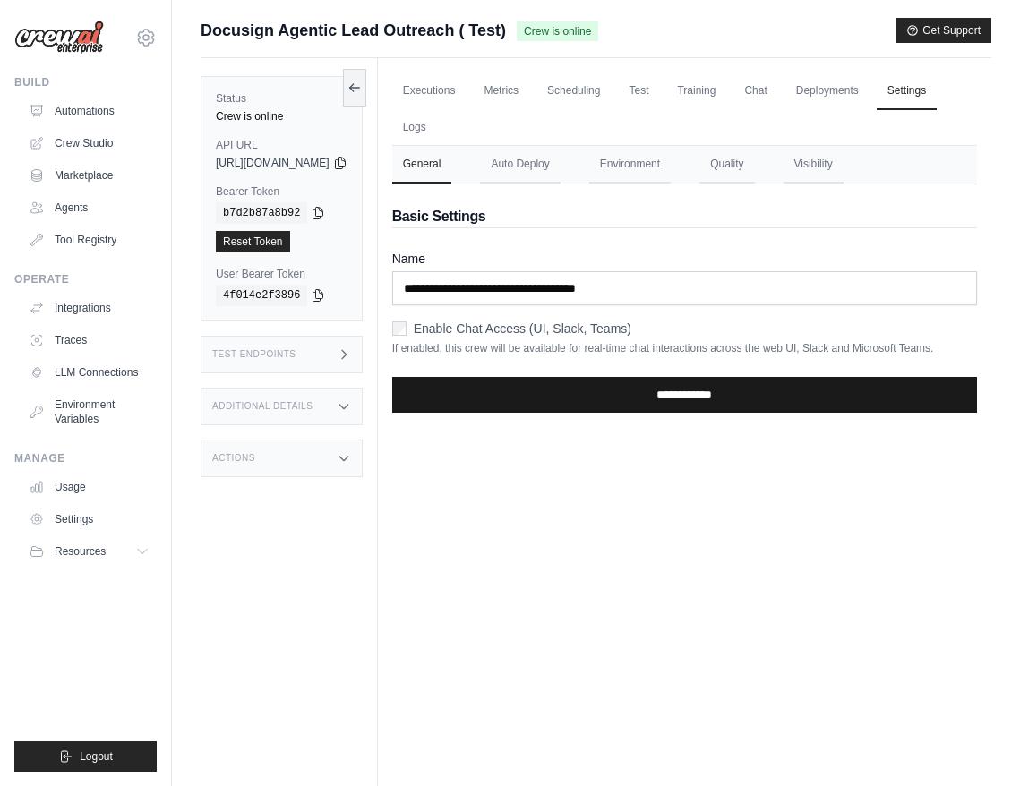
click at [679, 413] on input "**********" at bounding box center [684, 395] width 585 height 36
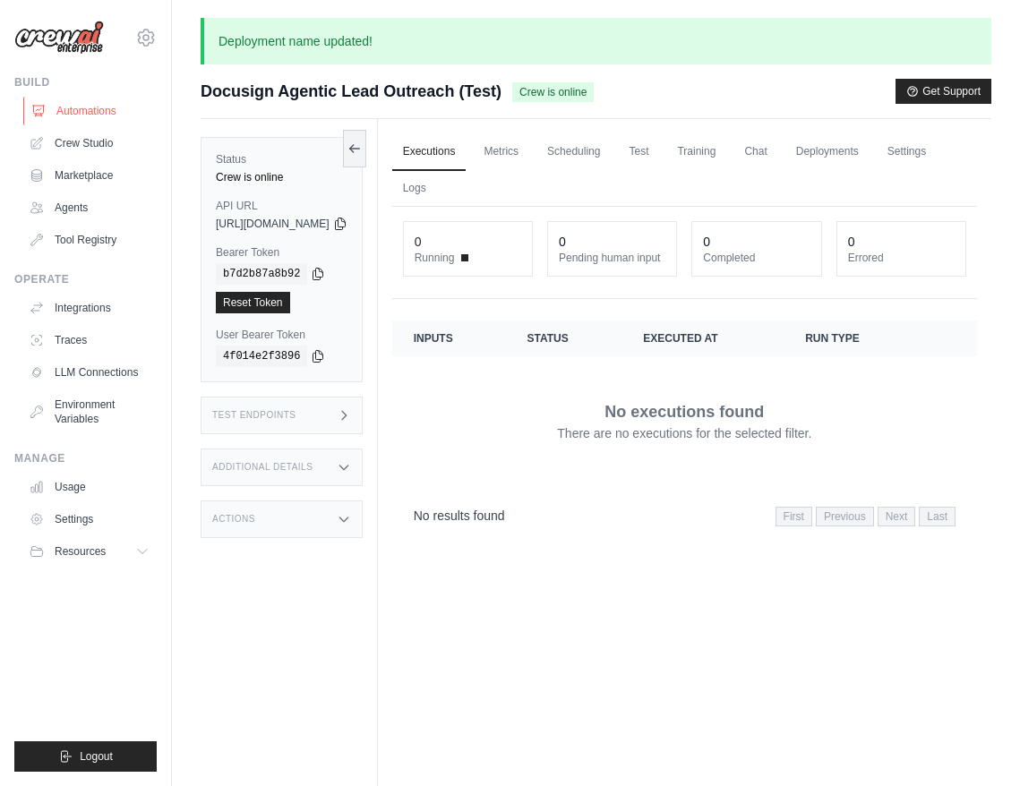
click at [110, 100] on link "Automations" at bounding box center [90, 111] width 135 height 29
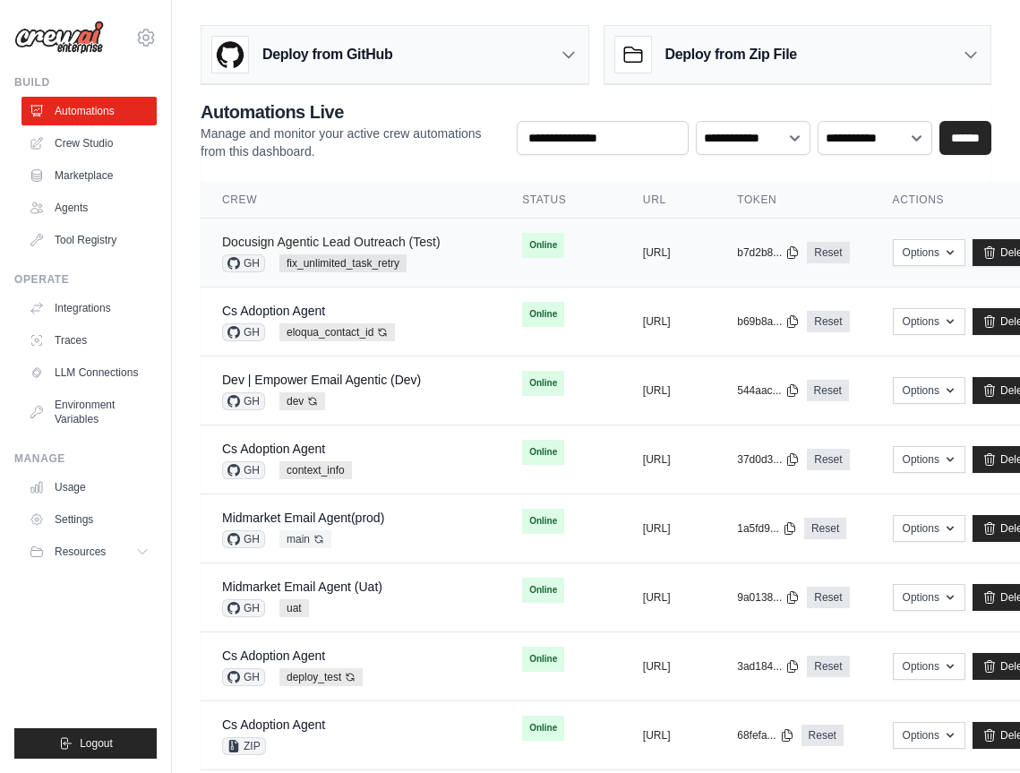
click at [437, 235] on link "Docusign Agentic Lead Outreach (Test)" at bounding box center [331, 242] width 219 height 14
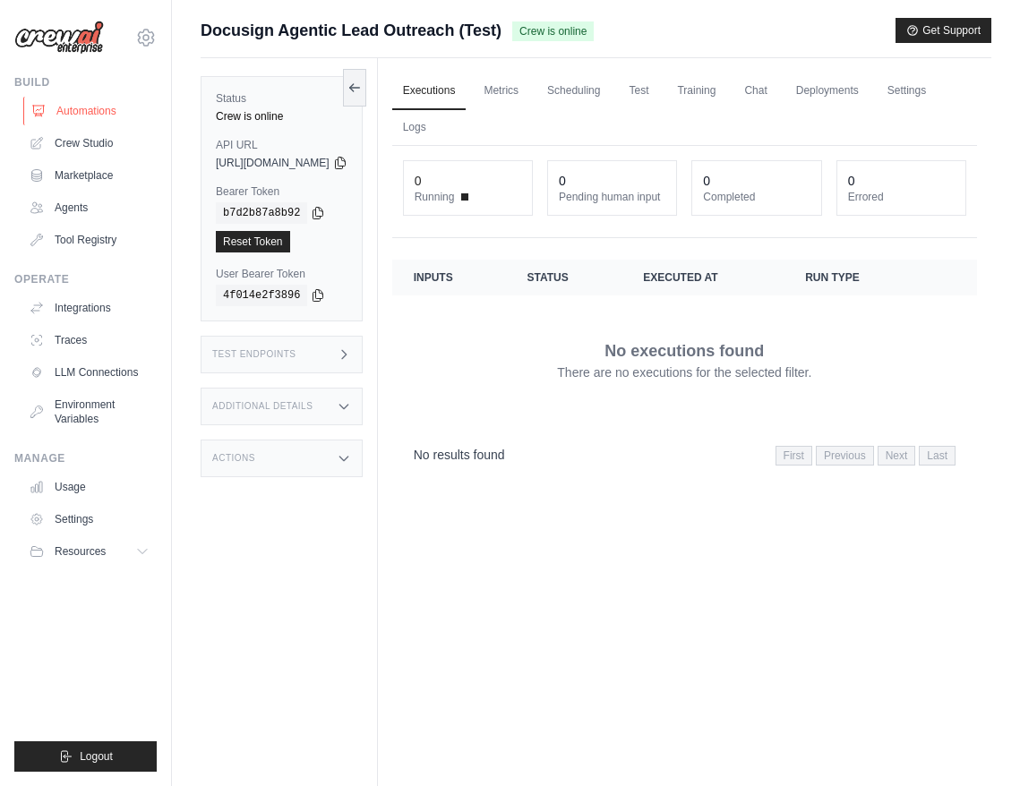
click at [128, 110] on link "Automations" at bounding box center [90, 111] width 135 height 29
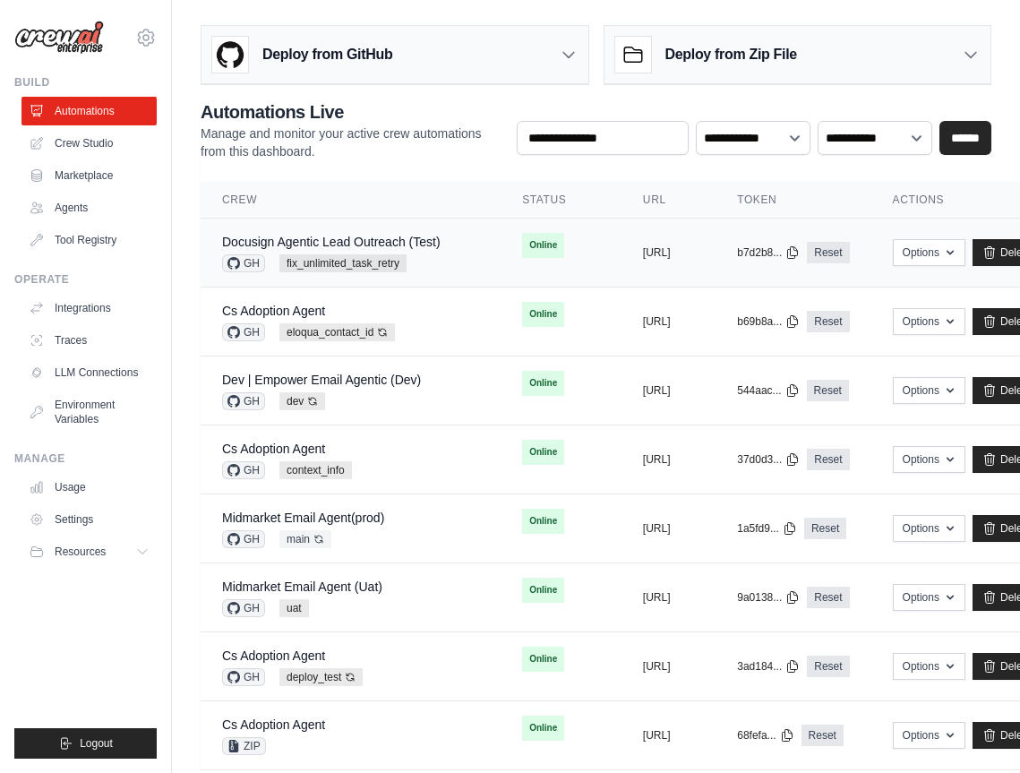
click at [470, 261] on div "Docusign Agentic Lead Outreach (Test) GH fix_unlimited_task_retry" at bounding box center [350, 252] width 257 height 39
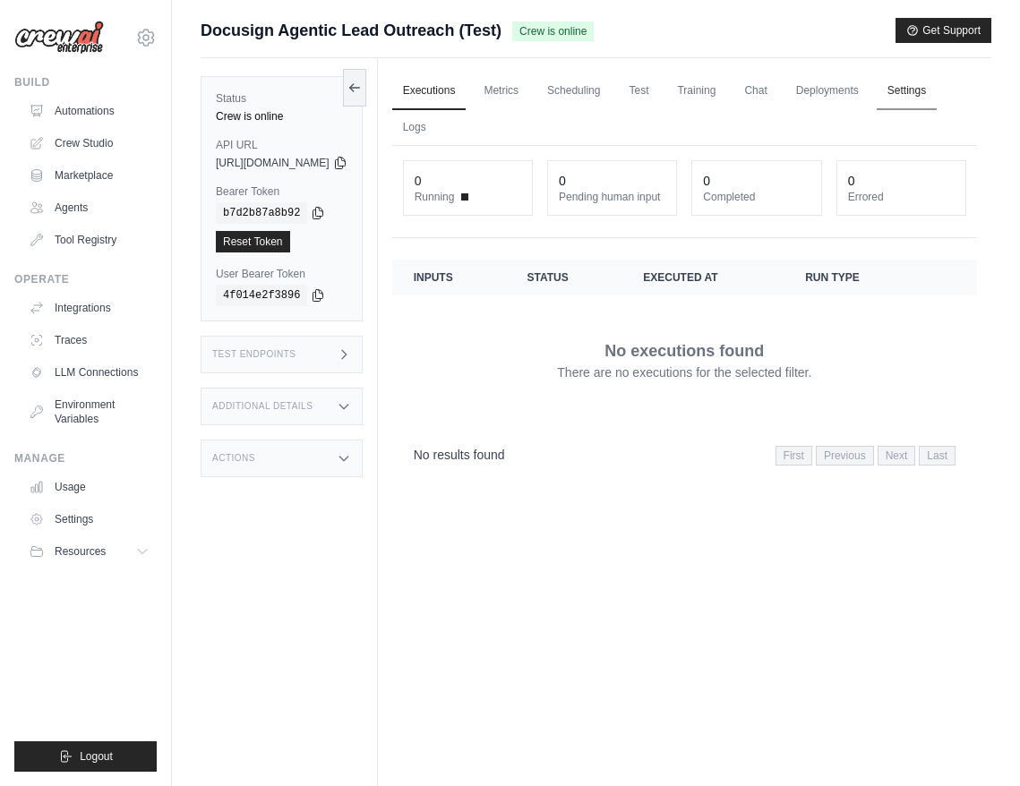
click at [877, 110] on link "Settings" at bounding box center [907, 92] width 60 height 38
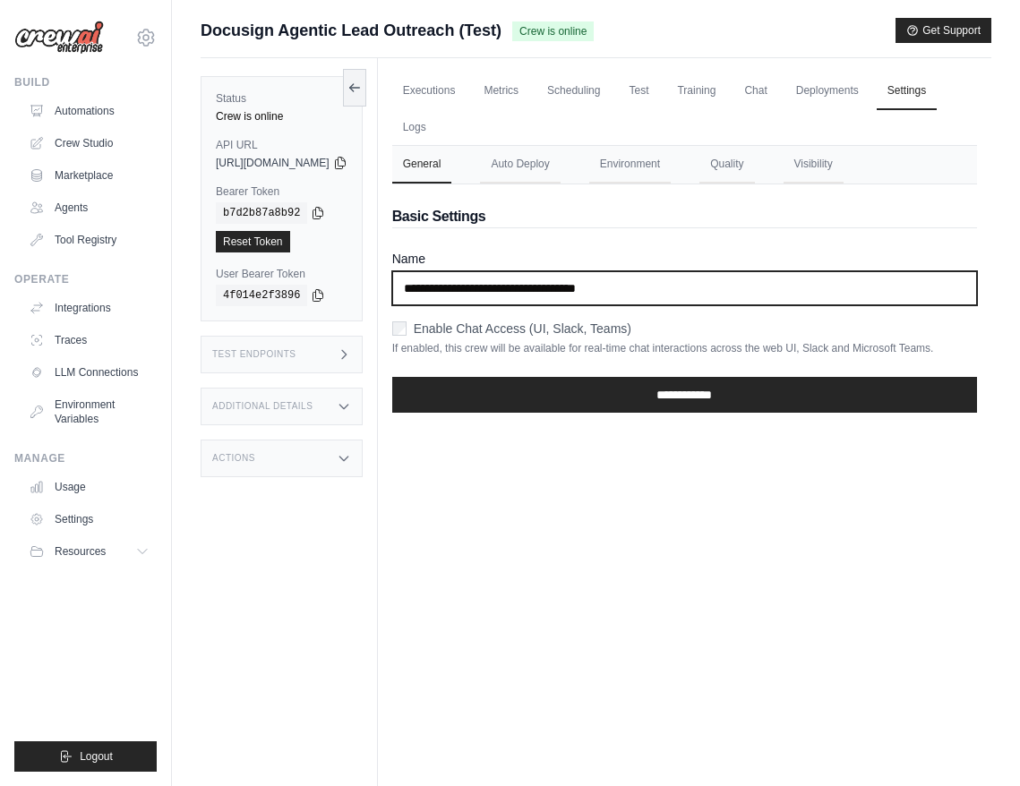
click at [452, 287] on input "**********" at bounding box center [684, 288] width 585 height 34
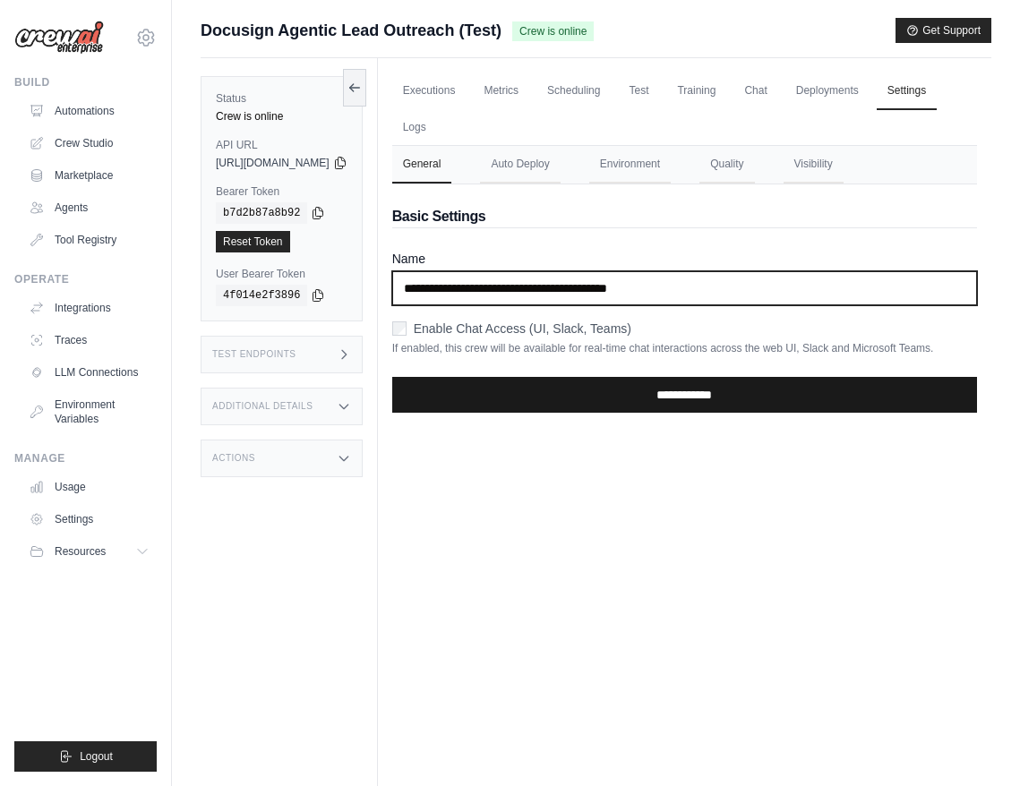
type input "**********"
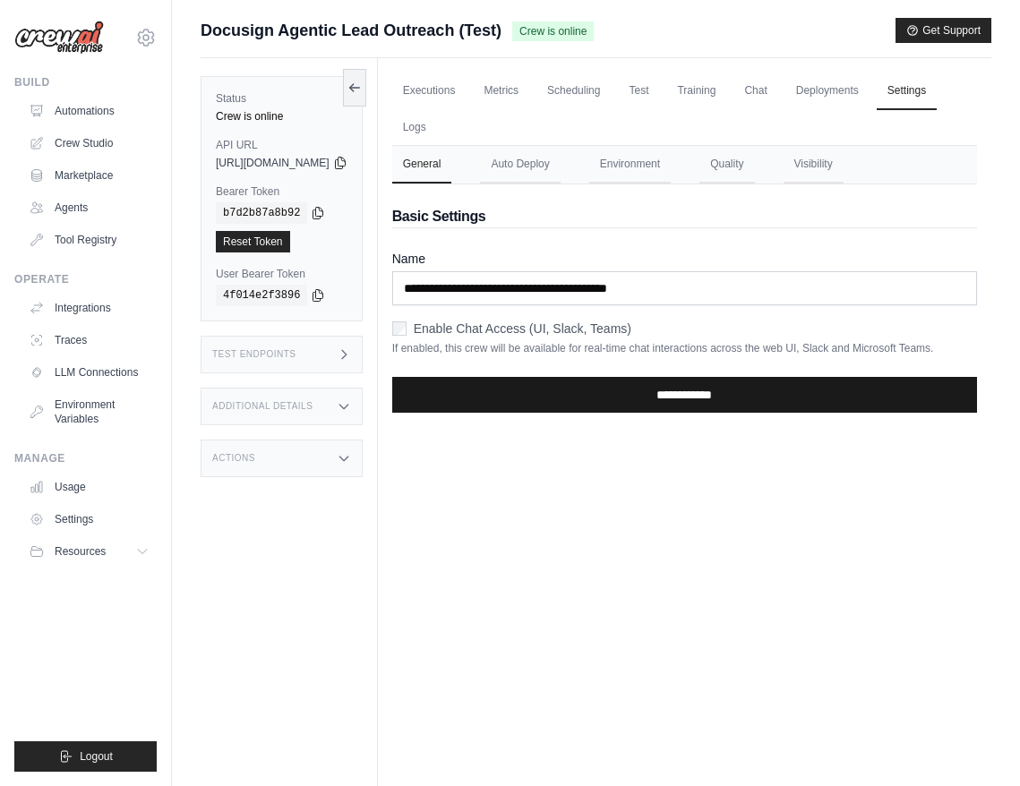
click at [584, 407] on input "**********" at bounding box center [684, 395] width 585 height 36
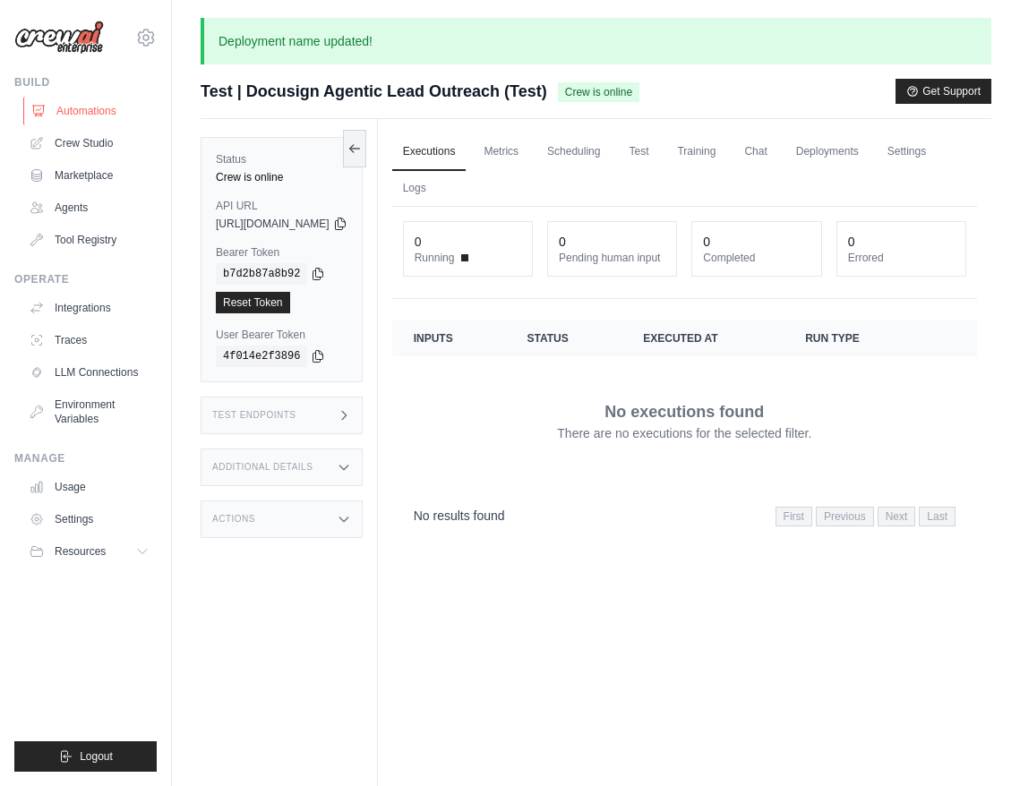
click at [119, 117] on link "Automations" at bounding box center [90, 111] width 135 height 29
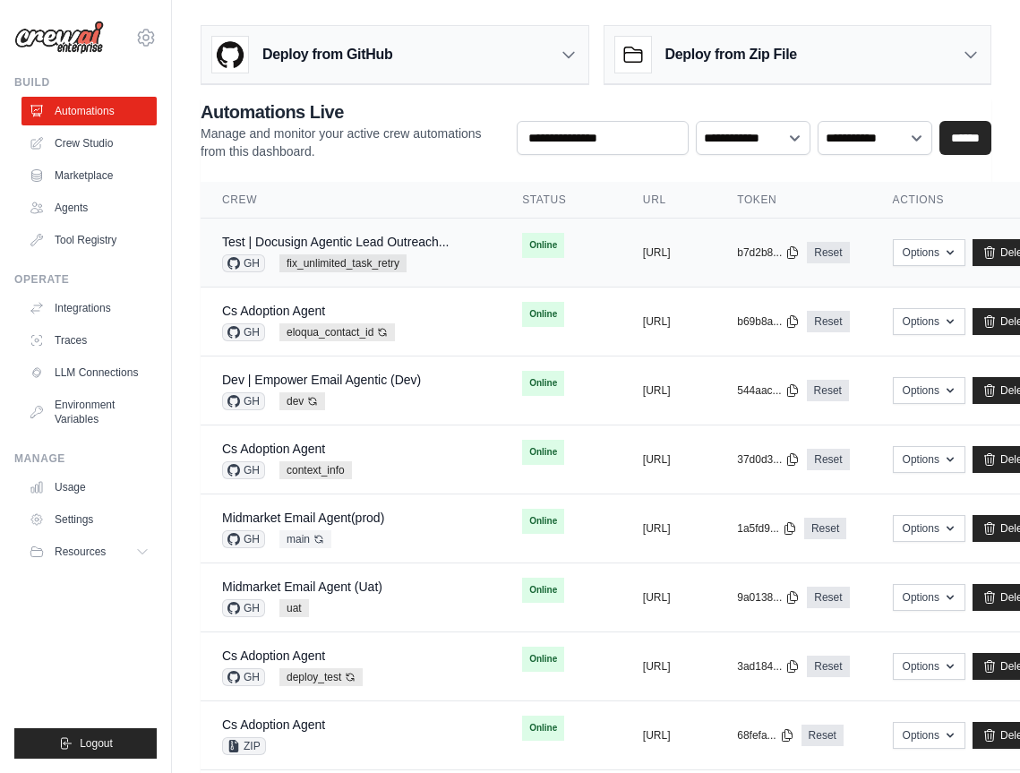
click at [464, 261] on div "Test | Docusign Agentic Lead Outreach... GH fix_unlimited_task_retry" at bounding box center [350, 252] width 257 height 39
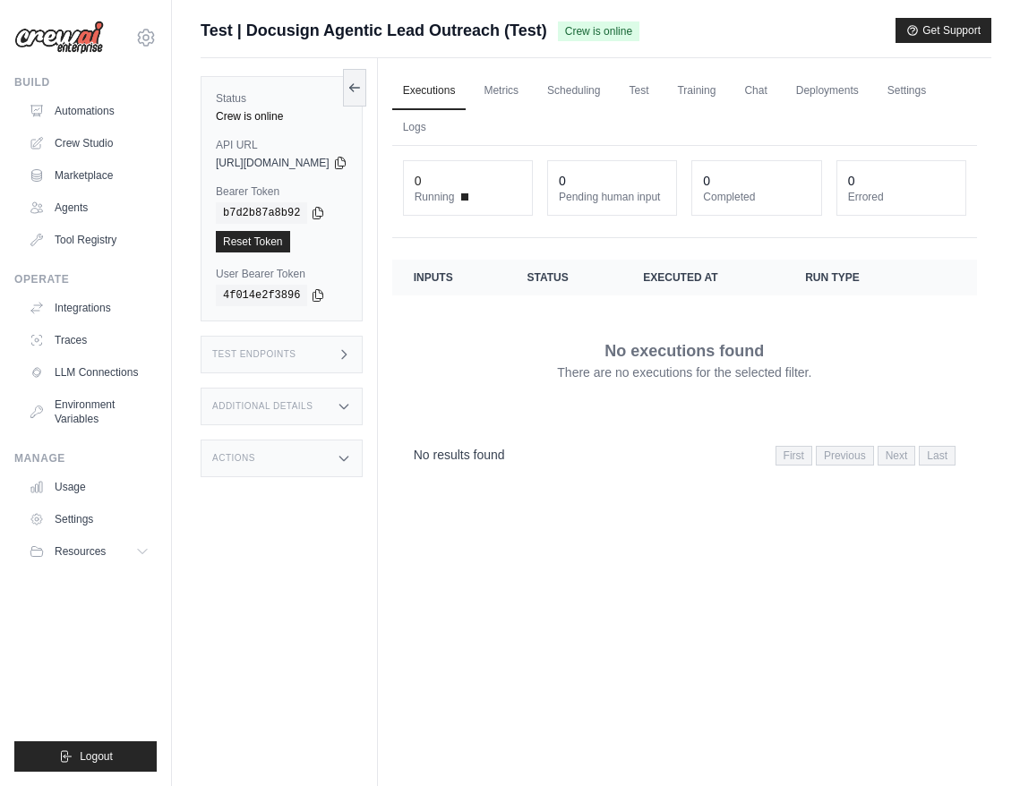
click at [363, 417] on div "Additional Details" at bounding box center [282, 407] width 162 height 38
click at [353, 466] on div "Actions" at bounding box center [282, 459] width 162 height 38
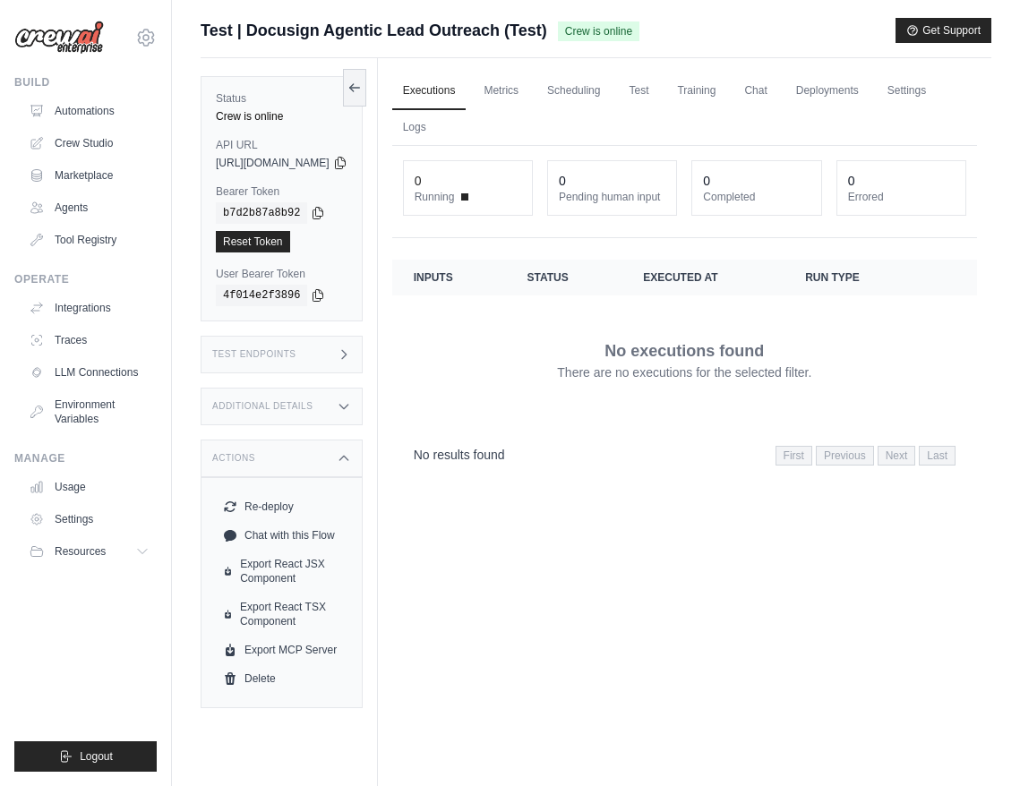
click at [353, 466] on div "Actions" at bounding box center [282, 459] width 162 height 38
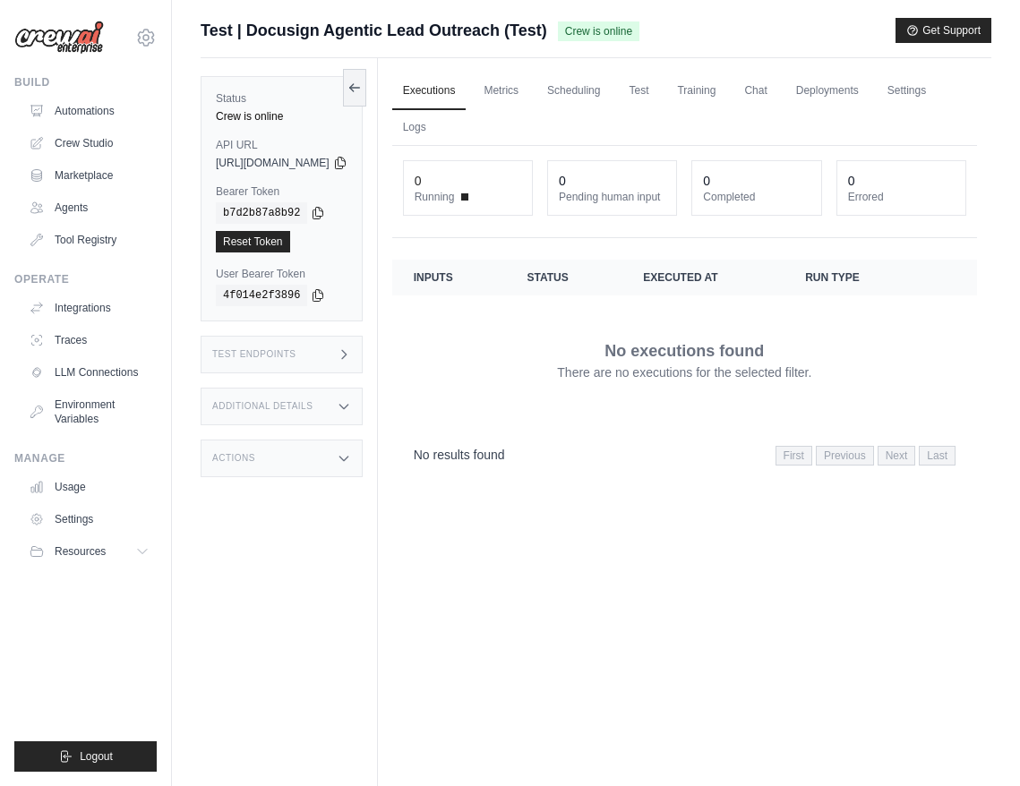
click at [363, 409] on div "Additional Details" at bounding box center [282, 407] width 162 height 38
click at [877, 110] on link "Settings" at bounding box center [907, 92] width 60 height 38
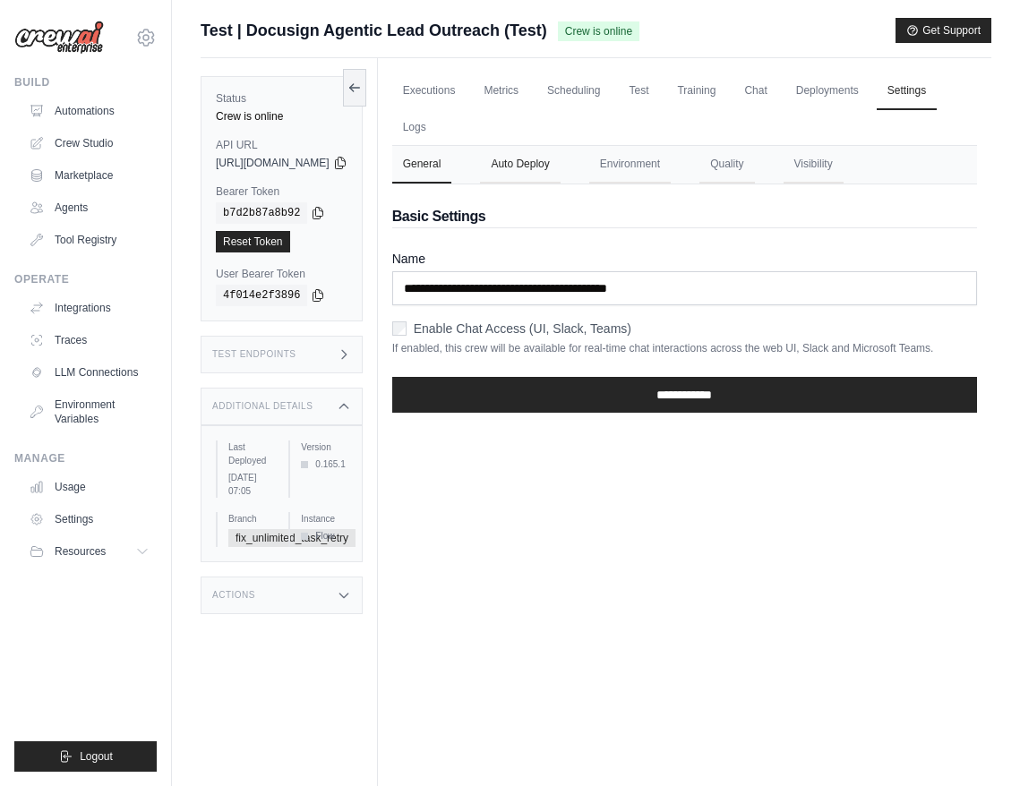
click at [548, 157] on button "Auto Deploy" at bounding box center [520, 165] width 80 height 38
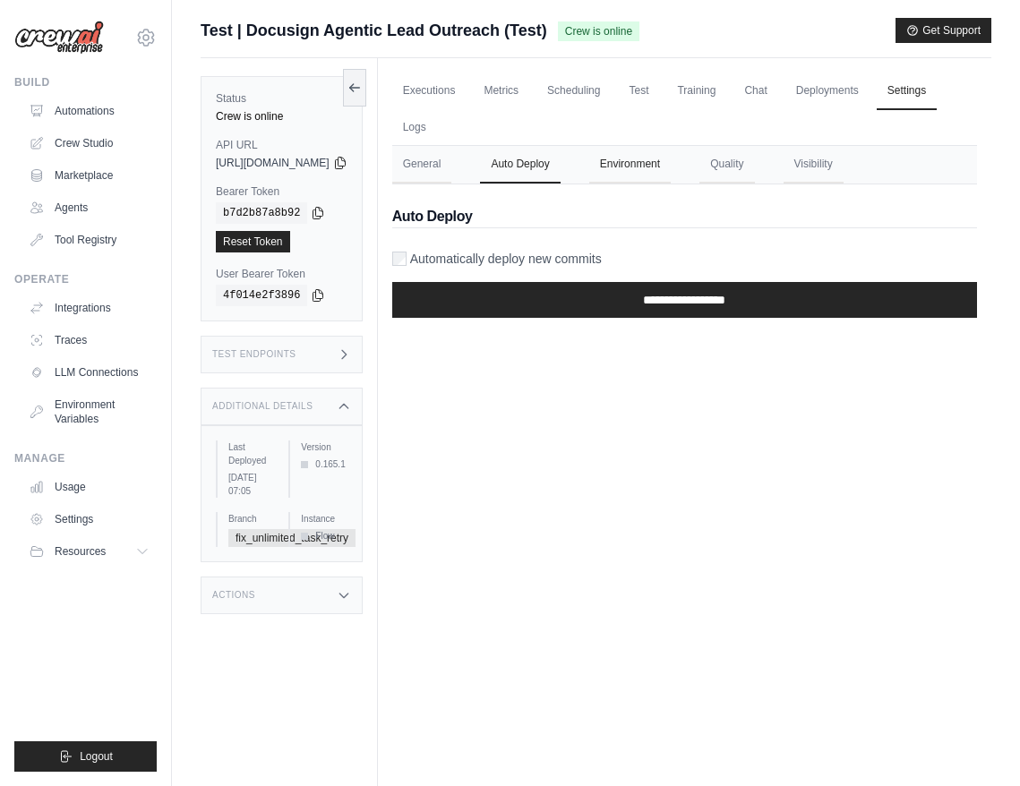
click at [651, 165] on button "Environment" at bounding box center [629, 165] width 81 height 38
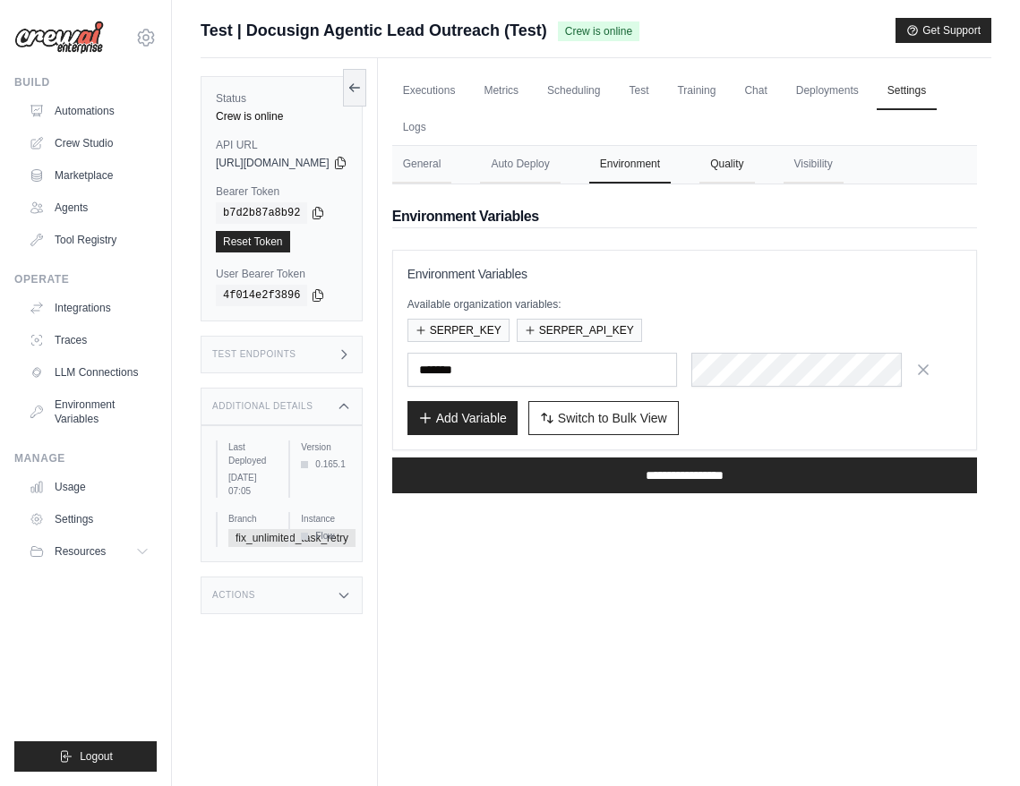
click at [754, 176] on button "Quality" at bounding box center [726, 165] width 55 height 38
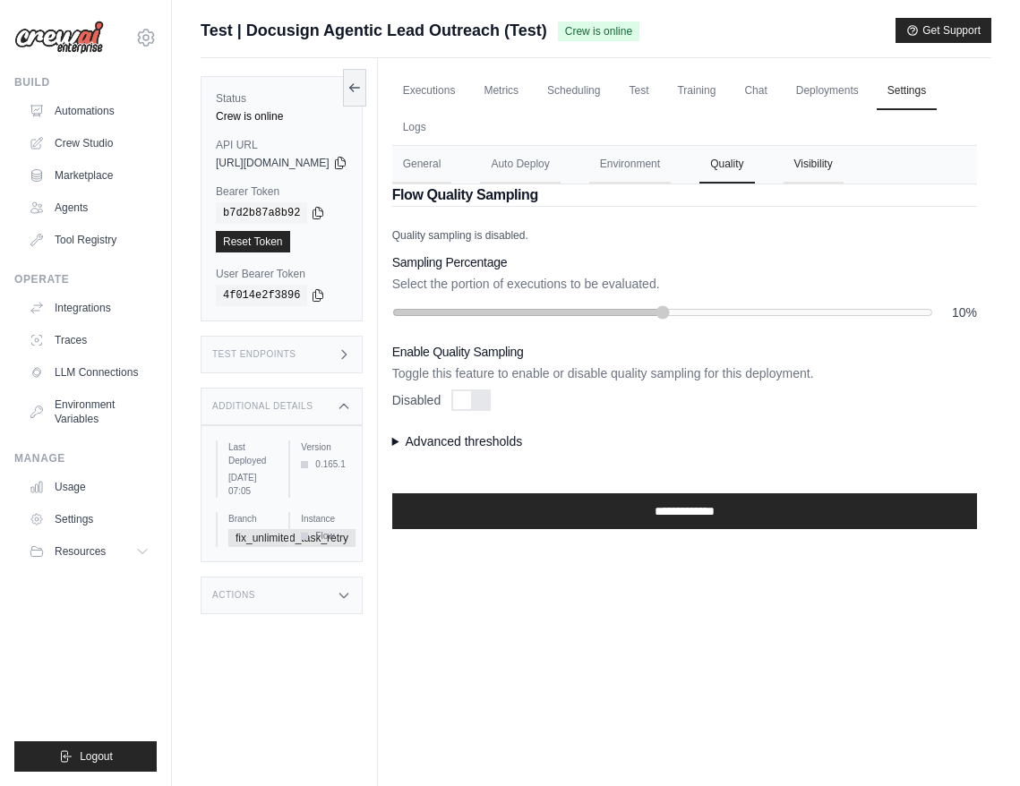
click at [844, 171] on button "Visibility" at bounding box center [814, 165] width 60 height 38
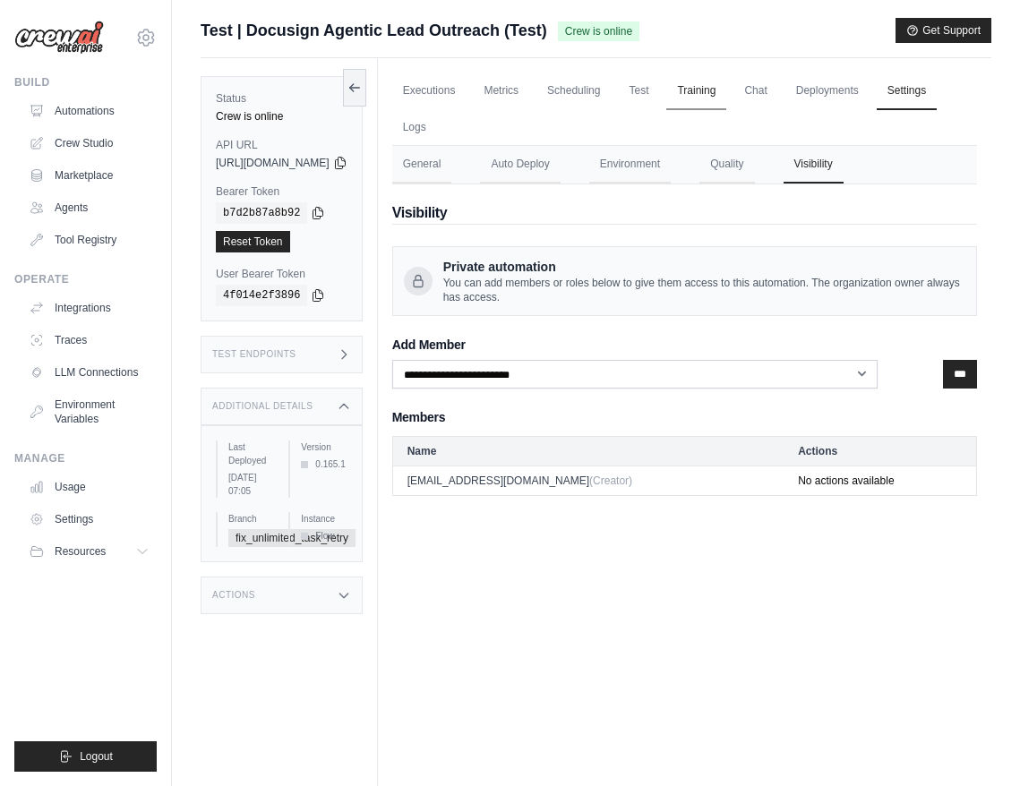
click at [726, 107] on link "Training" at bounding box center [696, 92] width 60 height 38
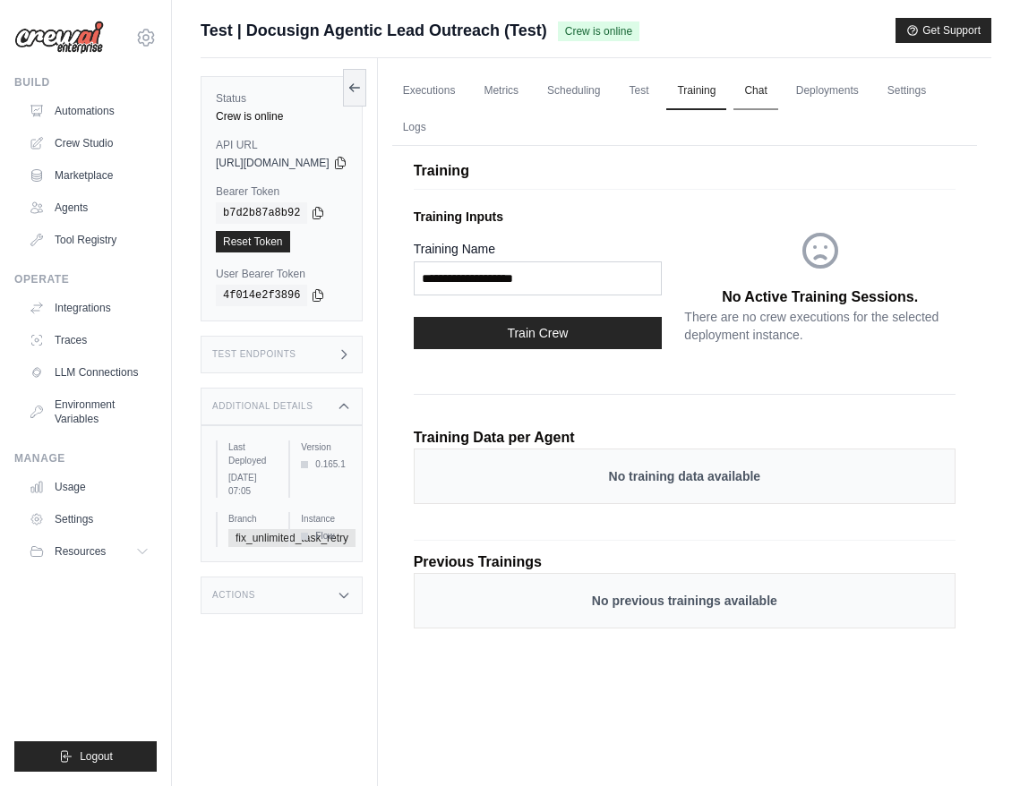
click at [777, 104] on link "Chat" at bounding box center [755, 92] width 44 height 38
click at [659, 86] on link "Test" at bounding box center [638, 92] width 41 height 38
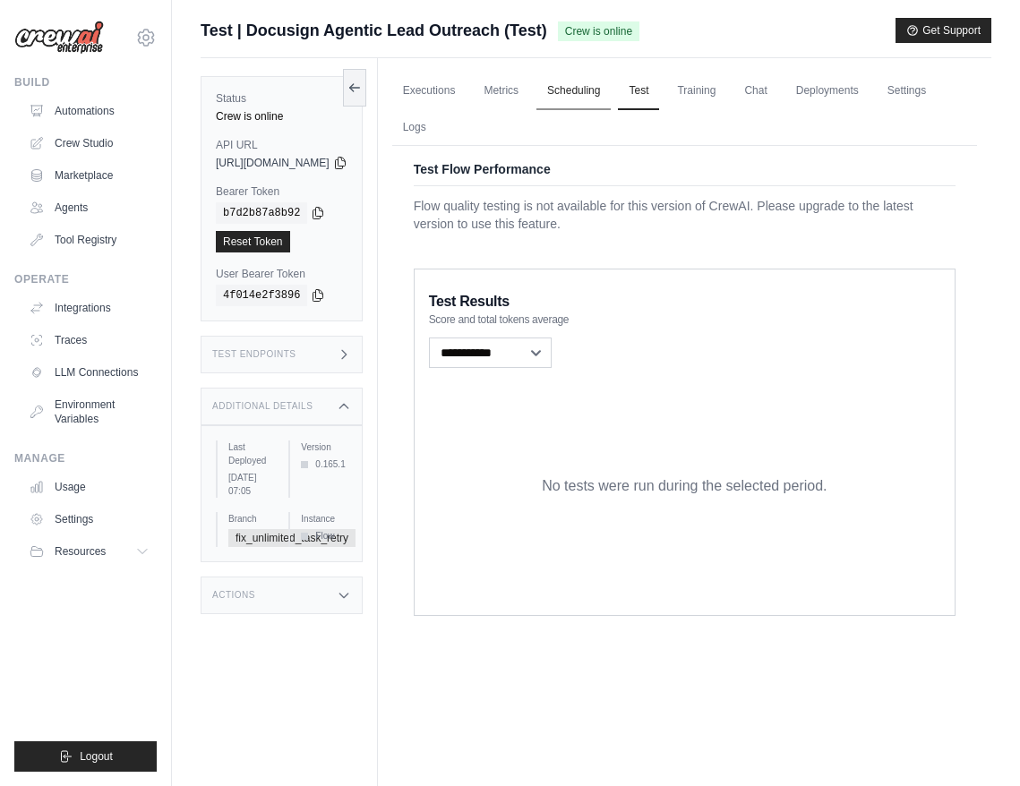
click at [604, 89] on link "Scheduling" at bounding box center [573, 92] width 74 height 38
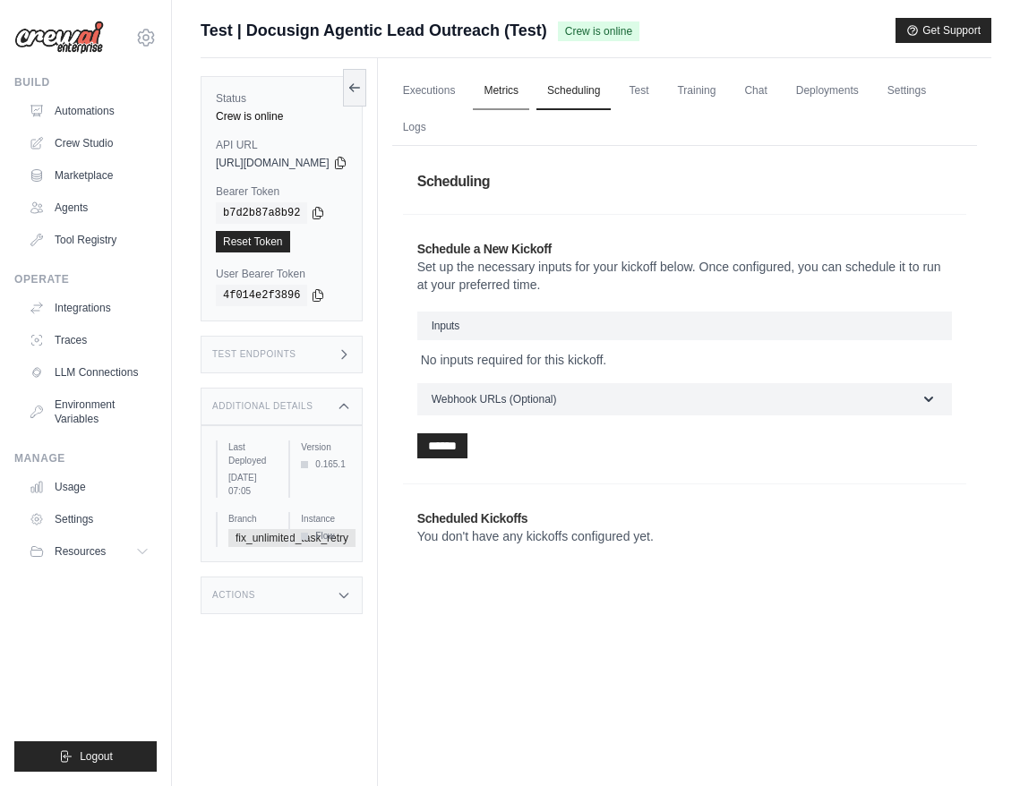
click at [529, 86] on link "Metrics" at bounding box center [501, 92] width 56 height 38
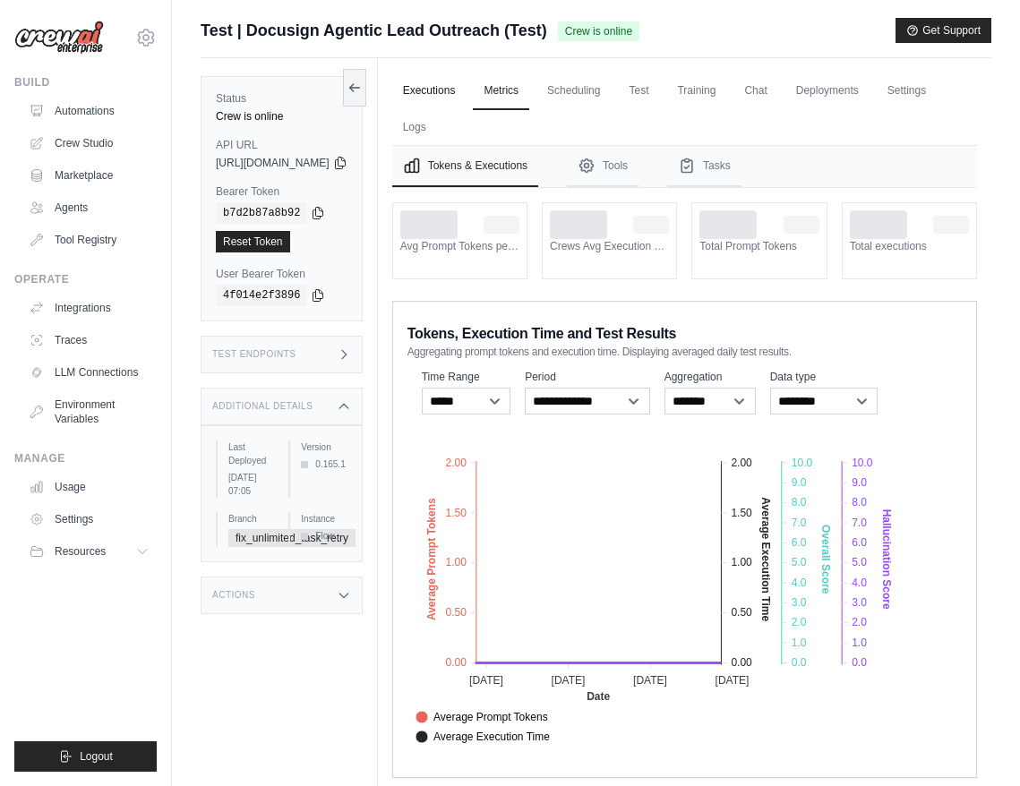
click at [467, 86] on link "Executions" at bounding box center [429, 92] width 74 height 38
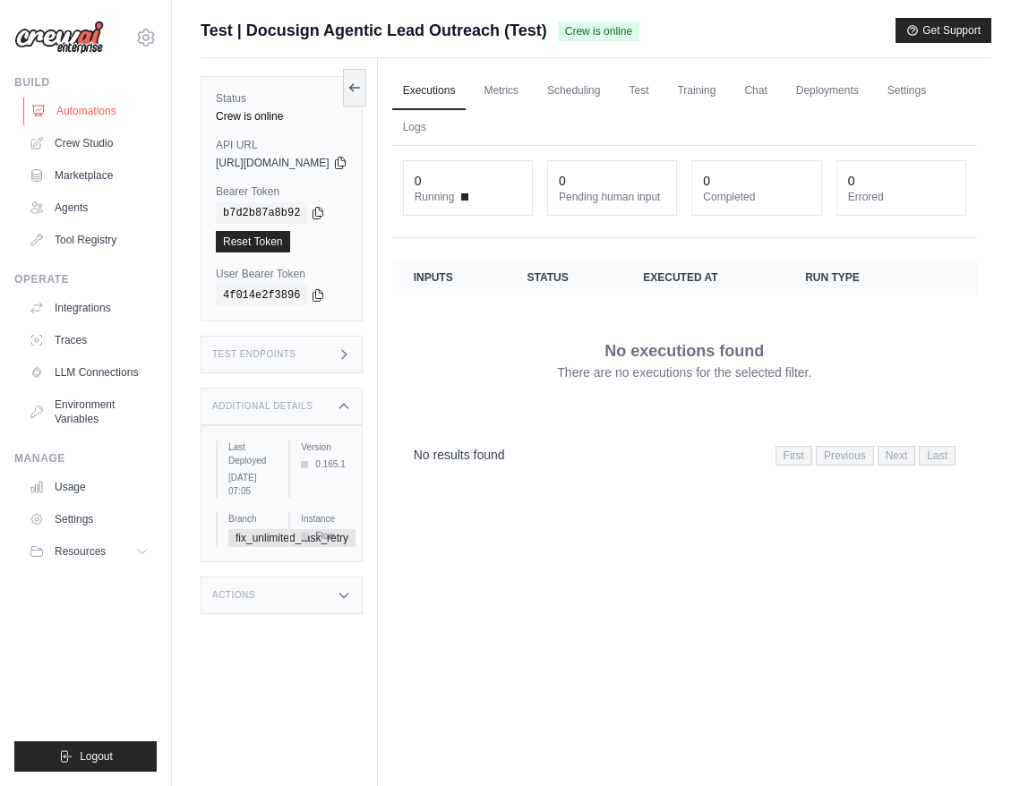
click at [83, 106] on link "Automations" at bounding box center [90, 111] width 135 height 29
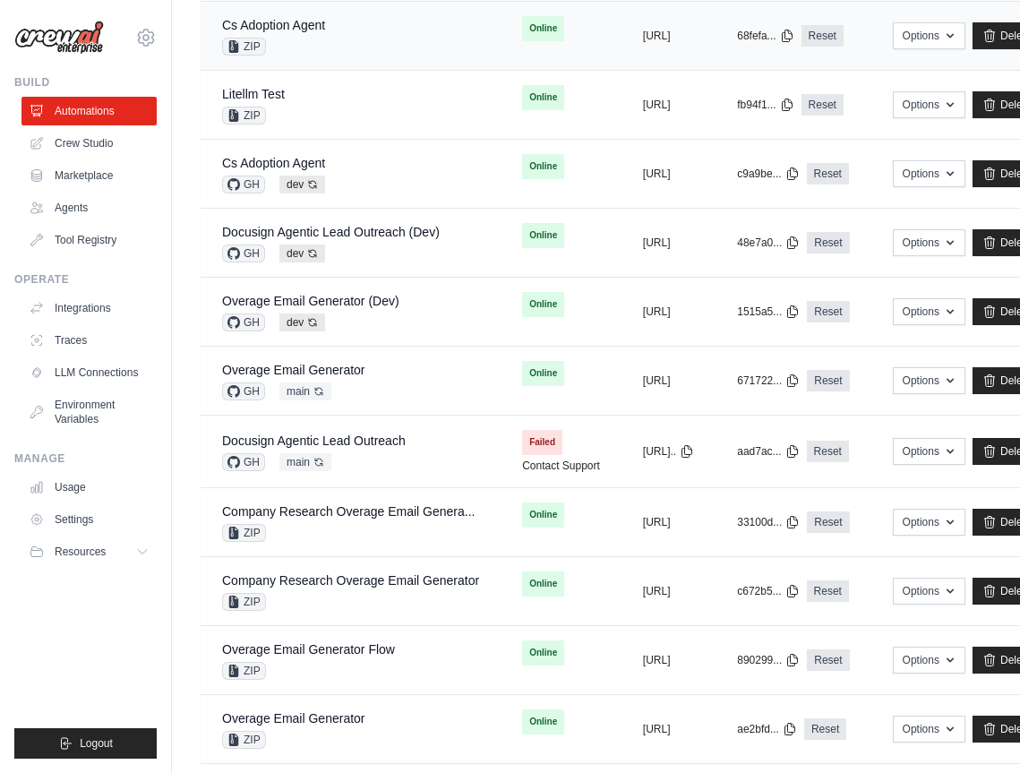
scroll to position [698, 0]
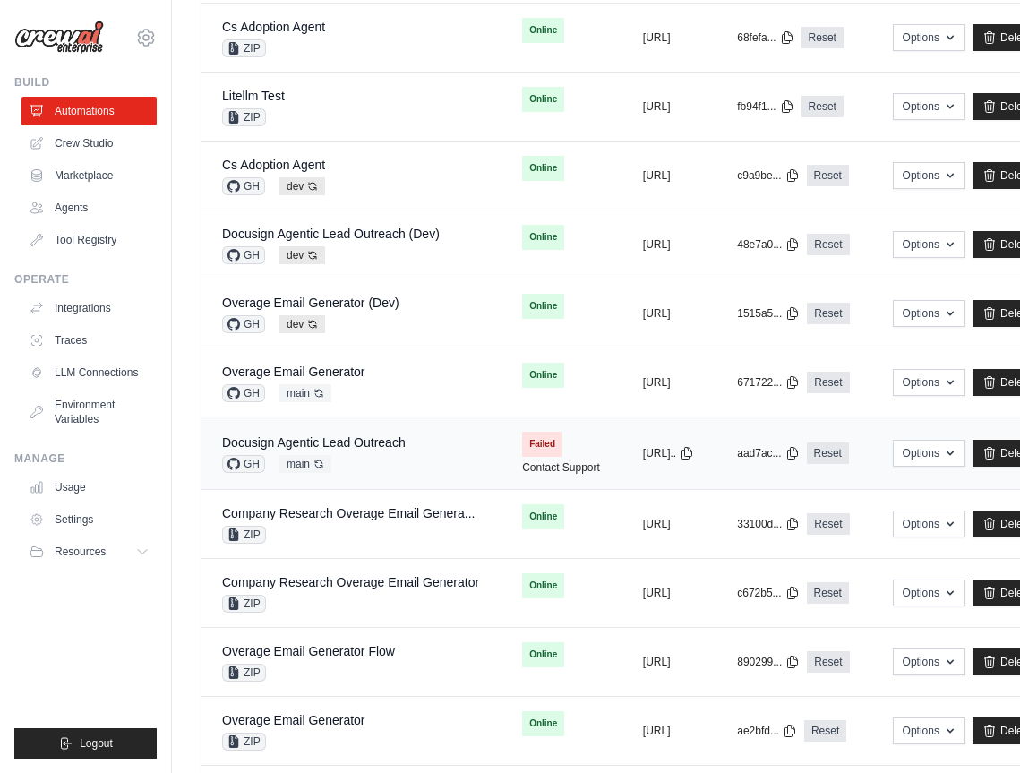
click at [456, 452] on div "Docusign Agentic Lead Outreach GH main Auto-deploy enabled" at bounding box center [350, 452] width 257 height 39
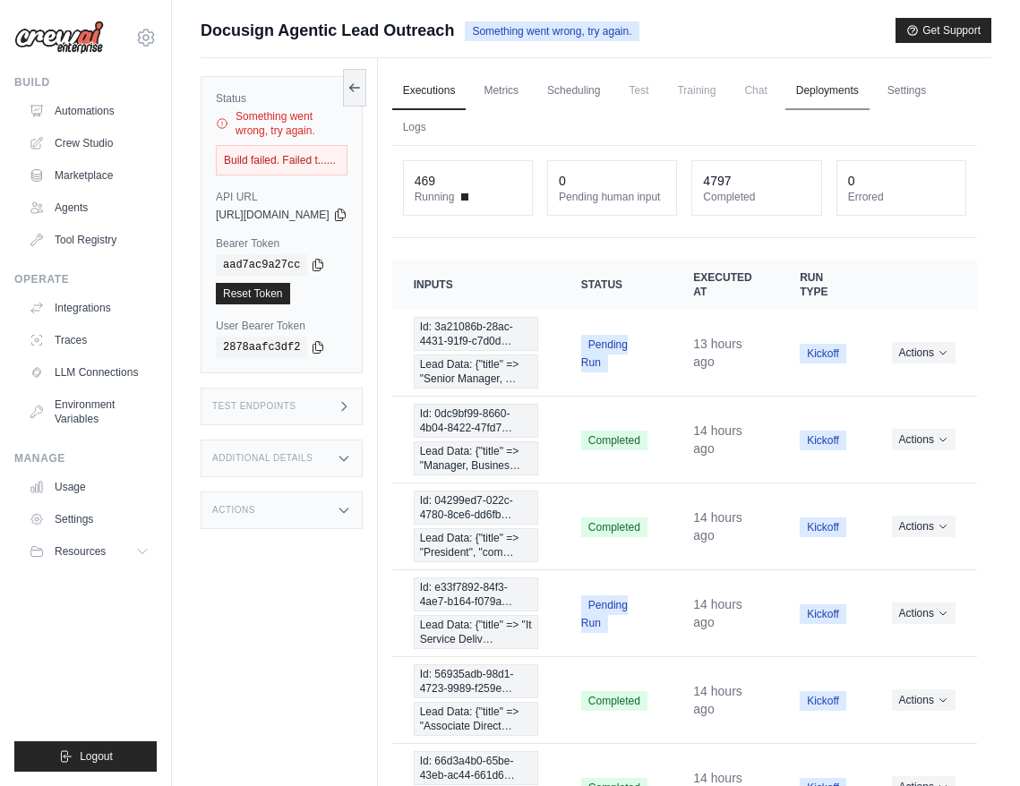
click at [843, 88] on link "Deployments" at bounding box center [827, 92] width 84 height 38
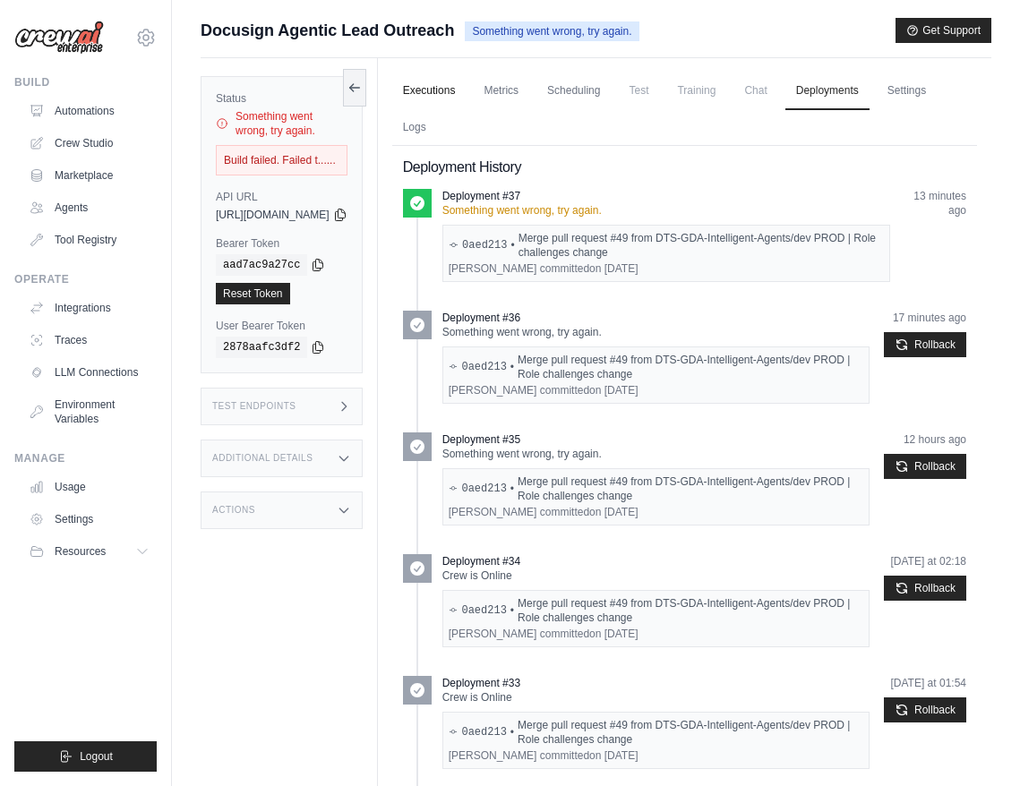
click at [467, 93] on link "Executions" at bounding box center [429, 92] width 74 height 38
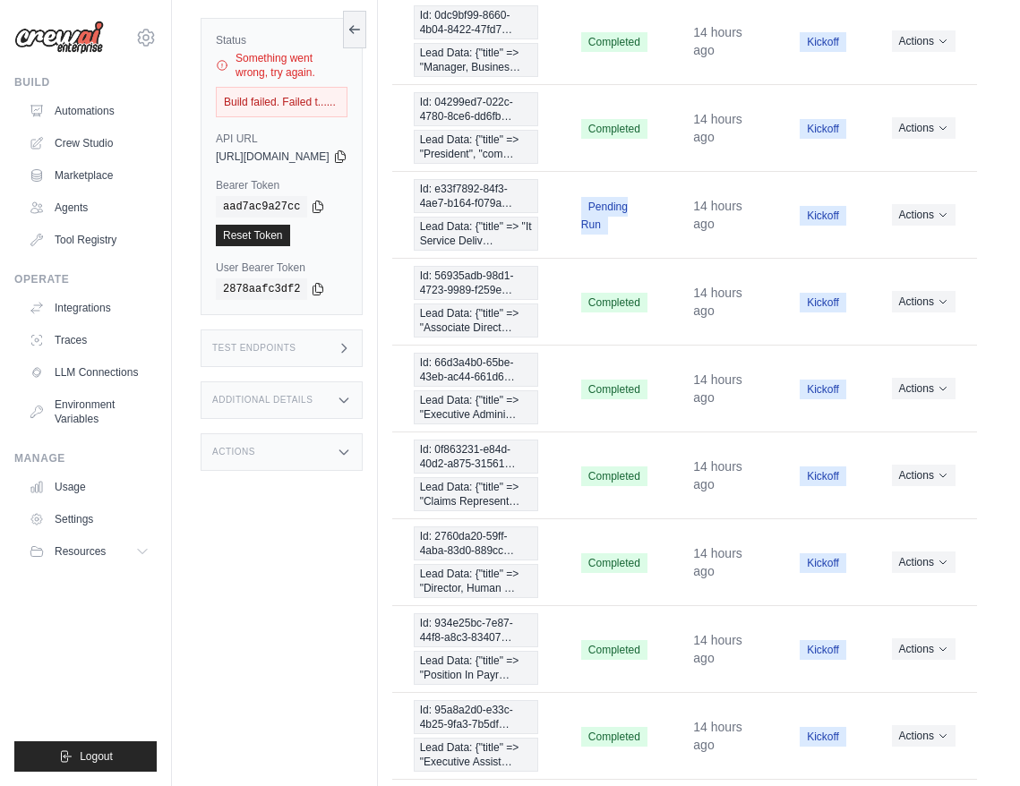
scroll to position [510, 0]
